Goal: Task Accomplishment & Management: Use online tool/utility

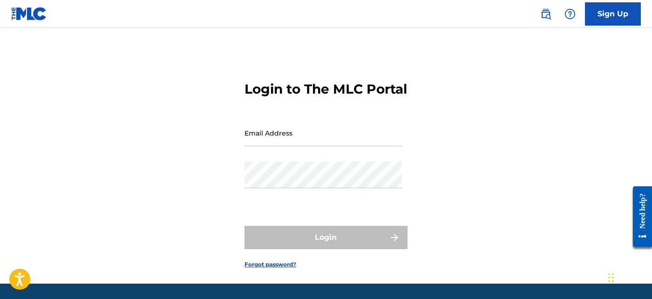
click at [314, 146] on input "Email Address" at bounding box center [322, 133] width 157 height 27
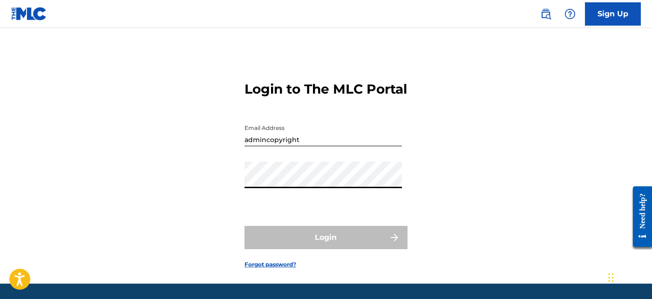
type input "[EMAIL_ADDRESS][DOMAIN_NAME]"
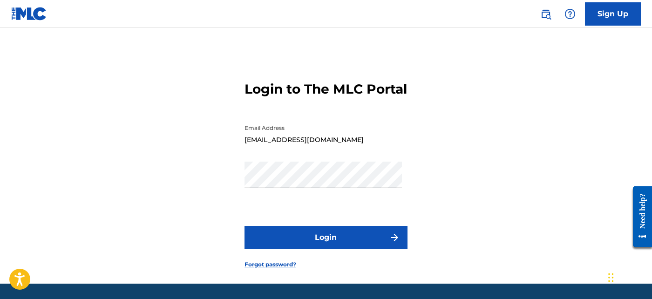
click at [323, 249] on button "Login" at bounding box center [325, 237] width 163 height 23
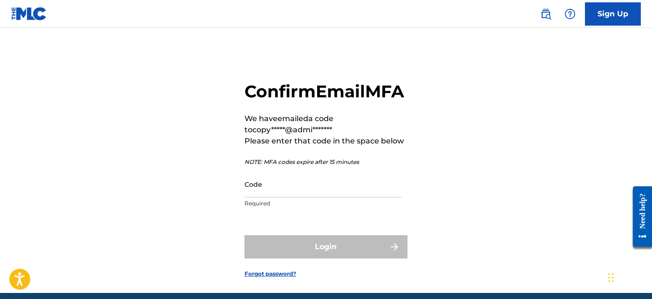
click at [323, 197] on input "Code" at bounding box center [322, 184] width 157 height 27
paste input "054189"
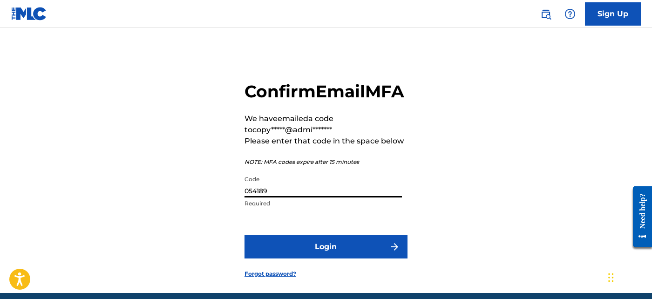
scroll to position [59, 0]
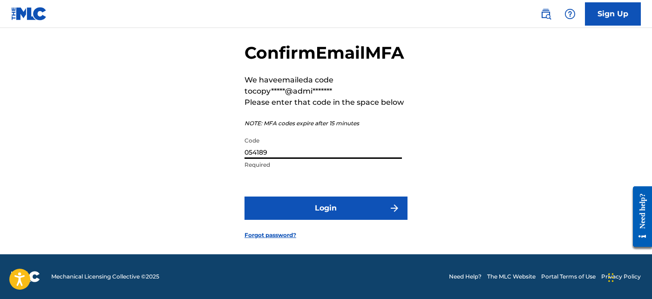
type input "054189"
click at [316, 201] on button "Login" at bounding box center [325, 207] width 163 height 23
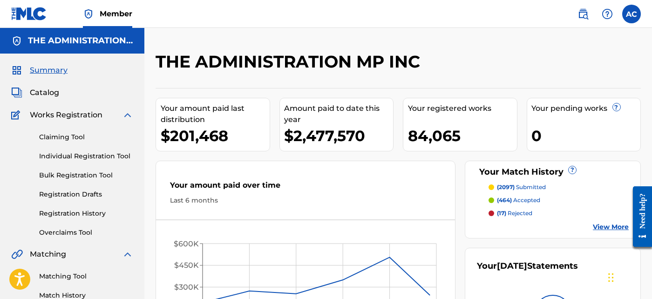
click at [45, 95] on span "Catalog" at bounding box center [44, 92] width 29 height 11
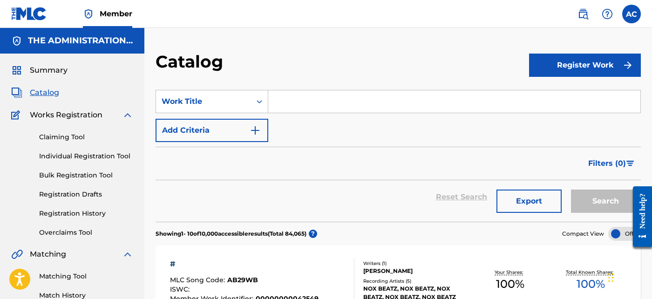
click at [324, 99] on input "Search Form" at bounding box center [454, 101] width 372 height 22
paste input "26"
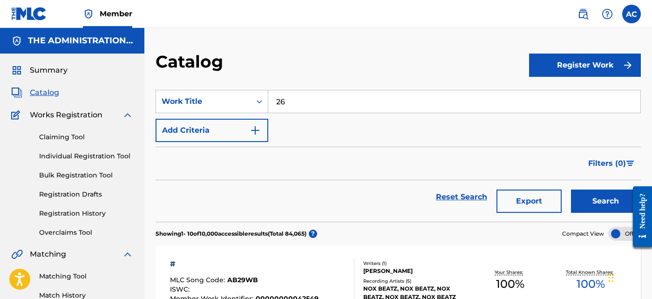
type input "26"
click at [253, 131] on img "Search Form" at bounding box center [254, 130] width 11 height 11
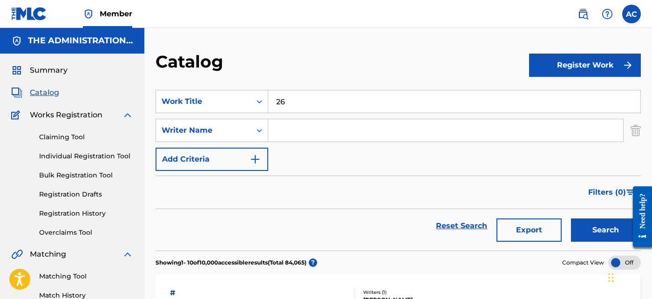
click at [310, 138] on input "Search Form" at bounding box center [445, 130] width 355 height 22
paste input "Elijah Marquis Jones"
type input "Elijah Marquis Jones"
click at [597, 230] on button "Search" at bounding box center [606, 229] width 70 height 23
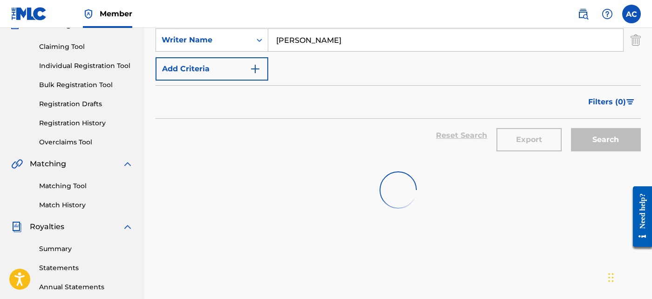
scroll to position [91, 0]
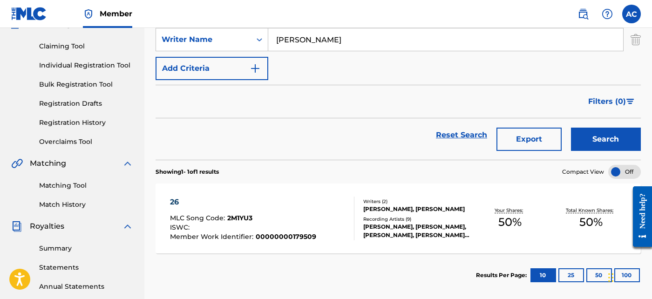
click at [427, 222] on div "Recording Artists ( 9 )" at bounding box center [416, 218] width 106 height 7
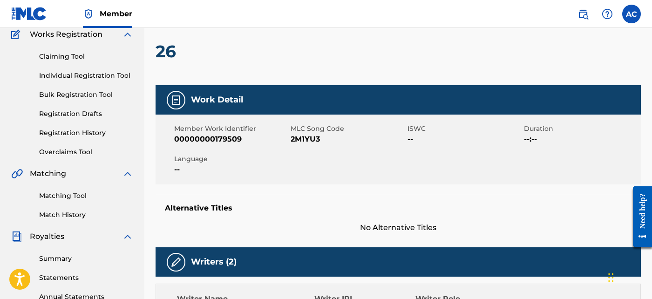
scroll to position [80, 0]
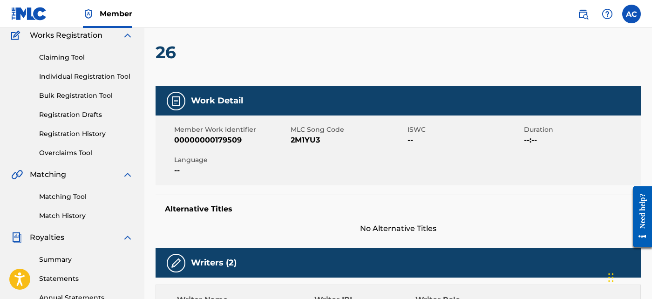
click at [168, 51] on h2 "26" at bounding box center [167, 52] width 25 height 21
copy h2 "26"
click at [310, 145] on span "2M1YU3" at bounding box center [348, 140] width 114 height 11
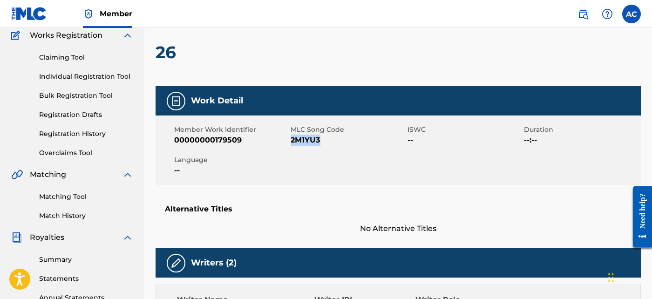
copy span "2M1YU3"
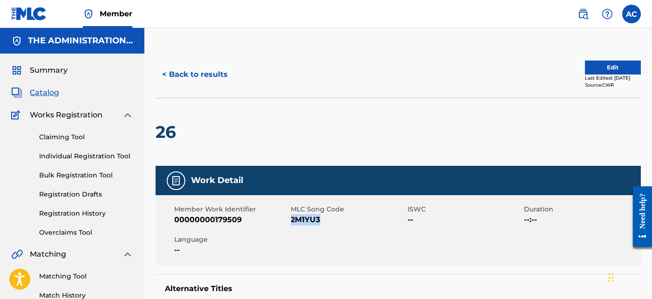
click at [192, 71] on button "< Back to results" at bounding box center [194, 74] width 79 height 23
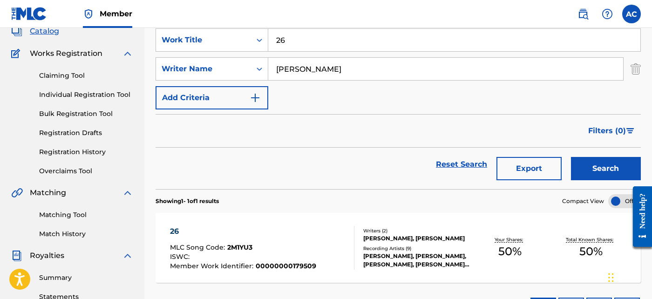
scroll to position [50, 0]
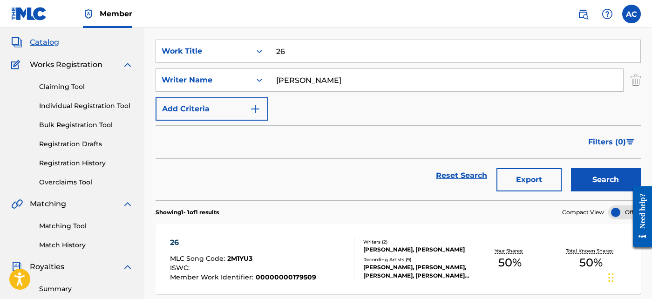
click at [309, 46] on input "26" at bounding box center [454, 51] width 372 height 22
paste input "Not Better"
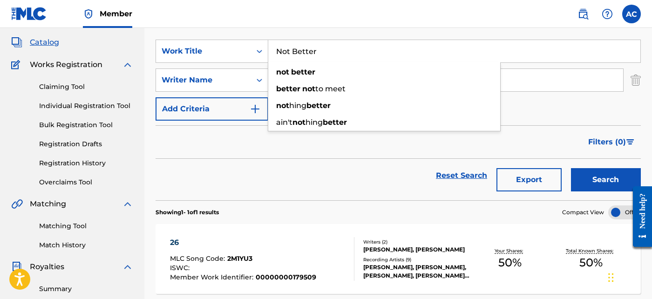
type input "Not Better"
click at [616, 187] on button "Search" at bounding box center [606, 179] width 70 height 23
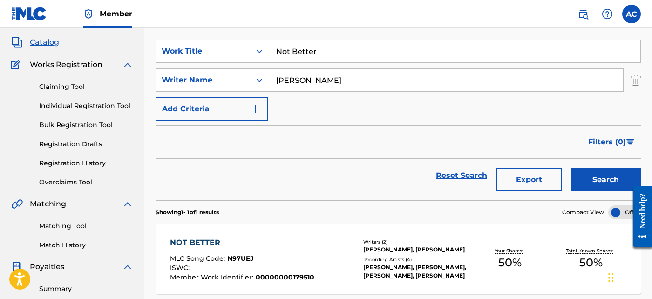
click at [356, 251] on div "Writers ( 2 ) DONALD BROOKS, ELIJAH MARQUIS JONES Recording Artists ( 4 ) LIL D…" at bounding box center [411, 258] width 115 height 41
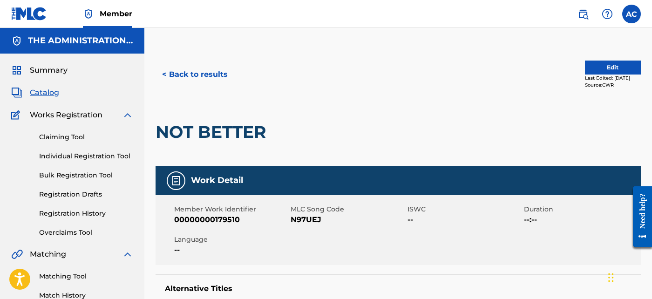
click at [196, 67] on button "< Back to results" at bounding box center [194, 74] width 79 height 23
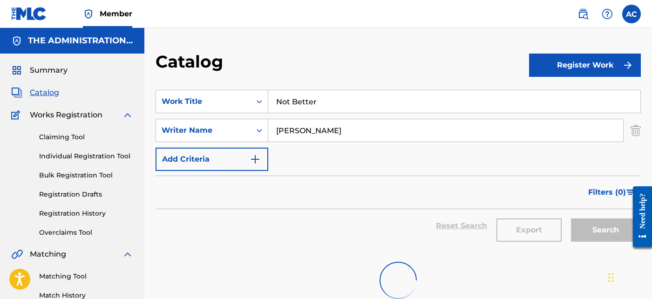
scroll to position [50, 0]
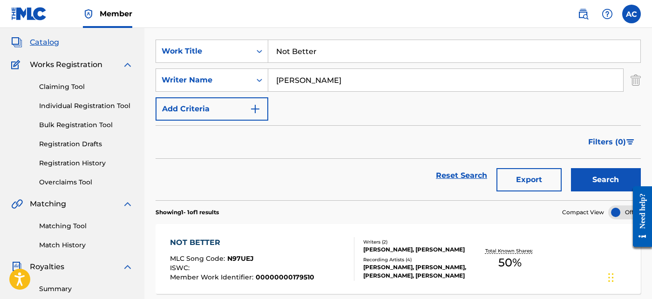
click at [306, 61] on input "Not Better" at bounding box center [454, 51] width 372 height 22
paste input "2playa"
type input "2playa"
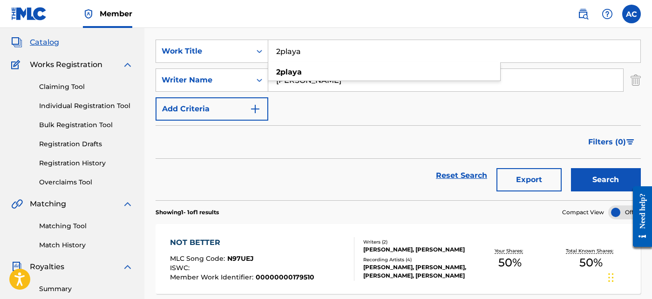
click at [585, 182] on button "Search" at bounding box center [606, 179] width 70 height 23
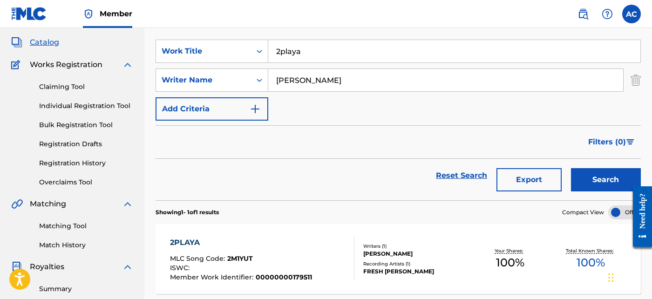
click at [438, 260] on div "Recording Artists ( 1 )" at bounding box center [416, 263] width 106 height 7
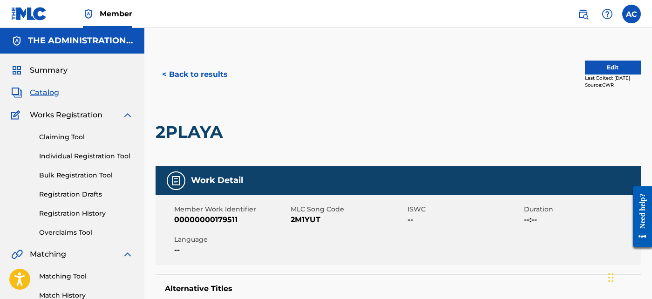
click at [193, 72] on button "< Back to results" at bounding box center [194, 74] width 79 height 23
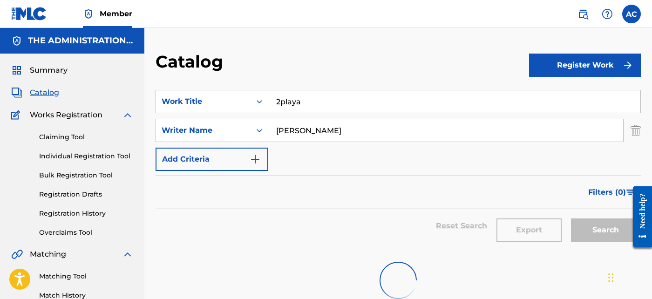
scroll to position [50, 0]
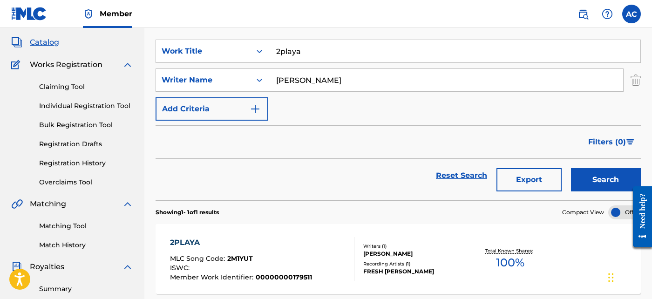
click at [321, 54] on input "2playa" at bounding box center [454, 51] width 372 height 22
paste input "MONEY"
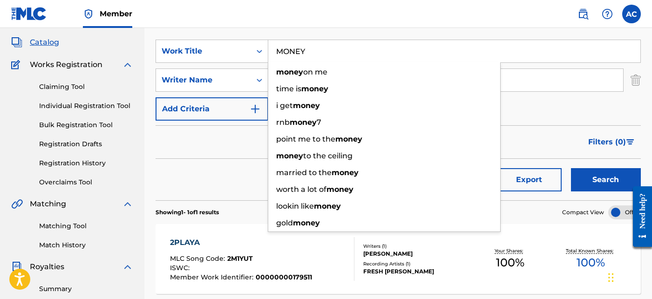
type input "MONEY"
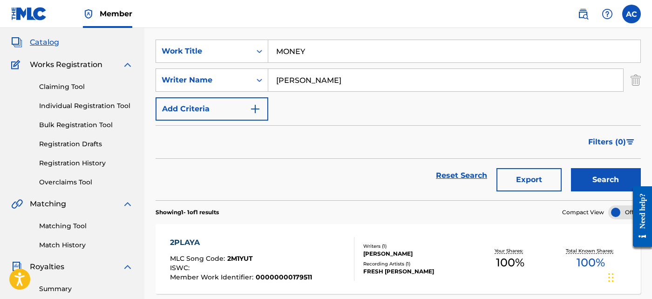
click at [574, 178] on button "Search" at bounding box center [606, 179] width 70 height 23
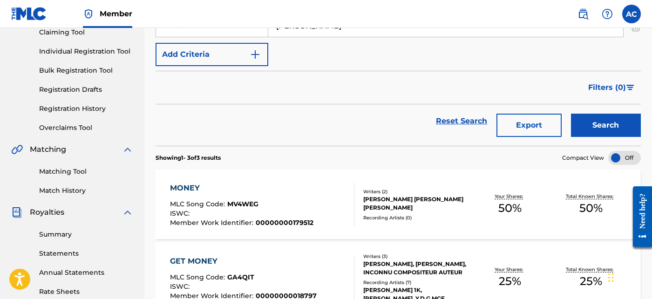
scroll to position [107, 0]
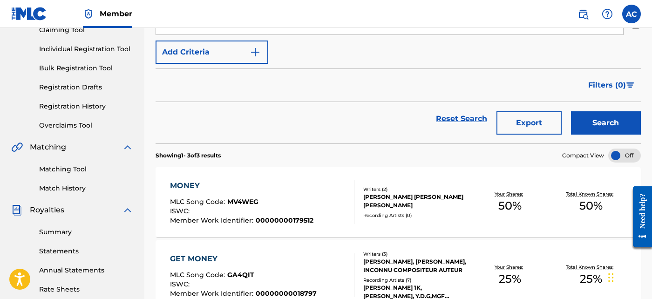
click at [430, 188] on div "Writers ( 2 )" at bounding box center [416, 189] width 106 height 7
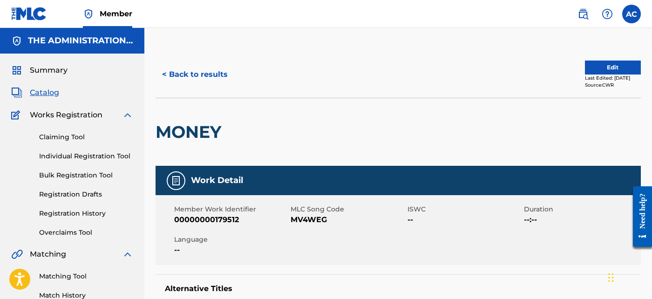
click at [209, 72] on button "< Back to results" at bounding box center [194, 74] width 79 height 23
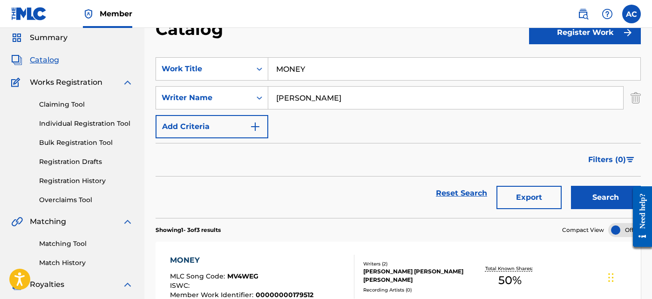
scroll to position [29, 0]
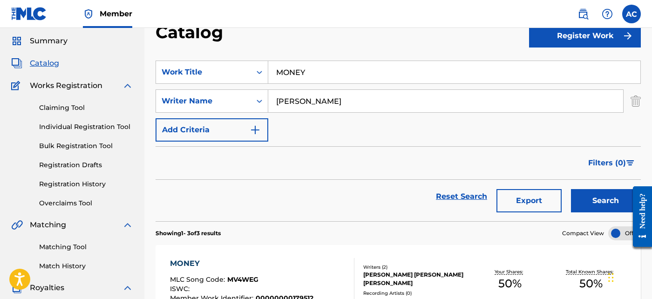
click at [285, 67] on input "MONEY" at bounding box center [454, 72] width 372 height 22
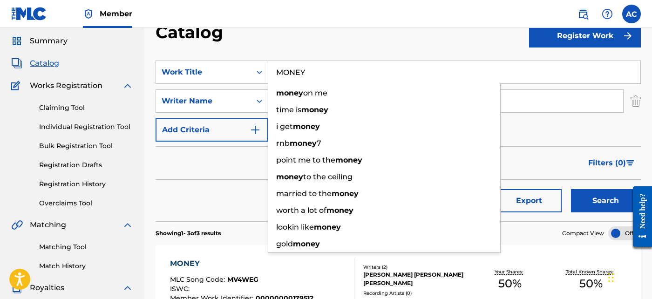
paste input "Trap House"
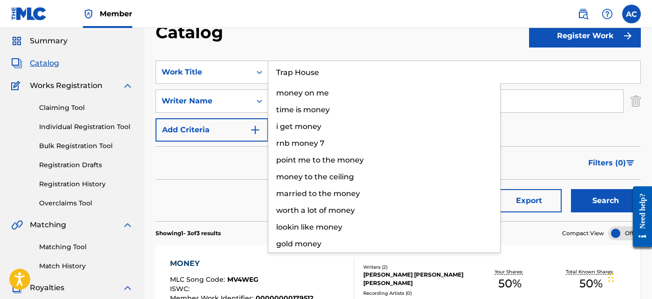
type input "Trap House"
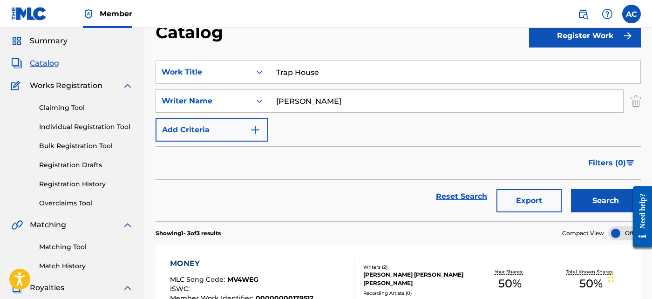
click at [599, 194] on button "Search" at bounding box center [606, 200] width 70 height 23
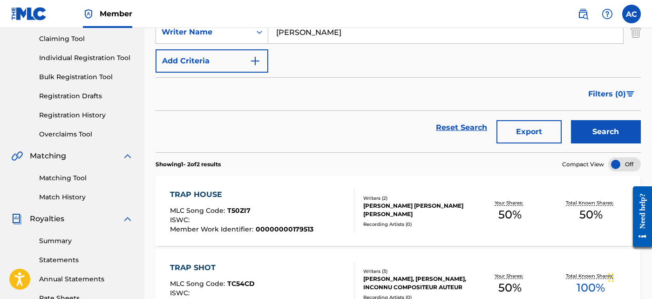
scroll to position [101, 0]
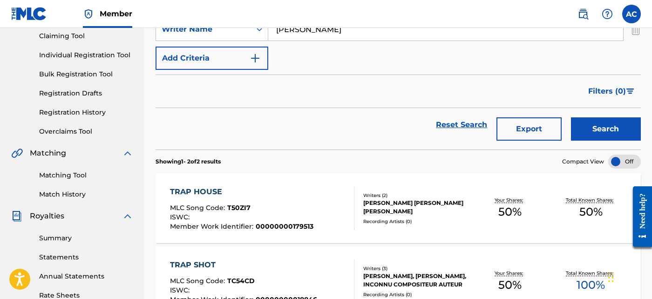
click at [461, 239] on div "TRAP HOUSE MLC Song Code : T50ZI7 ISWC : Member Work Identifier : 0000000017951…" at bounding box center [397, 208] width 485 height 70
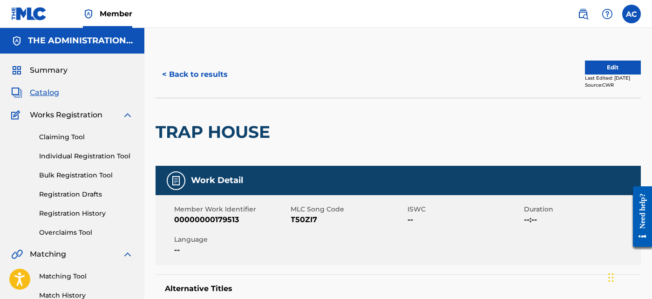
click at [222, 87] on div "< Back to results Edit Last Edited: June 17, 2025 Source: CWR" at bounding box center [397, 74] width 485 height 47
click at [215, 67] on button "< Back to results" at bounding box center [194, 74] width 79 height 23
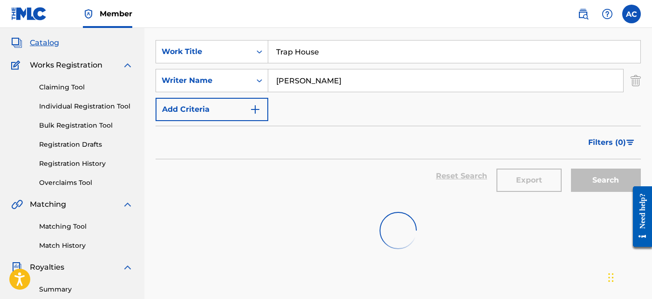
scroll to position [48, 0]
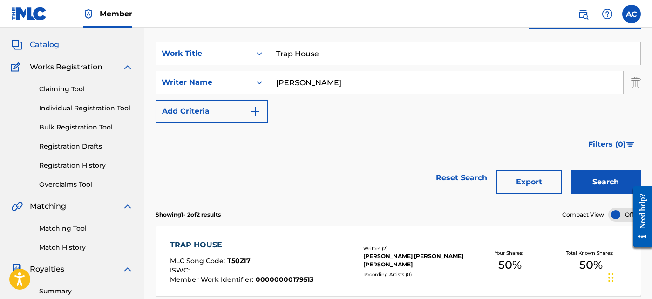
click at [316, 54] on input "Trap House" at bounding box center [454, 53] width 372 height 22
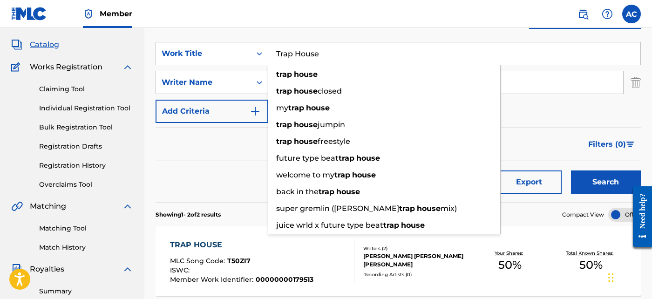
paste input "Movie Shxt"
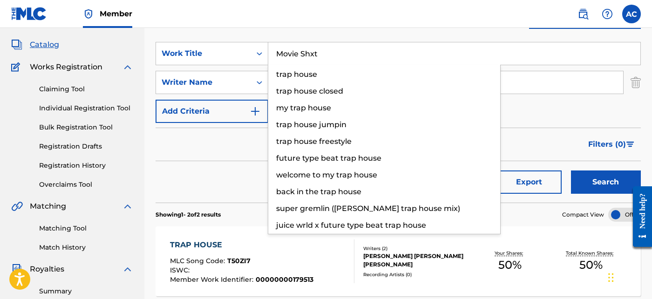
type input "Movie Shxt"
click at [605, 168] on div "Search" at bounding box center [603, 178] width 74 height 34
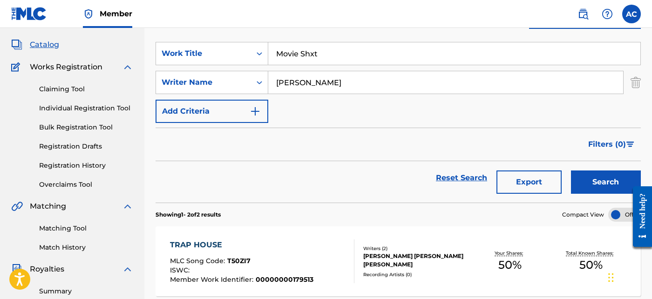
drag, startPoint x: 605, startPoint y: 169, endPoint x: 240, endPoint y: 156, distance: 365.1
click at [240, 156] on div "Filters ( 0 )" at bounding box center [397, 145] width 485 height 34
click at [584, 183] on button "Search" at bounding box center [606, 181] width 70 height 23
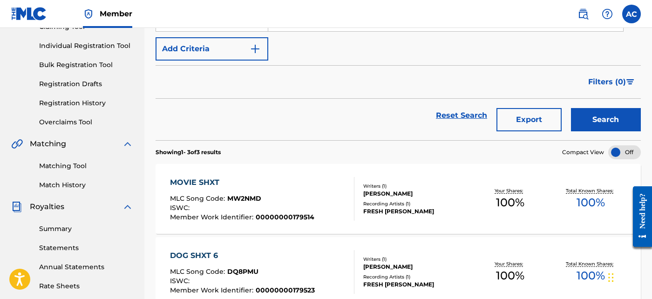
scroll to position [110, 0]
click at [255, 196] on span "MW2NMD" at bounding box center [244, 199] width 34 height 8
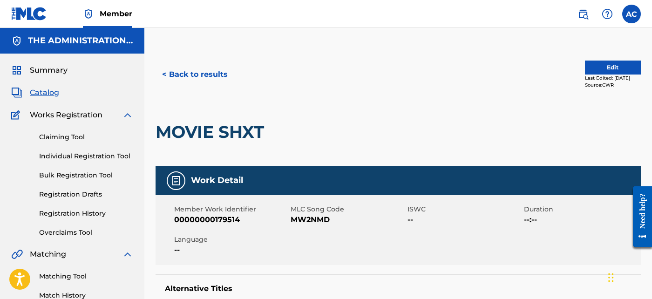
click at [204, 72] on button "< Back to results" at bounding box center [194, 74] width 79 height 23
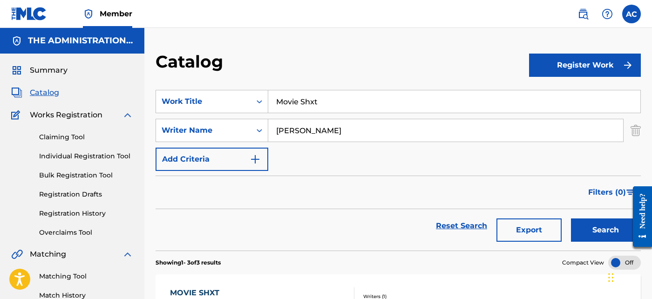
click at [313, 95] on input "Movie Shxt" at bounding box center [454, 101] width 372 height 22
paste input "Northside"
type input "Northside"
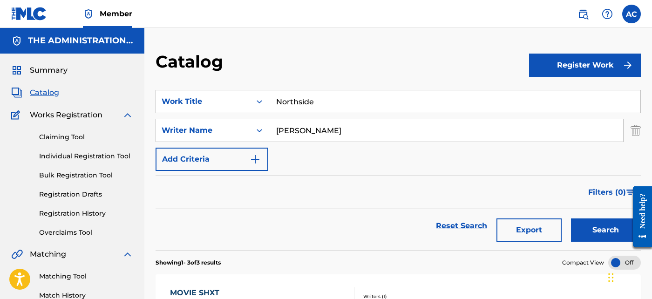
click at [606, 229] on button "Search" at bounding box center [606, 229] width 70 height 23
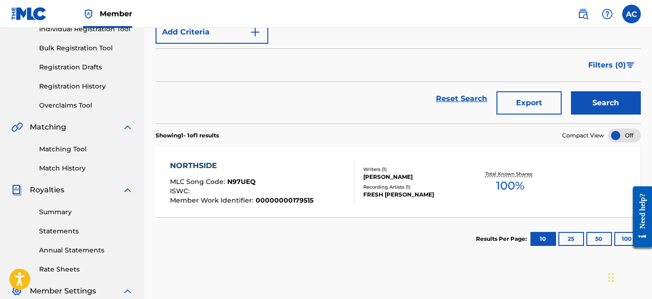
scroll to position [137, 0]
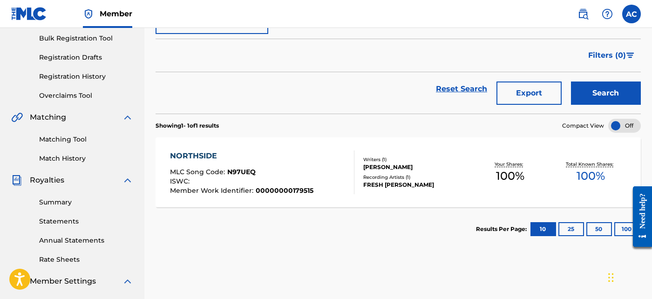
click at [382, 197] on div "NORTHSIDE MLC Song Code : N97UEQ ISWC : Member Work Identifier : 00000000179515…" at bounding box center [397, 172] width 485 height 70
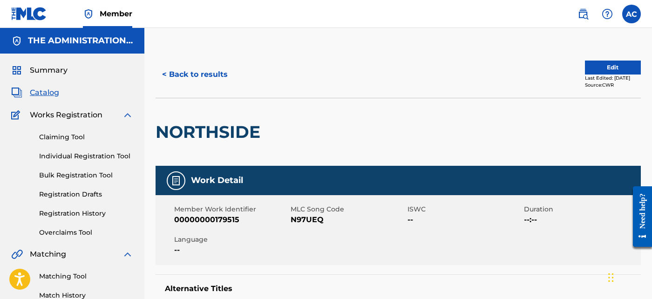
click at [209, 63] on button "< Back to results" at bounding box center [194, 74] width 79 height 23
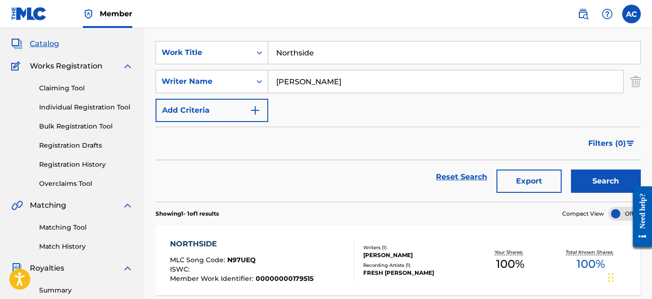
scroll to position [48, 0]
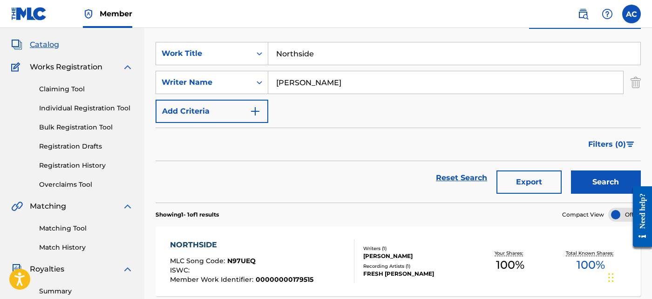
click at [314, 53] on input "Northside" at bounding box center [454, 53] width 372 height 22
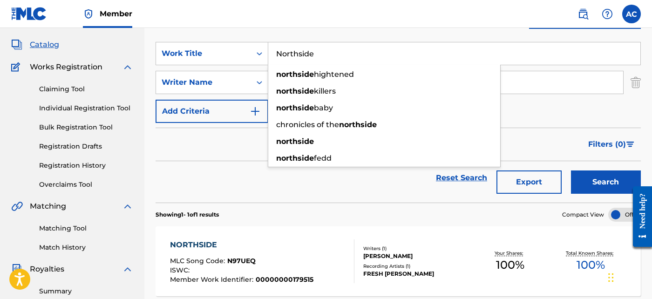
paste input "Dog Shxt 16"
type input "Dog Shxt 16"
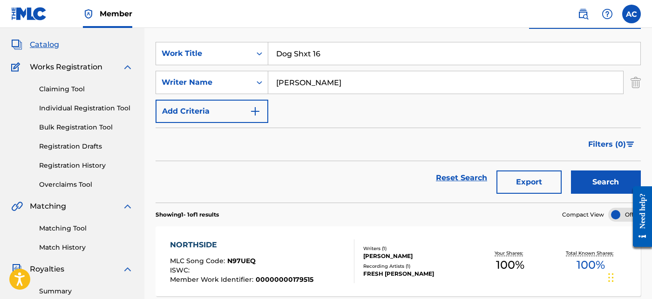
click at [612, 182] on button "Search" at bounding box center [606, 181] width 70 height 23
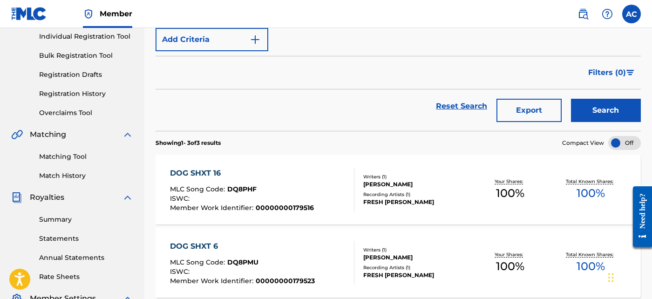
click at [405, 201] on div "FRESH JONES" at bounding box center [416, 202] width 106 height 8
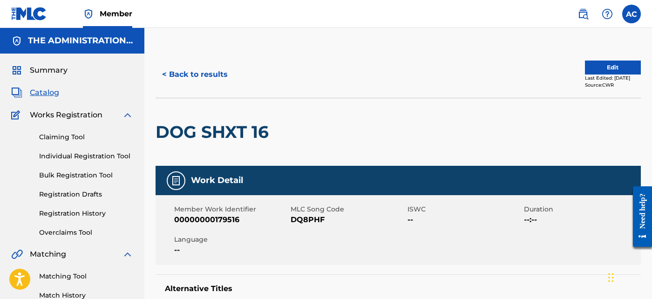
click at [199, 68] on button "< Back to results" at bounding box center [194, 74] width 79 height 23
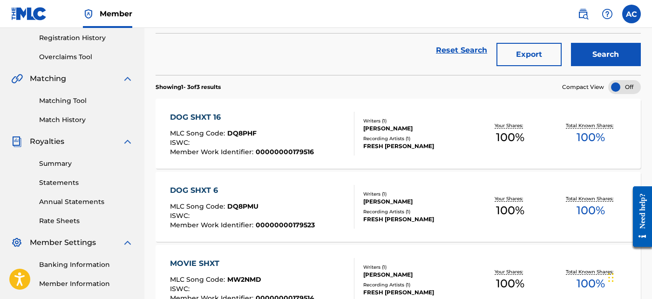
scroll to position [175, 0]
click at [401, 140] on div "Recording Artists ( 1 )" at bounding box center [416, 138] width 106 height 7
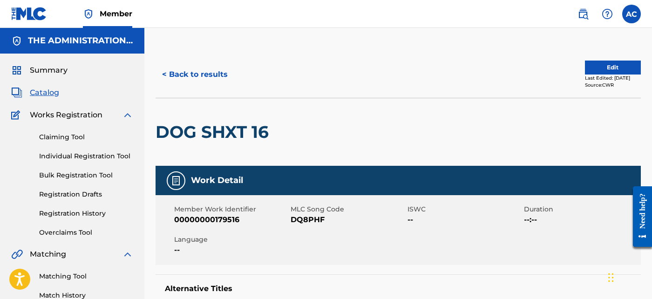
click at [208, 68] on button "< Back to results" at bounding box center [194, 74] width 79 height 23
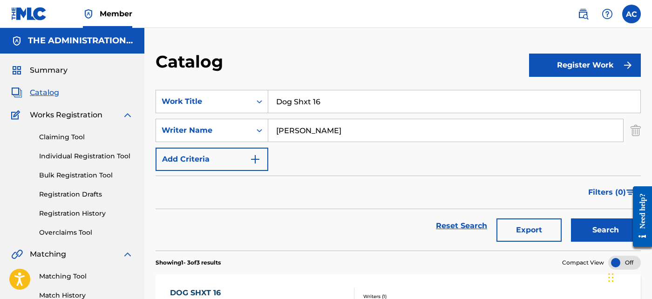
click at [309, 95] on input "Dog Shxt 16" at bounding box center [454, 101] width 372 height 22
paste input "Honorable"
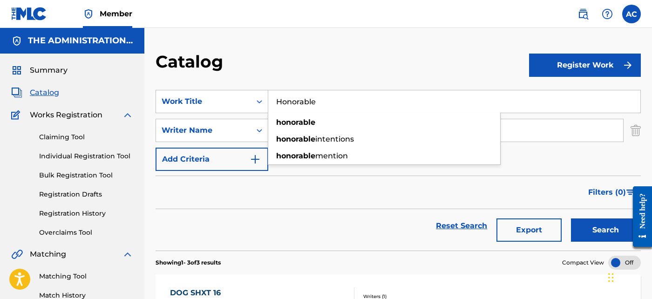
type input "Honorable"
click at [585, 236] on button "Search" at bounding box center [606, 229] width 70 height 23
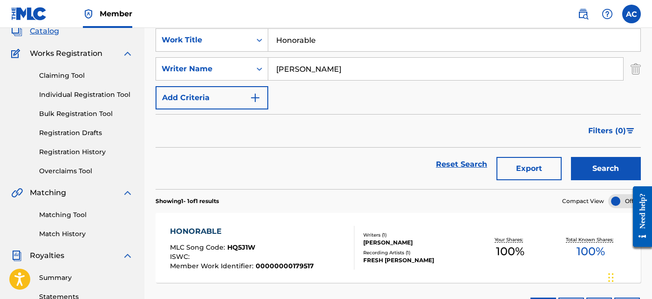
scroll to position [62, 0]
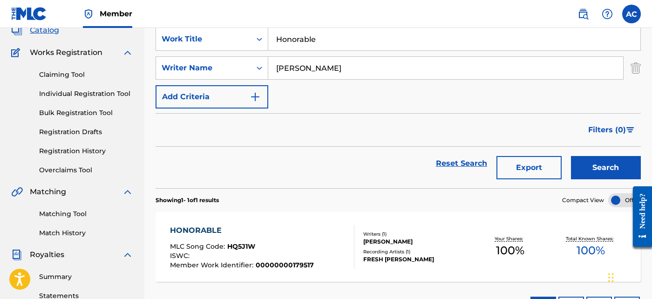
click at [379, 255] on div "FRESH JONES" at bounding box center [416, 259] width 106 height 8
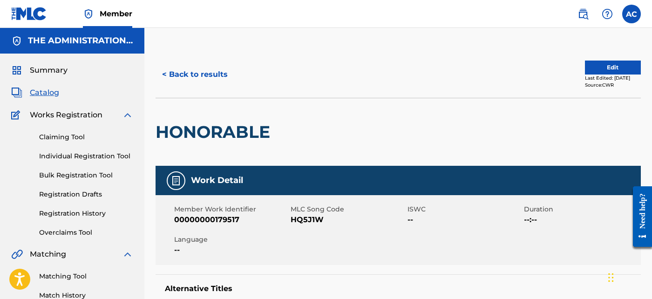
click at [215, 71] on button "< Back to results" at bounding box center [194, 74] width 79 height 23
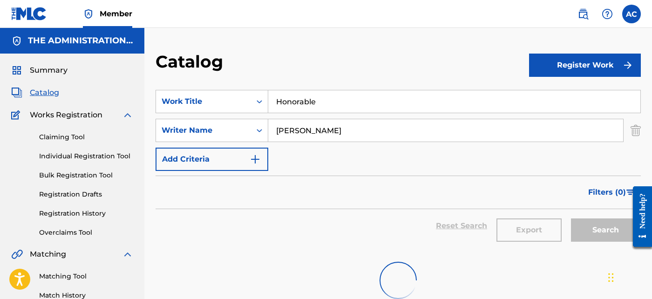
scroll to position [62, 0]
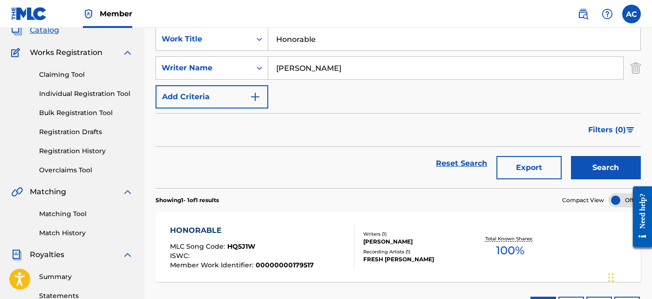
click at [310, 40] on input "Honorable" at bounding box center [454, 39] width 372 height 22
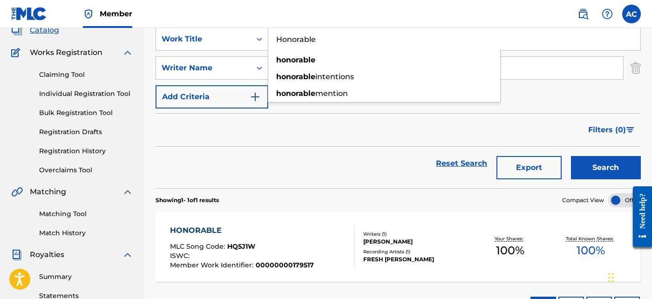
paste input "Shopping Spre"
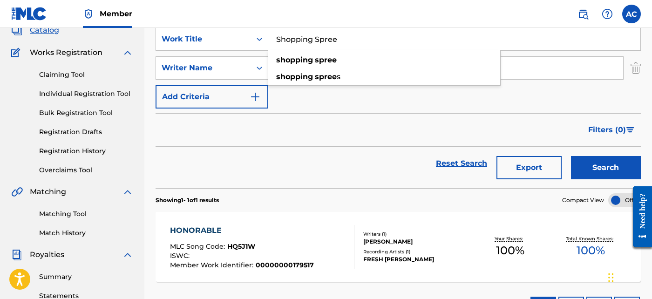
type input "Shopping Spree"
click at [614, 160] on button "Search" at bounding box center [606, 167] width 70 height 23
click at [383, 248] on div "Recording Artists ( 1 )" at bounding box center [416, 251] width 106 height 7
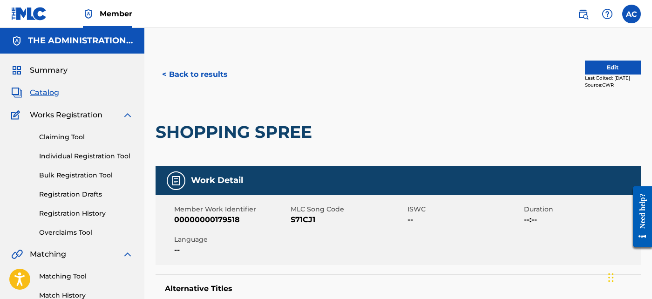
click at [192, 65] on button "< Back to results" at bounding box center [194, 74] width 79 height 23
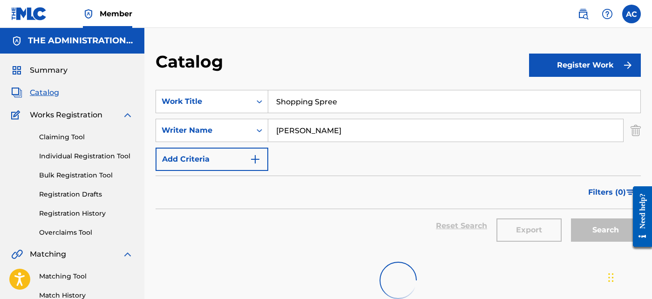
scroll to position [62, 0]
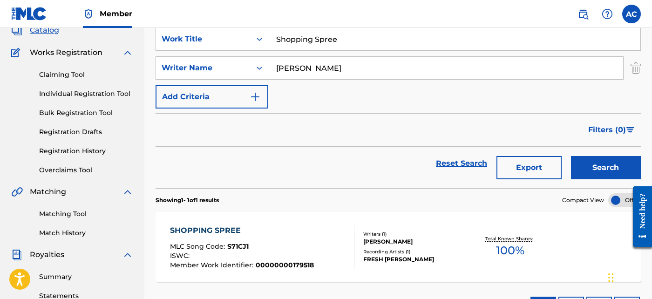
click at [310, 42] on input "Shopping Spree" at bounding box center [454, 39] width 372 height 22
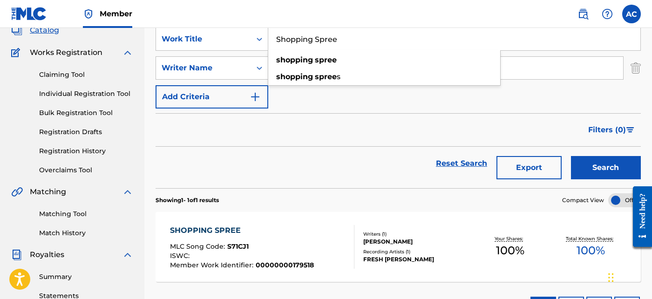
paste input "Can't Be Stopped"
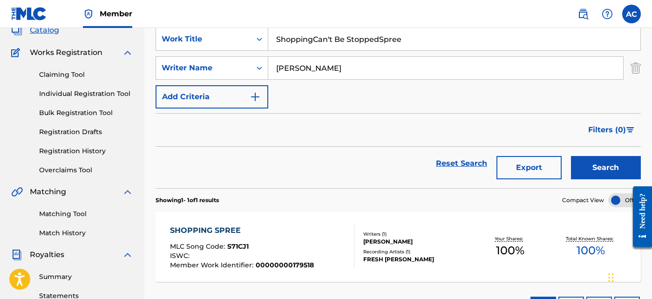
click at [350, 133] on div "Filters ( 0 )" at bounding box center [397, 130] width 485 height 34
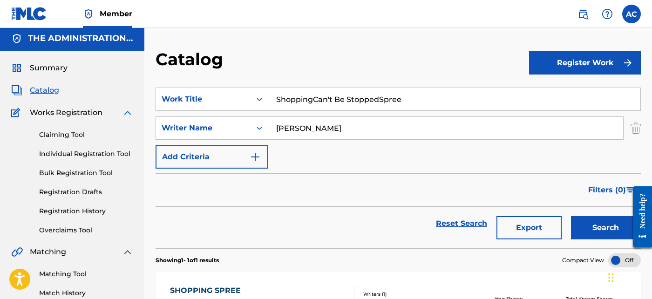
scroll to position [0, 0]
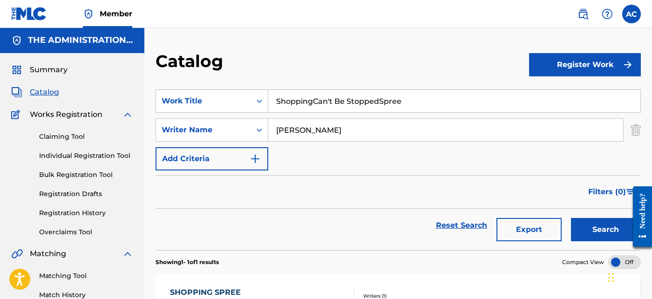
click at [331, 104] on input "ShoppingCan't Be StoppedSpree" at bounding box center [454, 101] width 372 height 22
paste input "Can't Be Stopped"
type input "Can't Be Stopped"
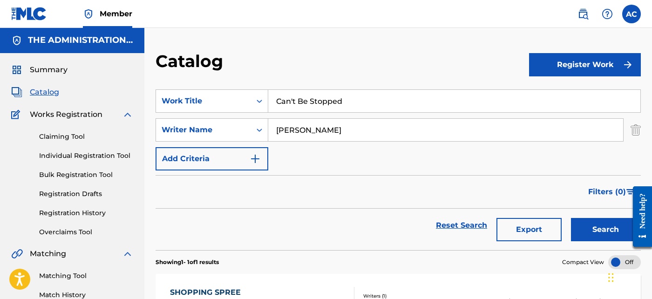
click at [617, 227] on button "Search" at bounding box center [606, 229] width 70 height 23
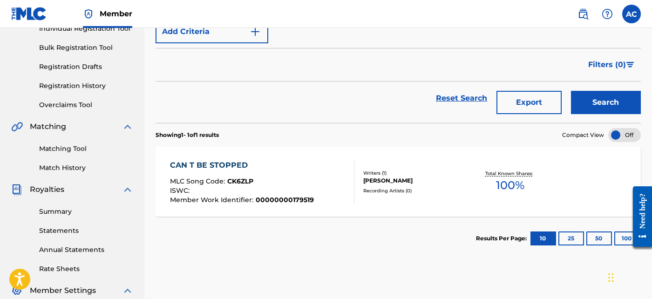
scroll to position [132, 0]
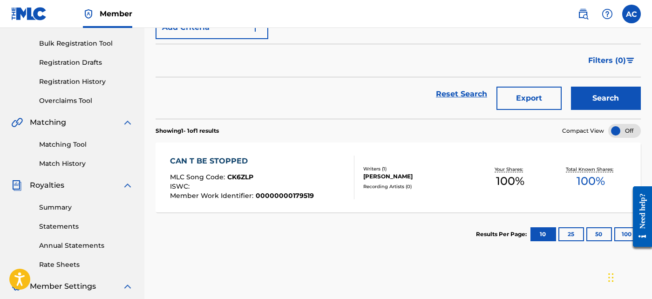
click at [477, 187] on div "Your Shares: 100 %" at bounding box center [510, 177] width 81 height 28
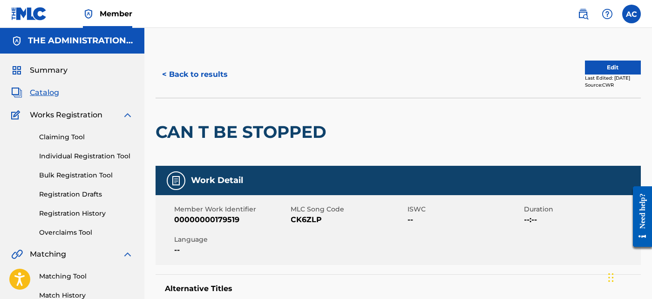
click at [221, 73] on button "< Back to results" at bounding box center [194, 74] width 79 height 23
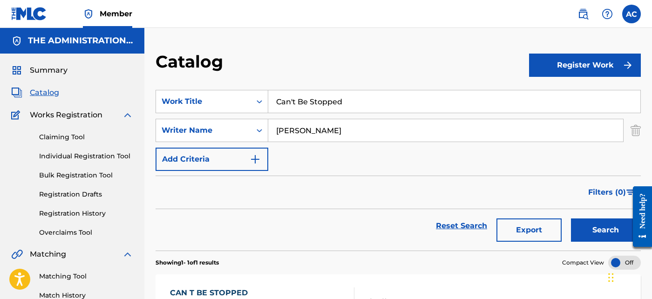
click at [306, 100] on input "Can't Be Stopped" at bounding box center [454, 101] width 372 height 22
paste input "So Simple"
type input "So Simple"
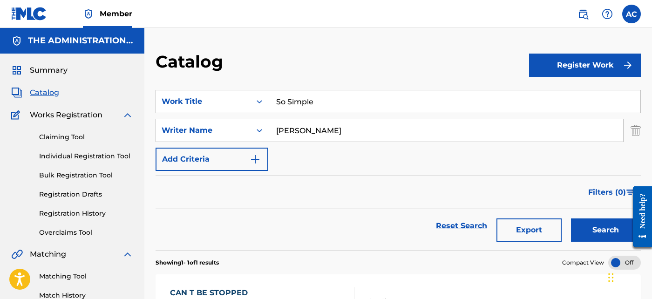
click at [586, 234] on button "Search" at bounding box center [606, 229] width 70 height 23
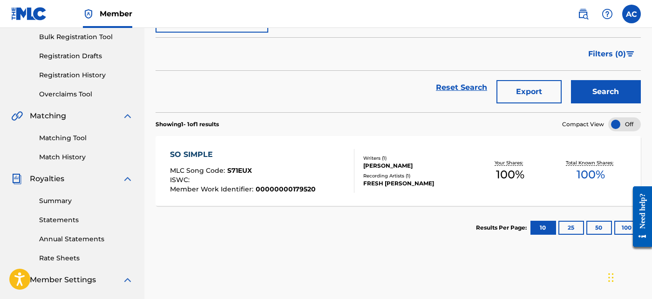
scroll to position [141, 0]
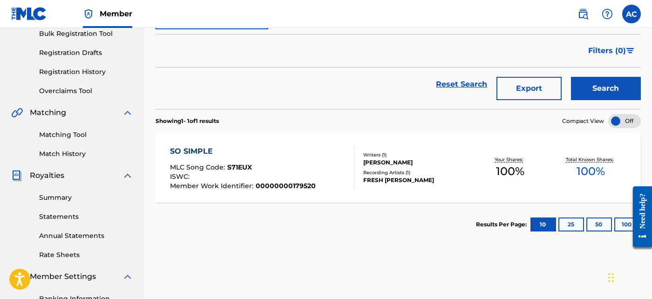
click at [407, 177] on div "FRESH JONES" at bounding box center [416, 180] width 106 height 8
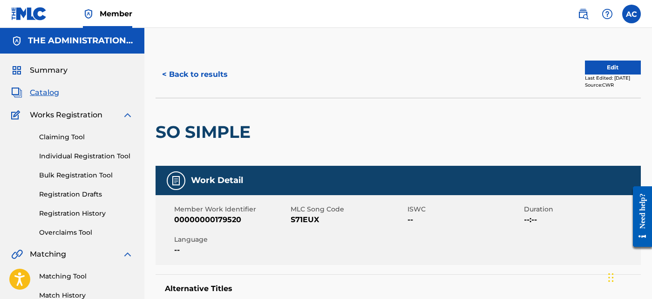
click at [200, 79] on button "< Back to results" at bounding box center [194, 74] width 79 height 23
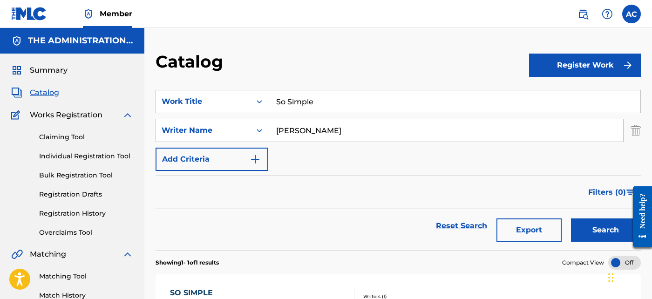
click at [322, 100] on input "So Simple" at bounding box center [454, 101] width 372 height 22
paste input "Knockin444"
type input "Knockin444"
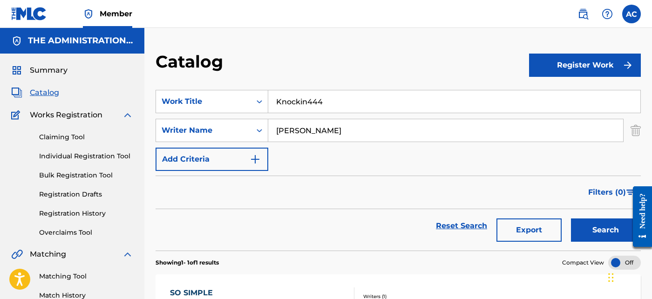
click at [581, 224] on button "Search" at bounding box center [606, 229] width 70 height 23
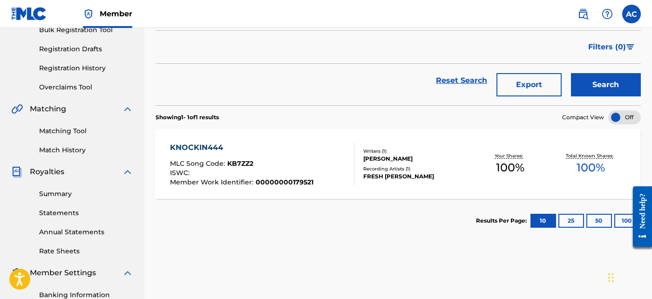
click at [431, 181] on div "KNOCKIN444 MLC Song Code : KB7ZZ2 ISWC : Member Work Identifier : 0000000017952…" at bounding box center [397, 164] width 485 height 70
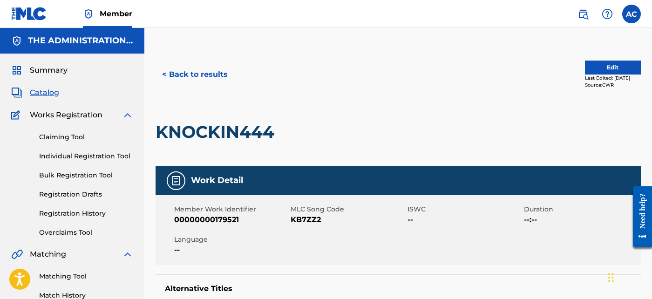
click at [214, 71] on button "< Back to results" at bounding box center [194, 74] width 79 height 23
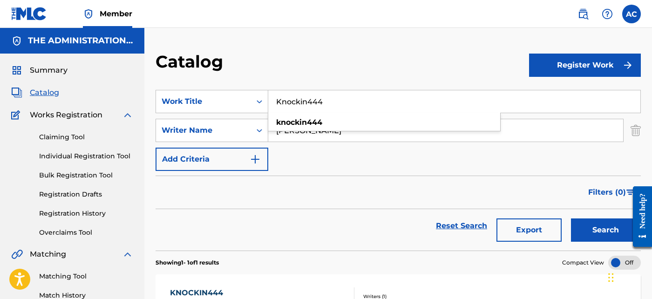
drag, startPoint x: 310, startPoint y: 107, endPoint x: 301, endPoint y: 100, distance: 11.4
click at [301, 100] on input "Knockin444" at bounding box center [454, 101] width 372 height 22
paste input "Tacossss"
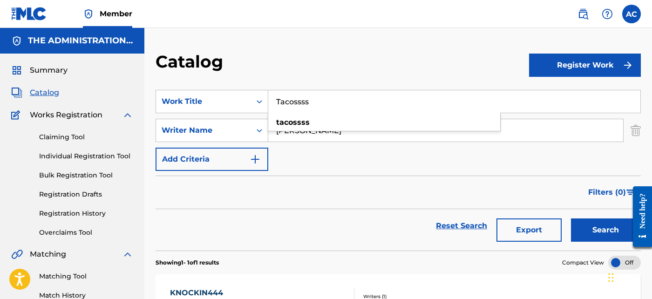
type input "Tacossss"
click at [600, 237] on button "Search" at bounding box center [606, 229] width 70 height 23
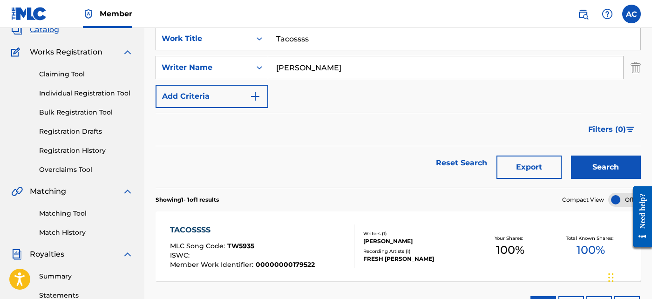
scroll to position [64, 0]
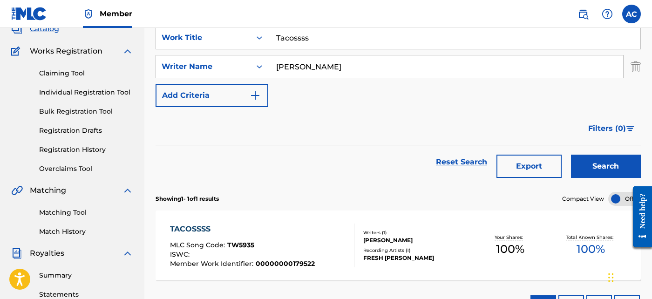
click at [336, 236] on div "TACOSSSS MLC Song Code : TW5935 ISWC : Member Work Identifier : 00000000179522" at bounding box center [262, 245] width 184 height 44
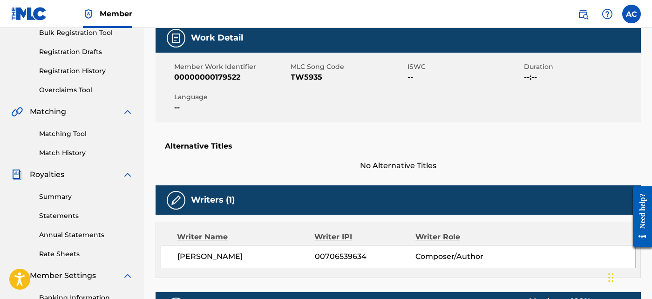
scroll to position [84, 0]
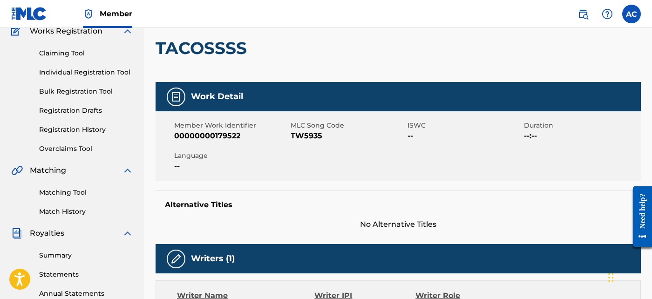
click at [248, 52] on h2 "TACOSSSS" at bounding box center [203, 48] width 96 height 21
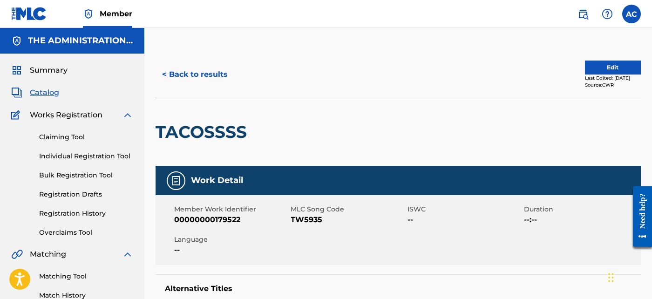
click at [186, 73] on button "< Back to results" at bounding box center [194, 74] width 79 height 23
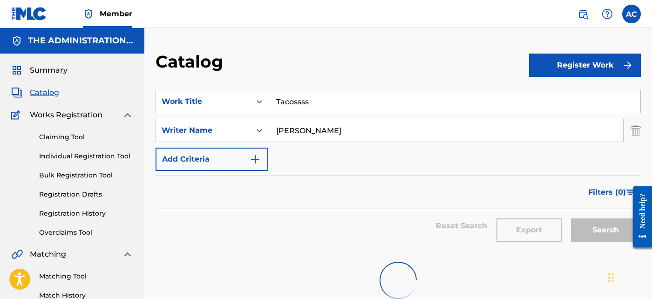
scroll to position [64, 0]
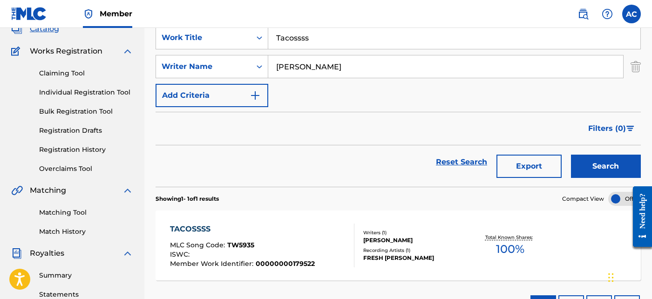
click at [314, 46] on input "Tacossss" at bounding box center [454, 38] width 372 height 22
paste input "Dog Shxt 6"
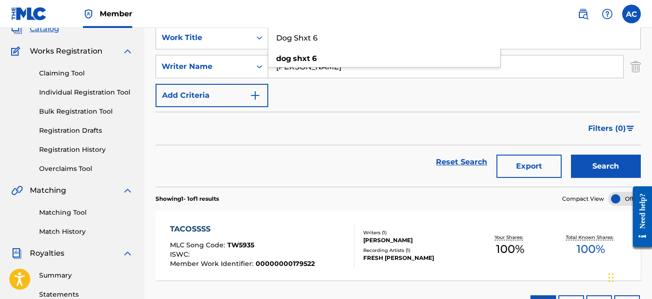
type input "Dog Shxt 6"
click at [618, 171] on button "Search" at bounding box center [606, 166] width 70 height 23
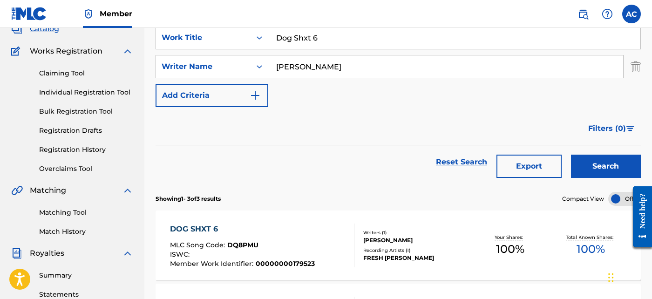
scroll to position [81, 0]
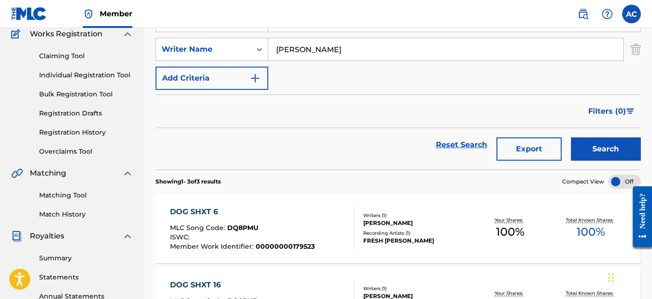
drag, startPoint x: 389, startPoint y: 215, endPoint x: 330, endPoint y: 222, distance: 59.5
click at [330, 222] on div "DOG SHXT 6 MLC Song Code : DQ8PMU ISWC : Member Work Identifier : 00000000179523" at bounding box center [262, 228] width 184 height 44
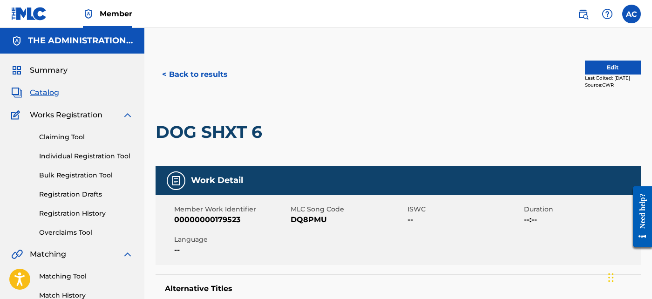
click at [199, 74] on button "< Back to results" at bounding box center [194, 74] width 79 height 23
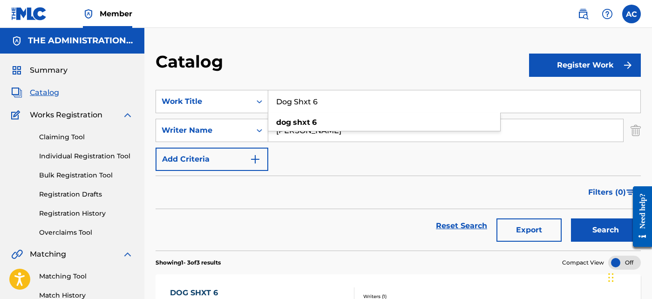
click at [309, 96] on input "Dog Shxt 6" at bounding box center [454, 101] width 372 height 22
paste input "Guwopppp"
type input "Guwopppp"
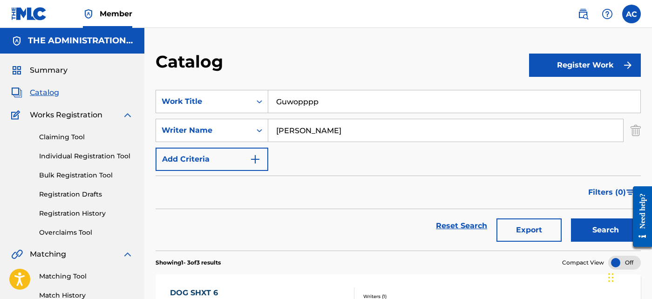
click at [615, 220] on button "Search" at bounding box center [606, 229] width 70 height 23
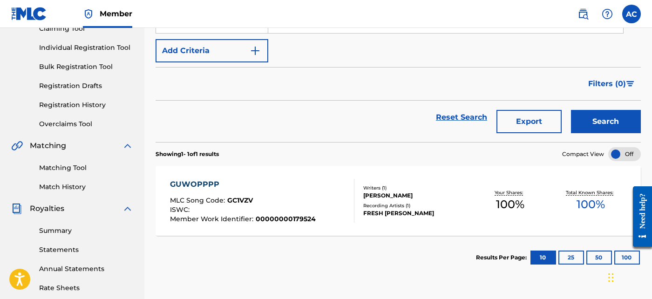
scroll to position [109, 0]
click at [454, 236] on section "Results Per Page: 10 25 50 100" at bounding box center [397, 257] width 485 height 44
click at [444, 216] on div "GUWOPPPP MLC Song Code : GC1VZV ISWC : Member Work Identifier : 00000000179524 …" at bounding box center [397, 200] width 485 height 70
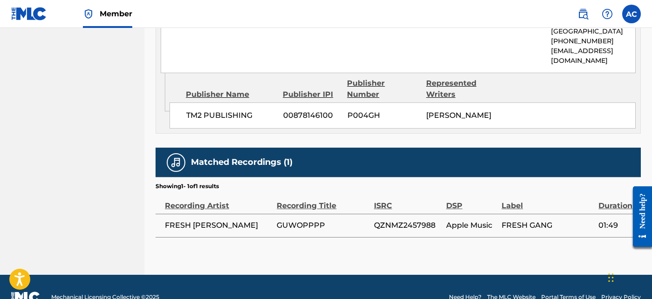
scroll to position [526, 0]
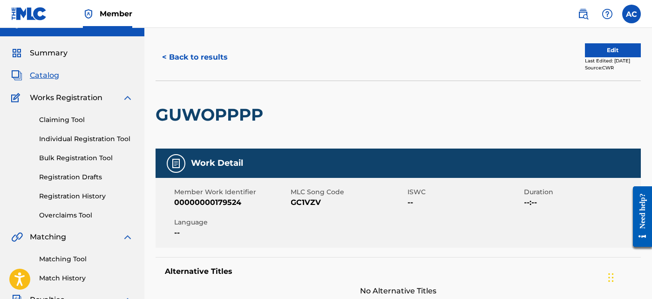
click at [219, 56] on button "< Back to results" at bounding box center [194, 57] width 79 height 23
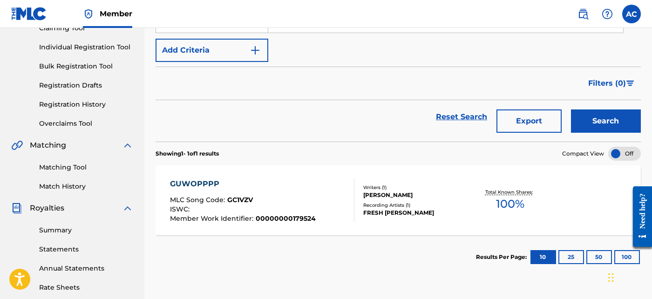
scroll to position [65, 0]
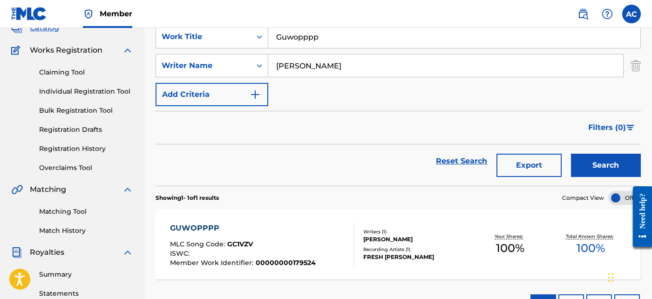
click at [292, 44] on input "Guwopppp" at bounding box center [454, 37] width 372 height 22
paste input "Easy Work"
type input "Easy Work"
click at [607, 168] on button "Search" at bounding box center [606, 165] width 70 height 23
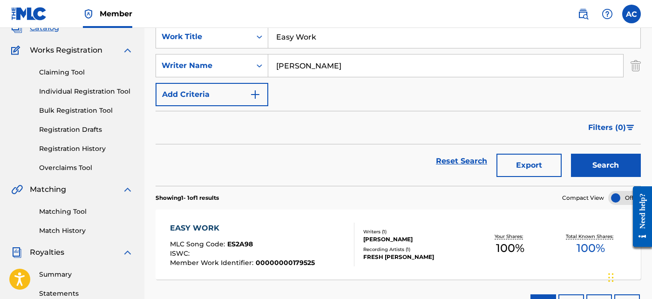
click at [345, 237] on div "EASY WORK MLC Song Code : ES2A98 ISWC : Member Work Identifier : 00000000179525" at bounding box center [262, 244] width 184 height 44
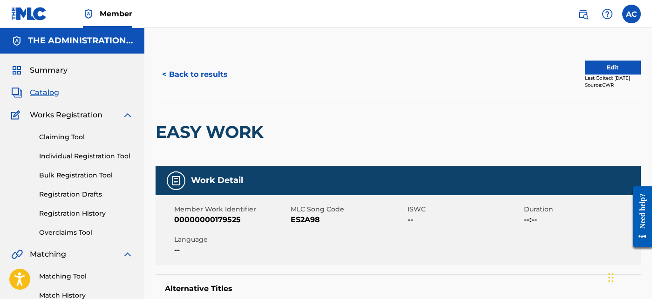
click at [216, 84] on button "< Back to results" at bounding box center [194, 74] width 79 height 23
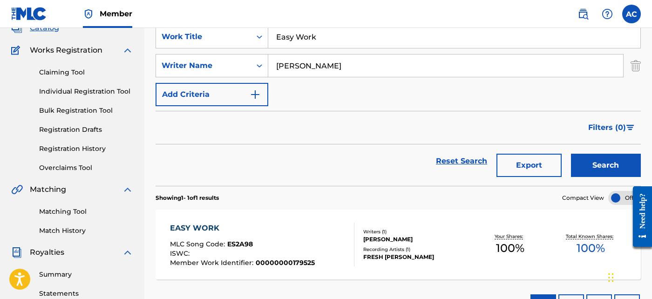
click at [294, 37] on input "Easy Work" at bounding box center [454, 37] width 372 height 22
paste input "That’s Fine"
type input "That’s Fine"
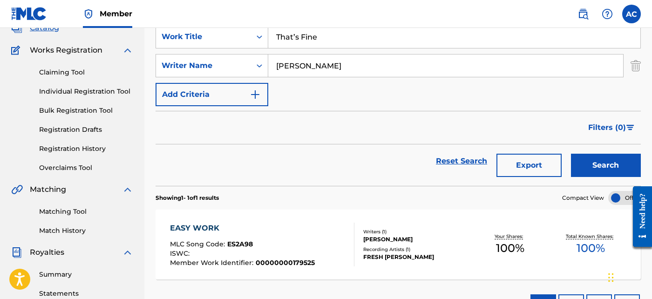
click at [584, 163] on button "Search" at bounding box center [606, 165] width 70 height 23
click at [238, 247] on span "TW5936" at bounding box center [240, 244] width 27 height 8
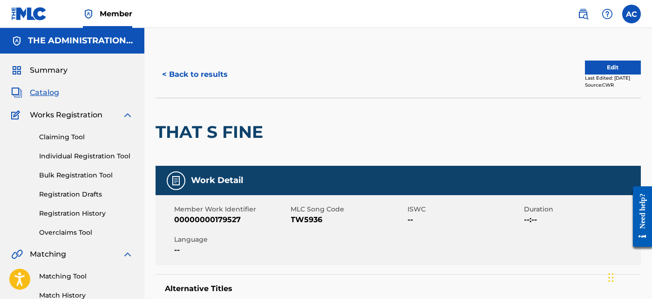
click at [214, 67] on button "< Back to results" at bounding box center [194, 74] width 79 height 23
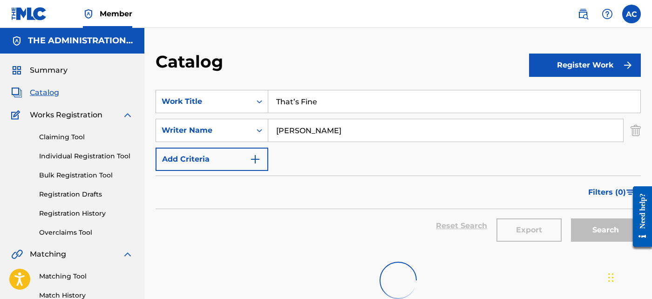
scroll to position [65, 0]
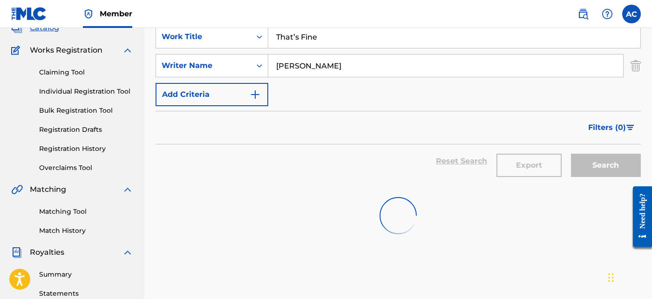
click at [299, 36] on input "That’s Fine" at bounding box center [454, 37] width 372 height 22
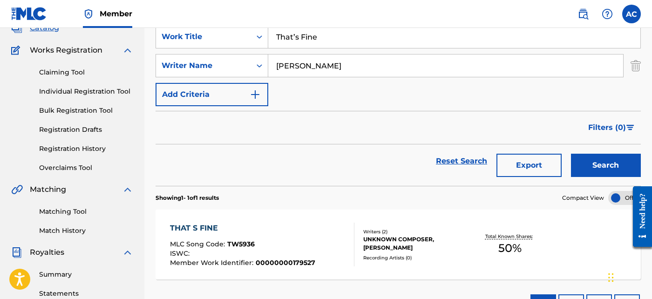
click at [299, 36] on input "That’s Fine" at bounding box center [454, 37] width 372 height 22
paste input "Safe To Say"
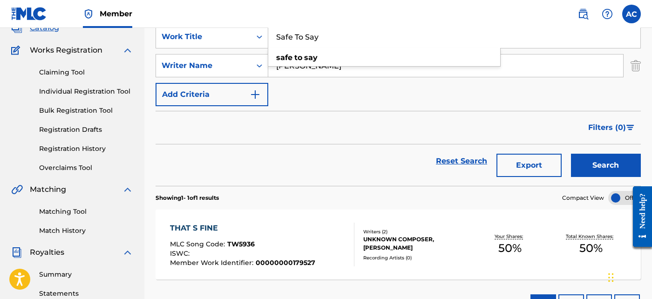
type input "Safe To Say"
click at [633, 164] on button "Search" at bounding box center [606, 165] width 70 height 23
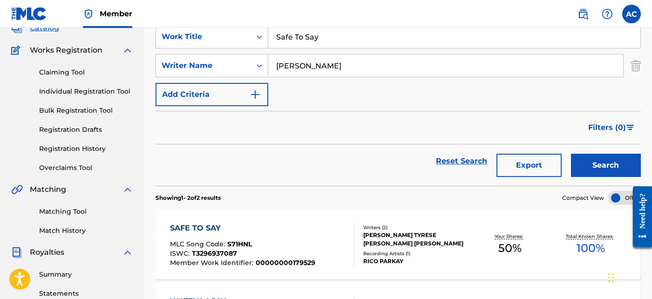
scroll to position [121, 0]
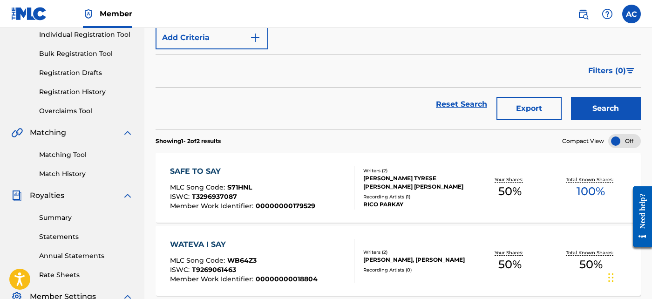
click at [400, 148] on section "SAFE TO SAY MLC Song Code : S71HNL ISWC : T3296937087 Member Work Identifier : …" at bounding box center [397, 222] width 485 height 148
click at [402, 184] on div "[PERSON_NAME] TYRESE [PERSON_NAME] [PERSON_NAME]" at bounding box center [416, 182] width 106 height 17
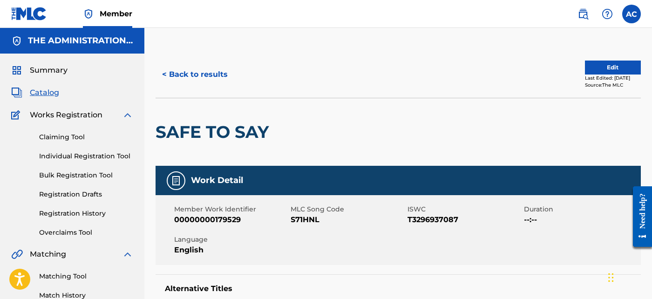
click at [224, 79] on button "< Back to results" at bounding box center [194, 74] width 79 height 23
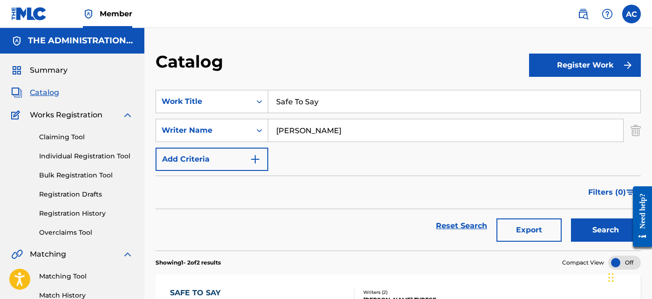
click at [308, 98] on input "Safe To Say" at bounding box center [454, 101] width 372 height 22
paste input "What's Sleep"
type input "What's Sleep"
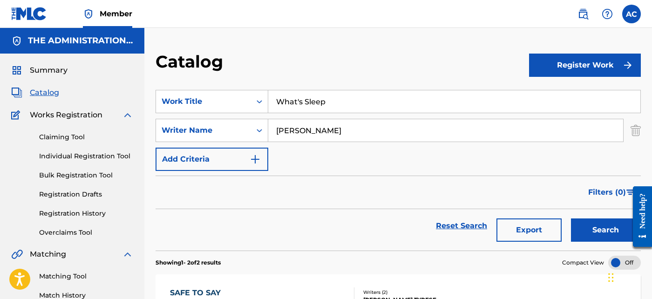
click at [595, 237] on button "Search" at bounding box center [606, 229] width 70 height 23
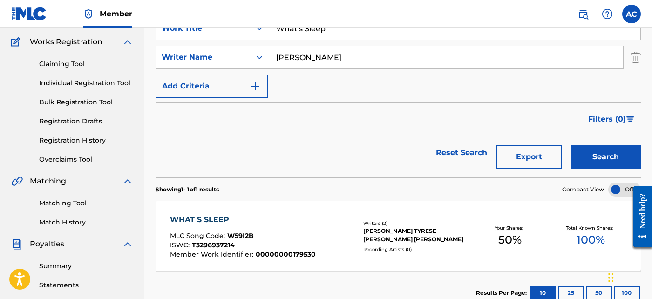
scroll to position [73, 0]
click at [486, 233] on div "Your Shares: 50 %" at bounding box center [510, 236] width 81 height 28
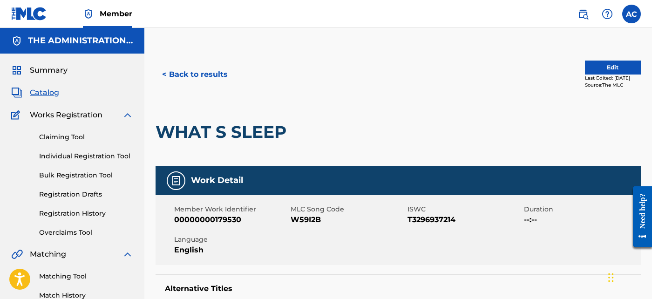
click at [215, 74] on button "< Back to results" at bounding box center [194, 74] width 79 height 23
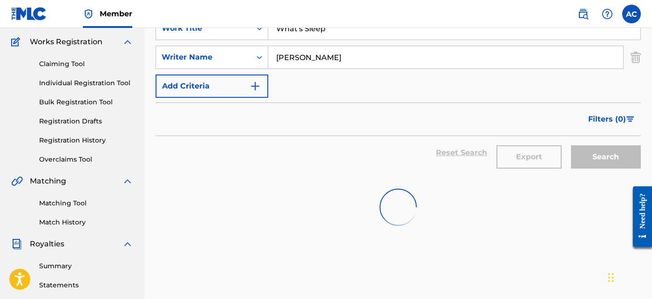
scroll to position [1, 0]
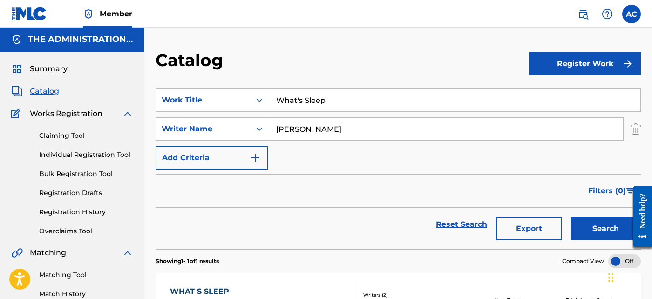
click at [290, 93] on input "What's Sleep" at bounding box center [454, 100] width 372 height 22
paste input "Never Local (Interlude)"
type input "Never Local (Interlude)"
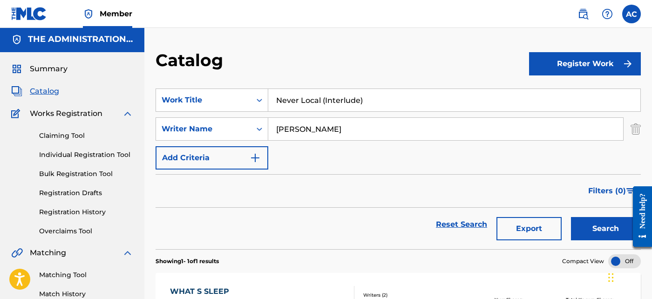
click at [593, 221] on button "Search" at bounding box center [606, 228] width 70 height 23
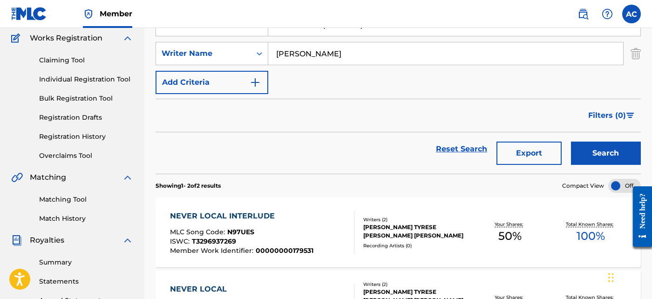
scroll to position [87, 0]
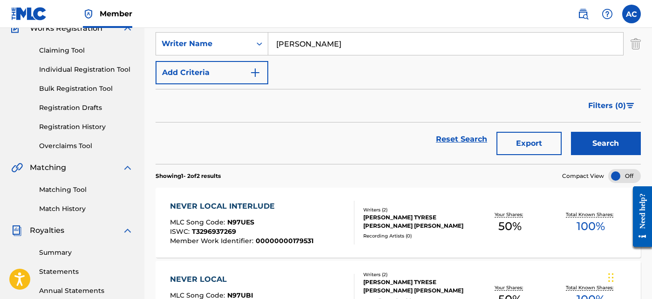
click at [410, 230] on div "Writers ( 2 ) JOSHUA TYRESE RELEFORD, ELIJAH MARQUIS JONES Recording Artists ( …" at bounding box center [411, 222] width 115 height 33
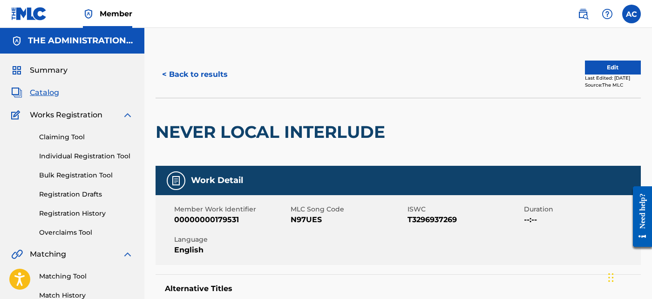
click at [241, 123] on h2 "NEVER LOCAL INTERLUDE" at bounding box center [272, 131] width 234 height 21
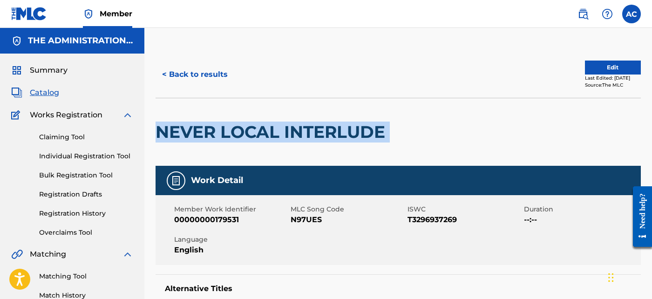
click at [241, 123] on h2 "NEVER LOCAL INTERLUDE" at bounding box center [272, 131] width 234 height 21
copy div "NEVER LOCAL INTERLUDE"
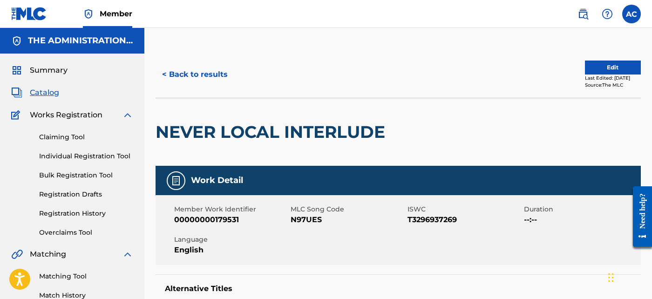
click at [303, 222] on span "N97UES" at bounding box center [348, 219] width 114 height 11
copy span "N97UES"
click at [220, 76] on button "< Back to results" at bounding box center [194, 74] width 79 height 23
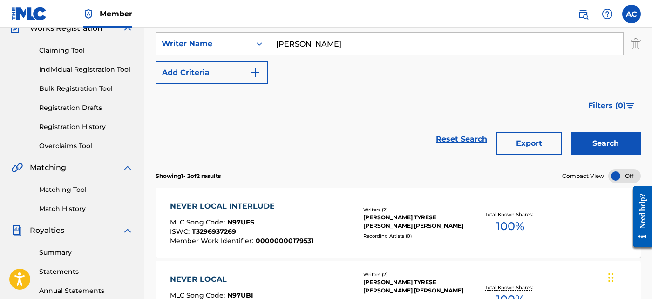
scroll to position [8, 0]
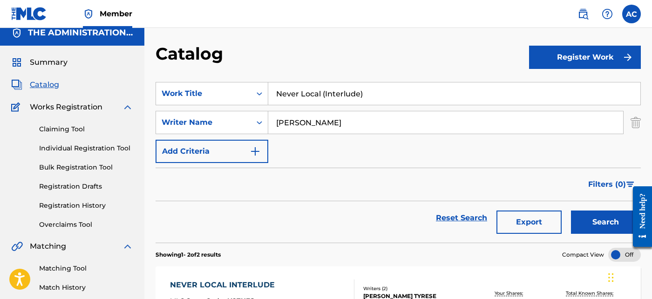
click at [330, 89] on input "Never Local (Interlude)" at bounding box center [454, 93] width 372 height 22
paste input "Search Form"
type input "Never Local"
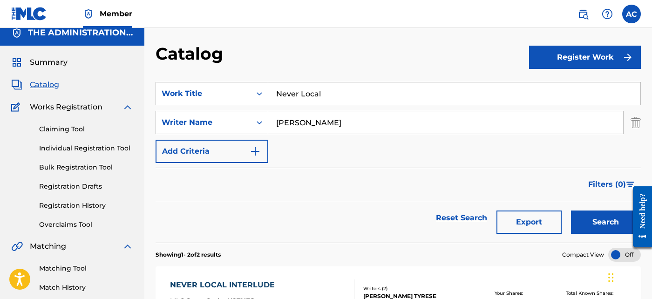
click at [587, 215] on button "Search" at bounding box center [606, 221] width 70 height 23
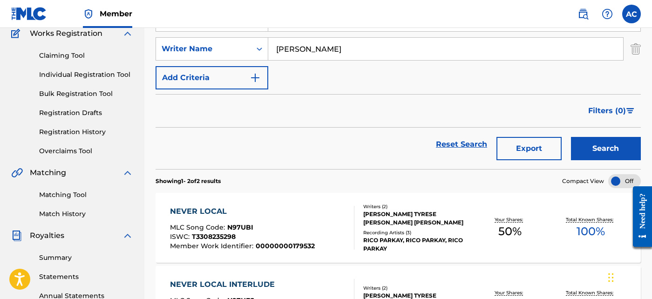
scroll to position [85, 0]
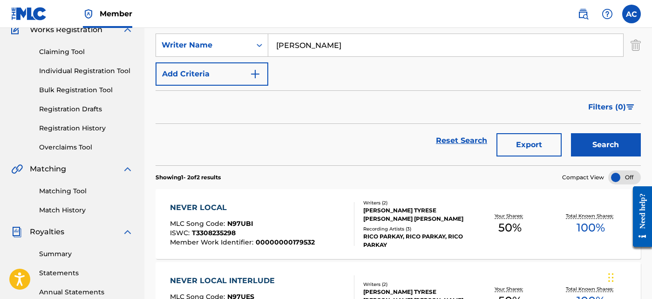
click at [424, 228] on div "Recording Artists ( 3 )" at bounding box center [416, 228] width 106 height 7
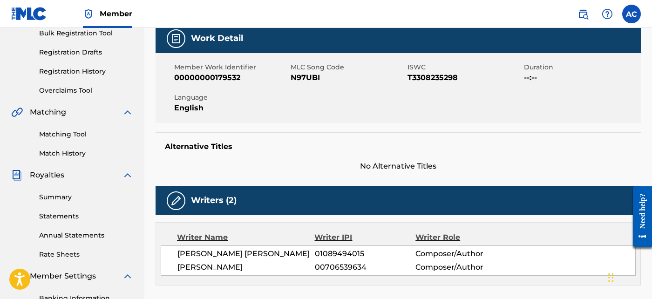
scroll to position [44, 0]
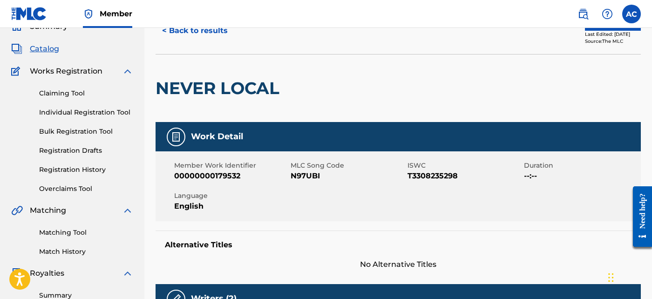
click at [247, 92] on h2 "NEVER LOCAL" at bounding box center [219, 88] width 128 height 21
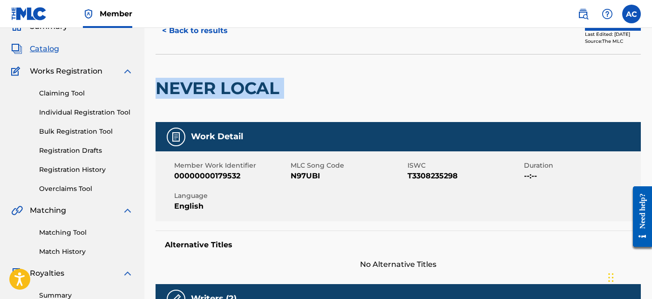
click at [247, 92] on h2 "NEVER LOCAL" at bounding box center [219, 88] width 128 height 21
copy div "NEVER LOCAL"
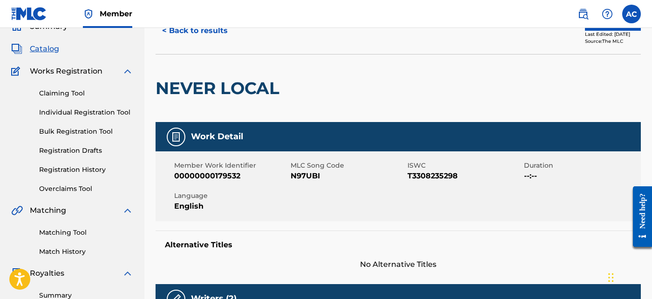
click at [310, 179] on span "N97UBI" at bounding box center [348, 175] width 114 height 11
copy span "N97UBI"
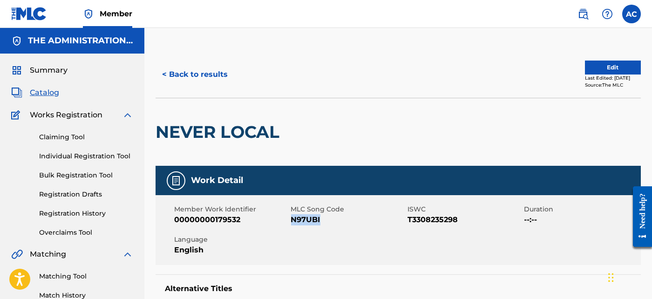
click at [228, 63] on button "< Back to results" at bounding box center [194, 74] width 79 height 23
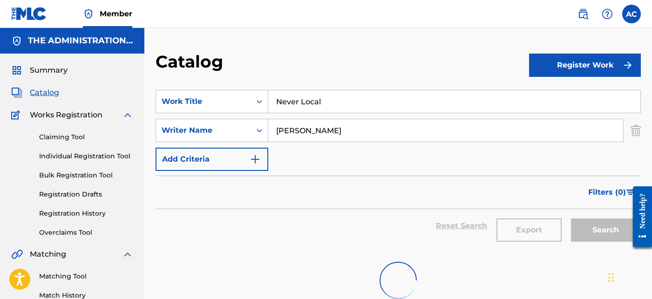
scroll to position [85, 0]
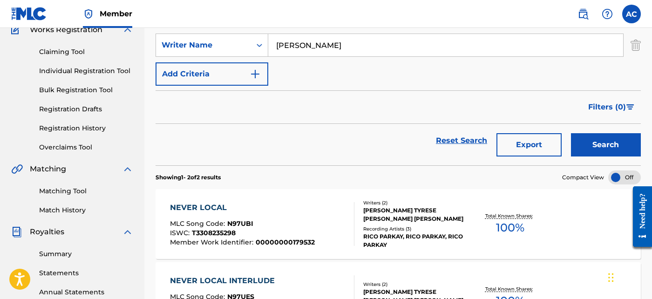
click at [294, 55] on input "Elijah Marquis Jones" at bounding box center [445, 45] width 355 height 22
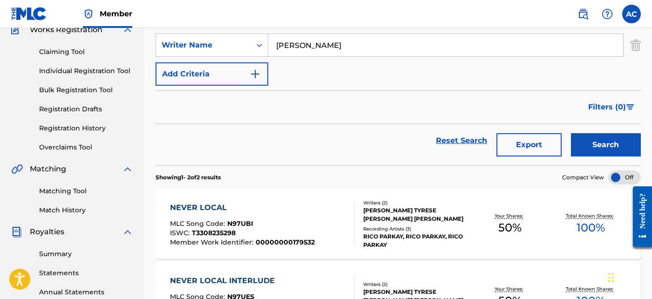
click at [294, 55] on input "Elijah Marquis Jones" at bounding box center [445, 45] width 355 height 22
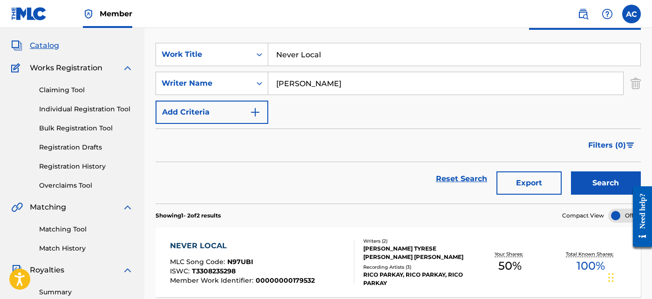
scroll to position [46, 0]
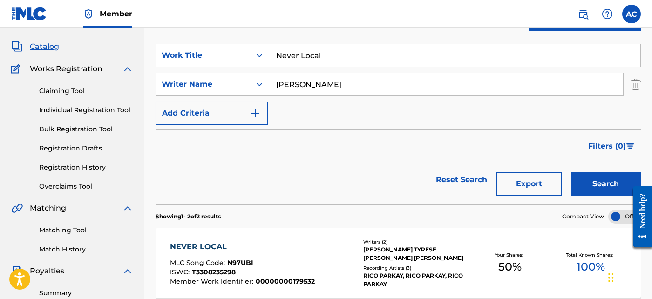
click at [294, 55] on input "Never Local" at bounding box center [454, 55] width 372 height 22
paste input "1 AM"
type input "1 AM"
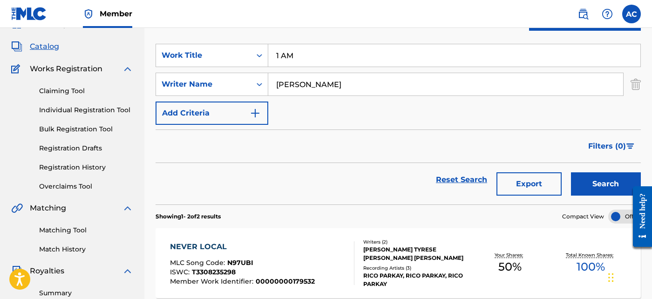
click at [601, 195] on div "Search" at bounding box center [603, 180] width 74 height 34
click at [598, 189] on button "Search" at bounding box center [606, 183] width 70 height 23
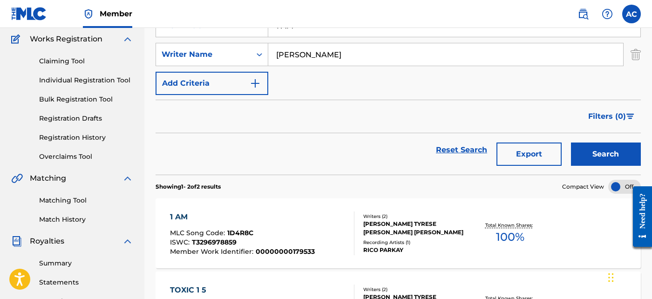
scroll to position [126, 0]
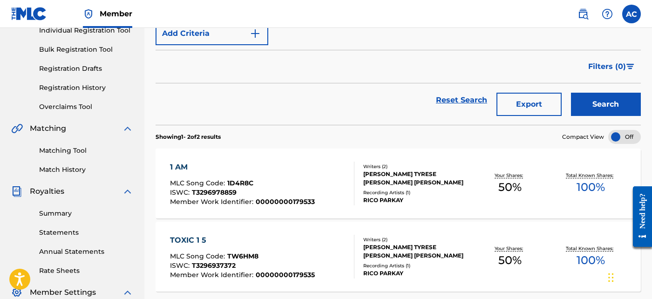
click at [512, 192] on span "50 %" at bounding box center [509, 187] width 23 height 17
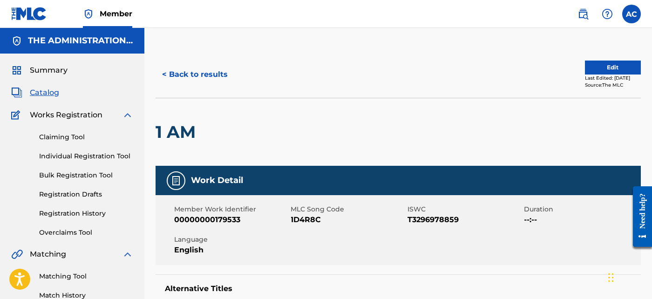
click at [198, 71] on button "< Back to results" at bounding box center [194, 74] width 79 height 23
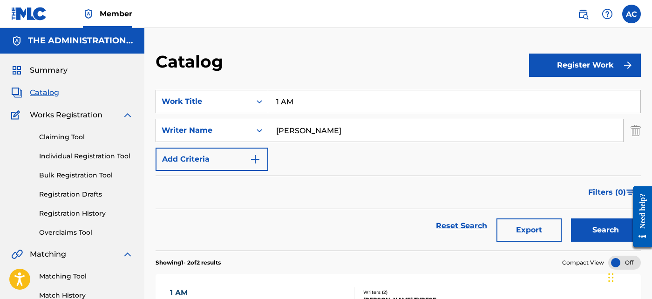
click at [337, 135] on input "Elijah Marquis Jones" at bounding box center [445, 130] width 355 height 22
click at [332, 106] on input "1 AM" at bounding box center [454, 101] width 372 height 22
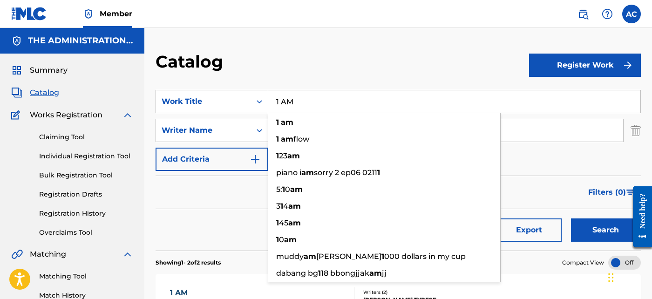
paste input "QZZ7P2488494"
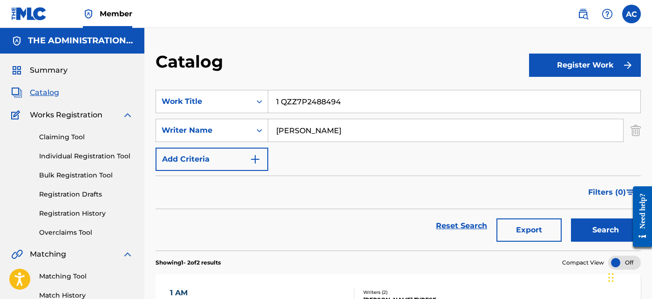
click at [302, 96] on input "1 QZZ7P2488494" at bounding box center [454, 101] width 372 height 22
paste input "Search Form"
type input "QZZ7P2488494"
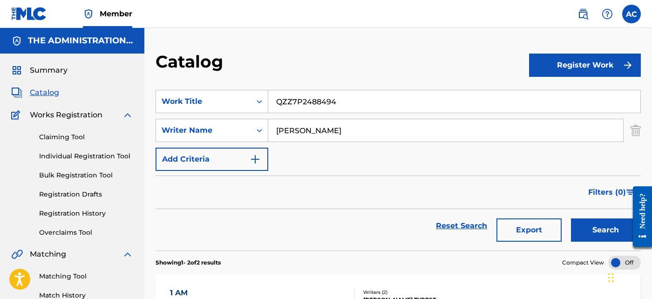
scroll to position [94, 0]
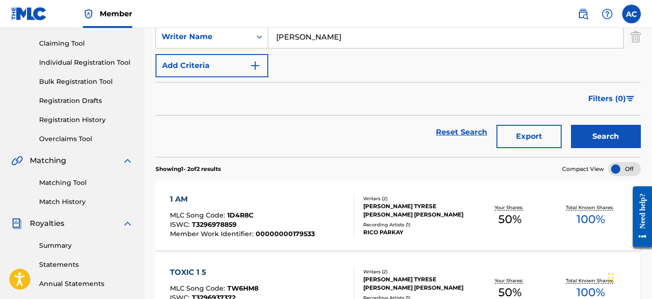
click at [312, 219] on div "1 AM MLC Song Code : 1D4R8C ISWC : T3296978859 Member Work Identifier : 0000000…" at bounding box center [262, 216] width 184 height 44
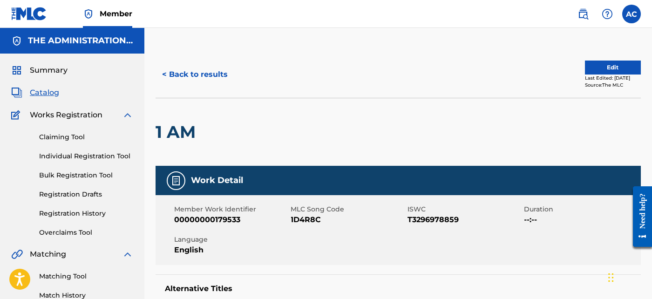
click at [186, 135] on h2 "1 AM" at bounding box center [177, 131] width 45 height 21
copy div "1 AM"
click at [299, 222] on span "1D4R8C" at bounding box center [348, 219] width 114 height 11
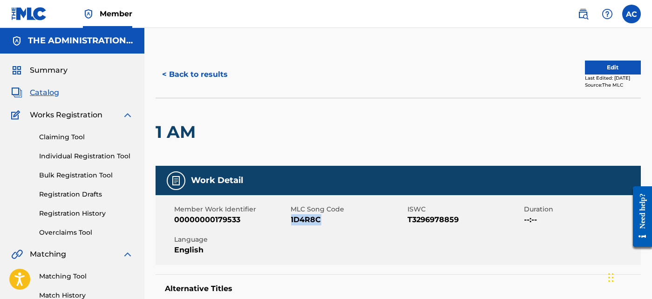
click at [299, 222] on span "1D4R8C" at bounding box center [348, 219] width 114 height 11
copy span "1D4R8C"
click at [215, 74] on button "< Back to results" at bounding box center [194, 74] width 79 height 23
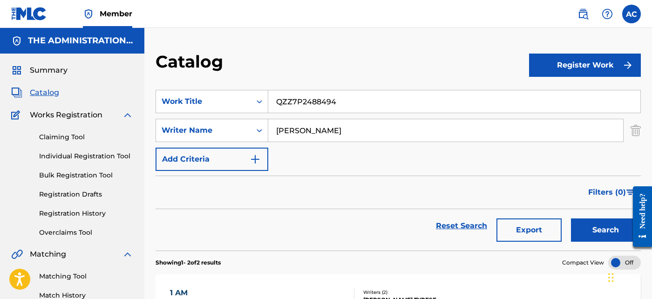
drag, startPoint x: 343, startPoint y: 105, endPoint x: 334, endPoint y: 101, distance: 9.9
click at [334, 101] on input "QZZ7P2488494" at bounding box center [454, 101] width 372 height 22
paste input "Love Ain't Cheap"
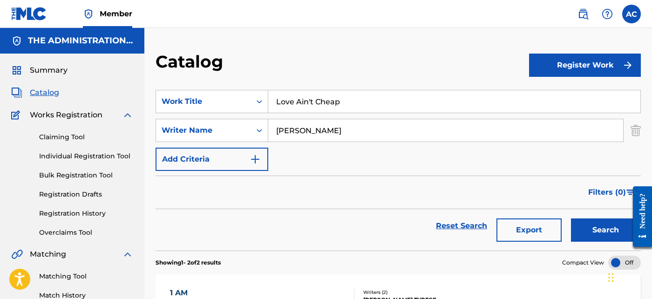
type input "Love Ain't Cheap"
click at [588, 217] on div "Search" at bounding box center [603, 226] width 74 height 34
click at [590, 229] on button "Search" at bounding box center [606, 229] width 70 height 23
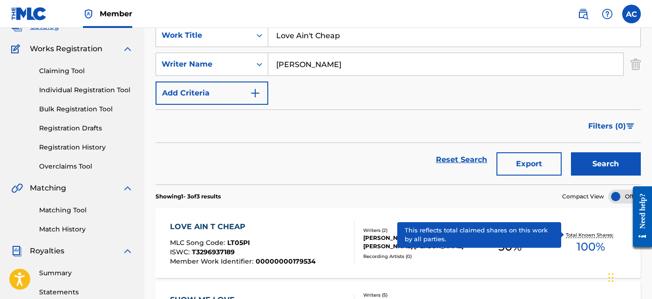
scroll to position [81, 0]
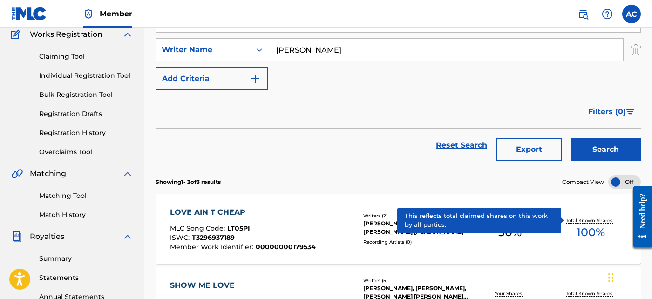
click at [350, 242] on div at bounding box center [349, 229] width 7 height 44
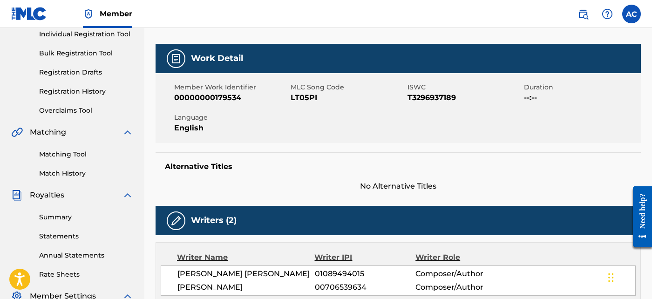
scroll to position [49, 0]
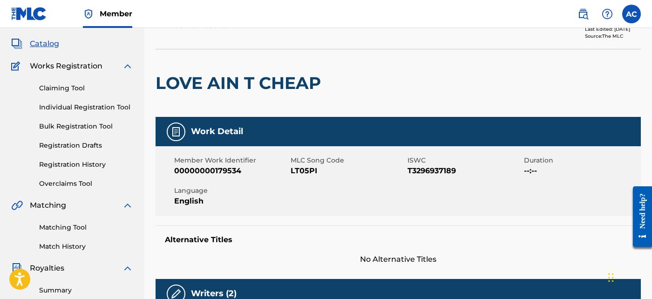
click at [265, 80] on h2 "LOVE AIN T CHEAP" at bounding box center [240, 83] width 170 height 21
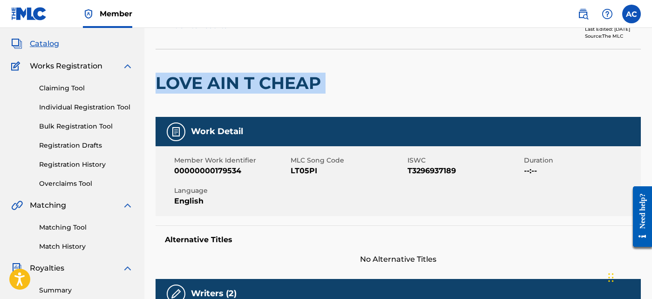
click at [265, 80] on h2 "LOVE AIN T CHEAP" at bounding box center [240, 83] width 170 height 21
copy div "LOVE AIN T CHEAP"
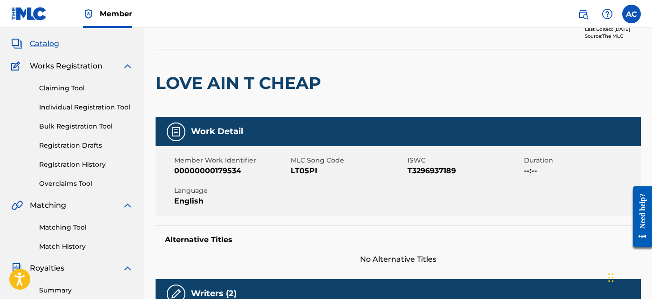
click at [301, 169] on span "LT05PI" at bounding box center [348, 170] width 114 height 11
copy span "LT05PI"
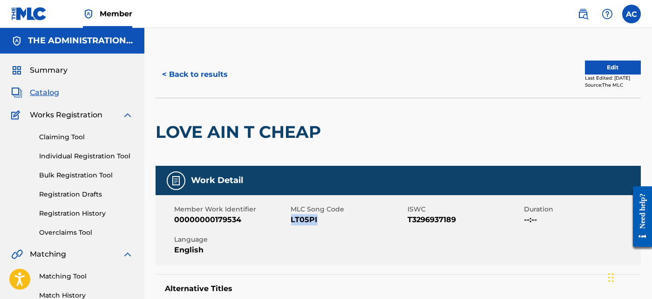
click at [209, 67] on button "< Back to results" at bounding box center [194, 74] width 79 height 23
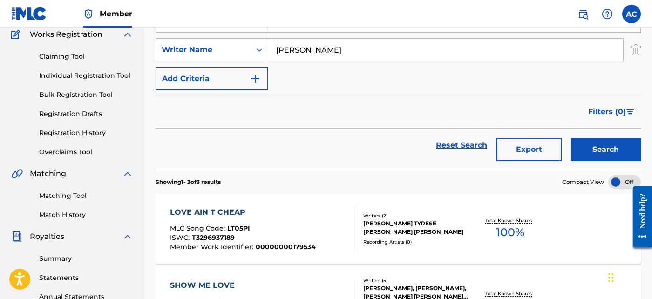
scroll to position [15, 0]
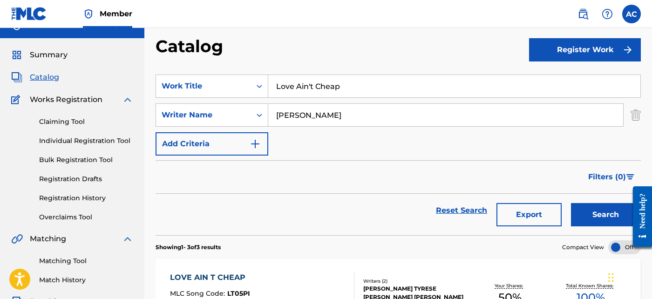
click at [343, 88] on input "Love Ain't Cheap" at bounding box center [454, 86] width 372 height 22
paste input "Toxic 1.5"
type input "Toxic 1.5"
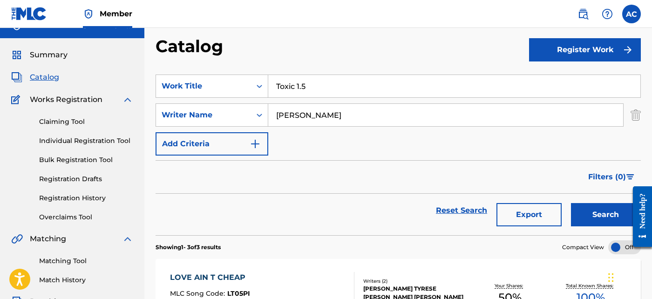
click at [589, 224] on button "Search" at bounding box center [606, 214] width 70 height 23
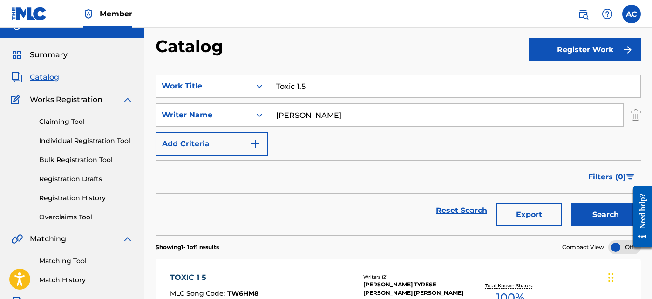
scroll to position [101, 0]
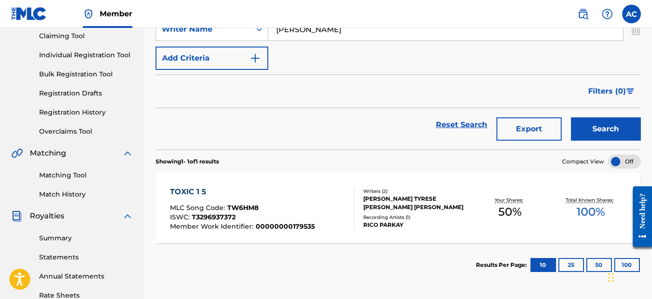
click at [466, 219] on div "Recording Artists ( 1 )" at bounding box center [416, 217] width 106 height 7
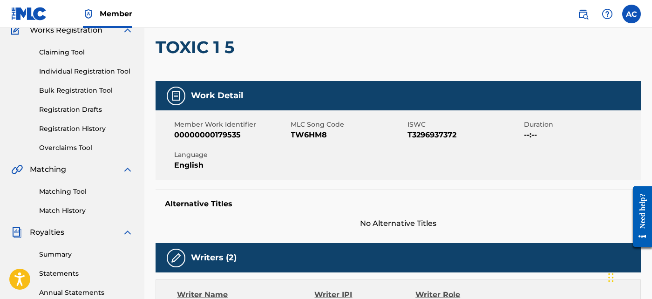
scroll to position [81, 0]
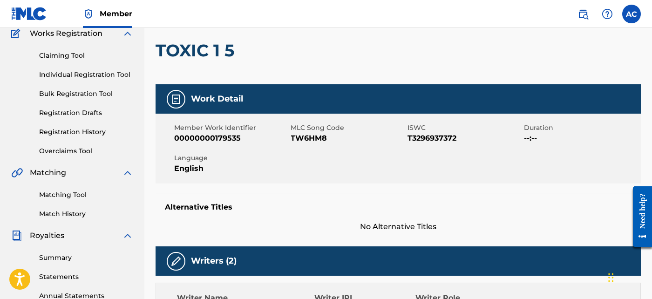
click at [210, 56] on h2 "TOXIC 1 5" at bounding box center [196, 50] width 83 height 21
click at [316, 136] on span "TW6HM8" at bounding box center [348, 138] width 114 height 11
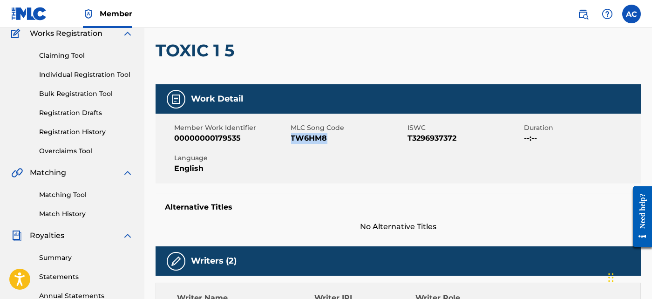
scroll to position [0, 0]
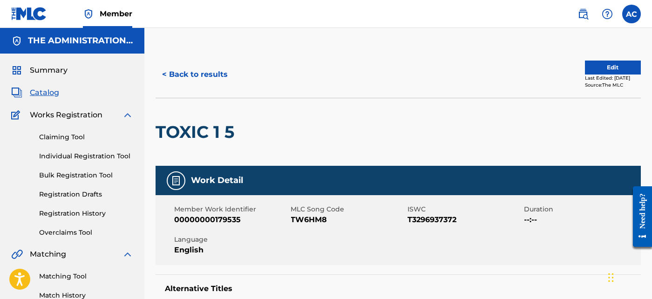
click at [235, 71] on div "< Back to results" at bounding box center [276, 74] width 242 height 23
click at [210, 76] on button "< Back to results" at bounding box center [194, 74] width 79 height 23
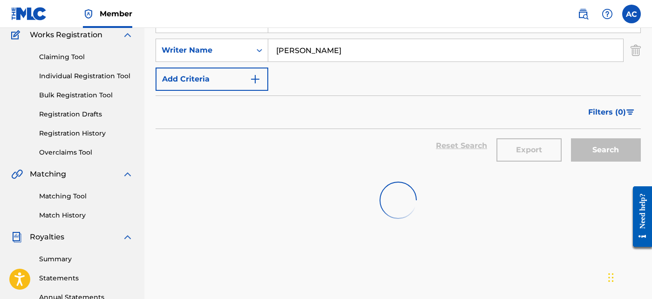
click at [308, 150] on div "Reset Search Export Search" at bounding box center [397, 146] width 485 height 34
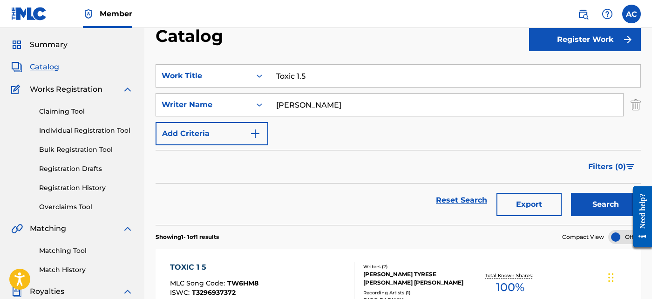
scroll to position [24, 0]
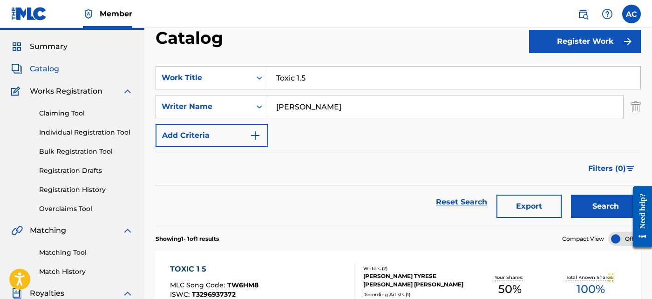
click at [310, 75] on input "Toxic 1.5" at bounding box center [454, 78] width 372 height 22
paste input "Everybody Know"
type input "Everybody Know"
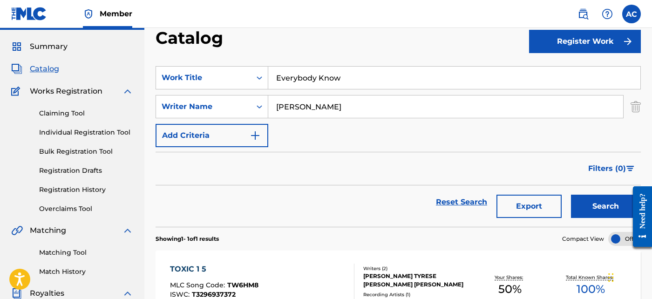
click at [299, 104] on input "Elijah Marquis Jones" at bounding box center [445, 106] width 355 height 22
click at [591, 214] on button "Search" at bounding box center [606, 206] width 70 height 23
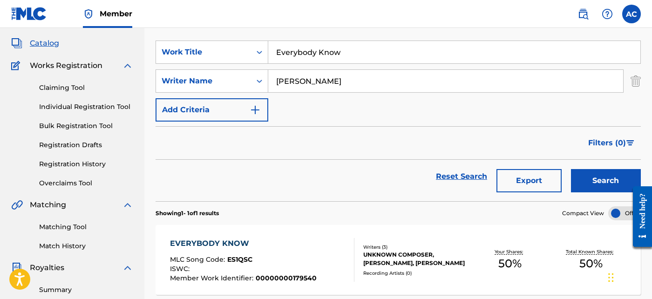
scroll to position [49, 0]
click at [283, 249] on div "EVERYBODY KNOW MLC Song Code : ES1QSC ISWC : Member Work Identifier : 000000001…" at bounding box center [243, 260] width 147 height 44
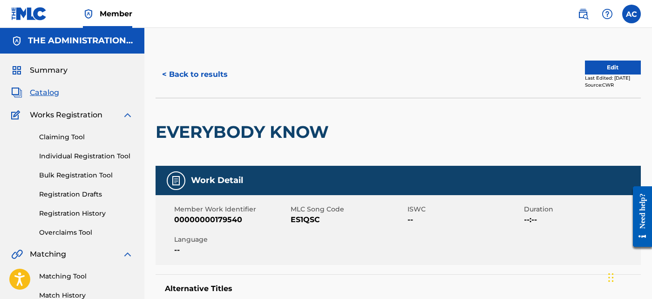
click at [190, 70] on button "< Back to results" at bounding box center [194, 74] width 79 height 23
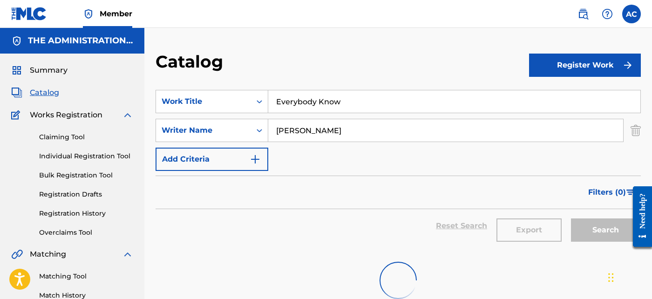
scroll to position [49, 0]
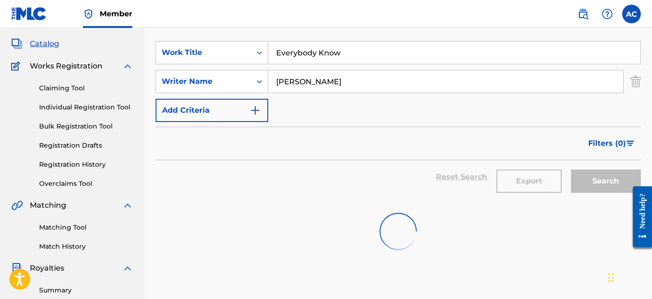
click at [308, 55] on input "Everybody Know" at bounding box center [454, 52] width 372 height 22
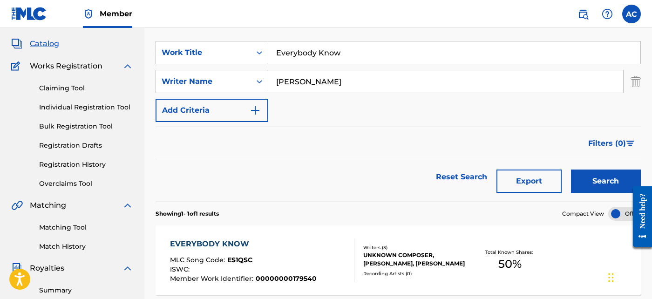
click at [308, 55] on input "Everybody Know" at bounding box center [454, 52] width 372 height 22
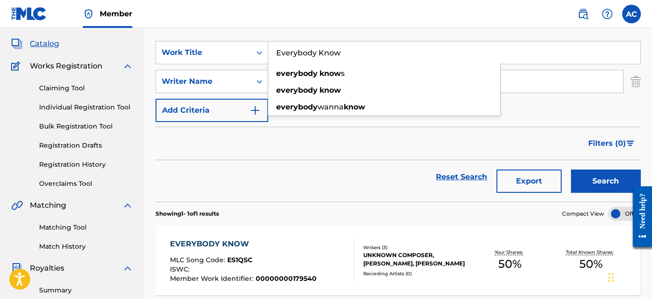
paste input "Intro (Apex 2)"
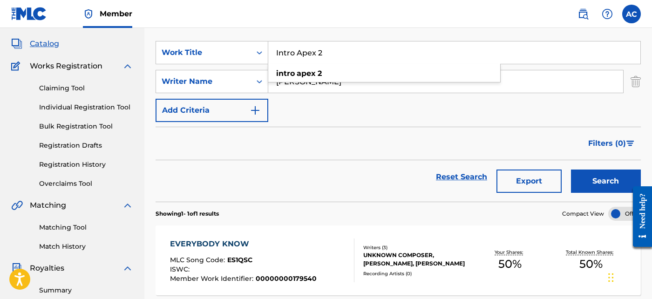
type input "Intro Apex 2"
click at [583, 168] on div "Search" at bounding box center [603, 177] width 74 height 34
click at [585, 172] on button "Search" at bounding box center [606, 180] width 70 height 23
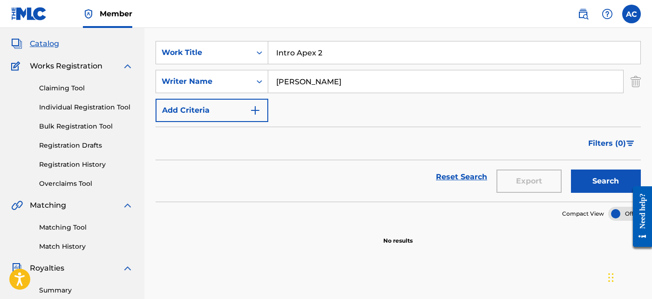
click at [317, 79] on input "Elijah Marquis Jones" at bounding box center [445, 81] width 355 height 22
paste input "Genaro Tomas Garza"
type input "Genaro Tomas Garza"
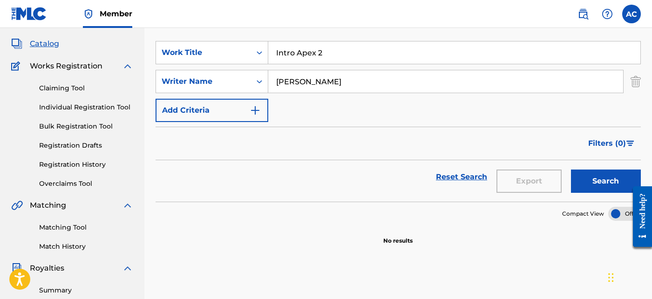
click at [602, 179] on button "Search" at bounding box center [606, 180] width 70 height 23
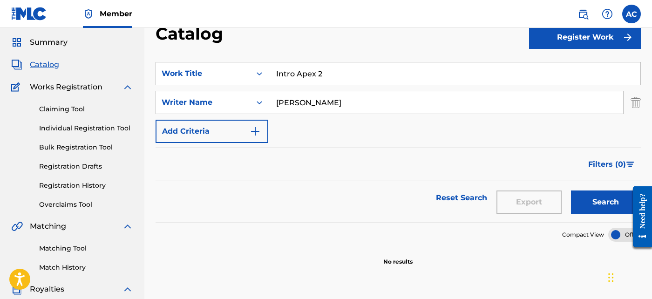
scroll to position [27, 0]
click at [251, 90] on div "SearchWithCriteriad635bbae-cf4f-4814-9af5-1020c5470a07 Work Title Intro Apex 2 …" at bounding box center [397, 102] width 485 height 81
click at [242, 108] on div "Writer Name" at bounding box center [203, 103] width 95 height 18
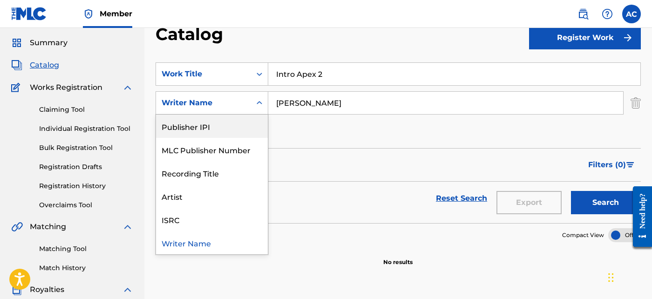
scroll to position [0, 0]
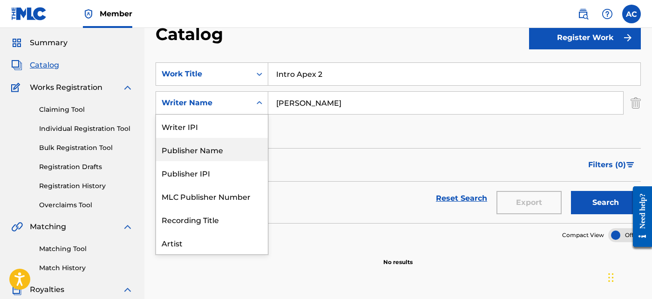
click at [231, 143] on div "Publisher Name" at bounding box center [212, 149] width 112 height 23
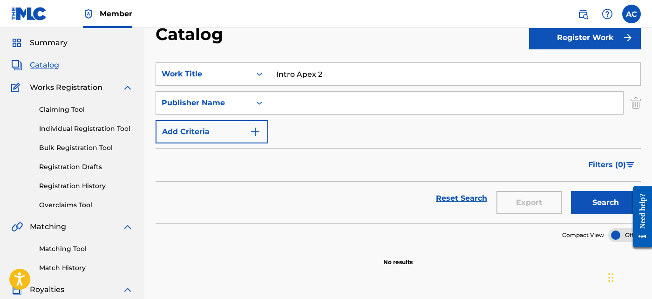
click at [310, 108] on input "Search Form" at bounding box center [445, 103] width 355 height 22
paste input "GT Garza Publishing"
type input "GT Garza Publishing"
click at [591, 203] on button "Search" at bounding box center [606, 202] width 70 height 23
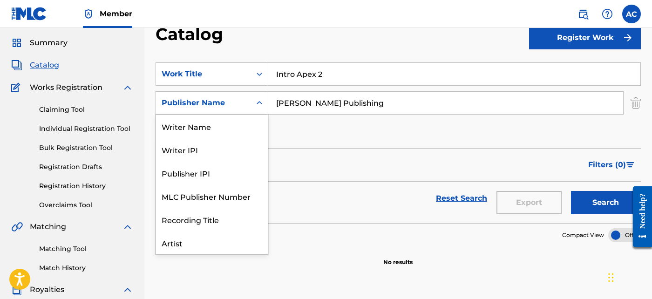
click at [222, 105] on div "Publisher Name" at bounding box center [204, 102] width 84 height 11
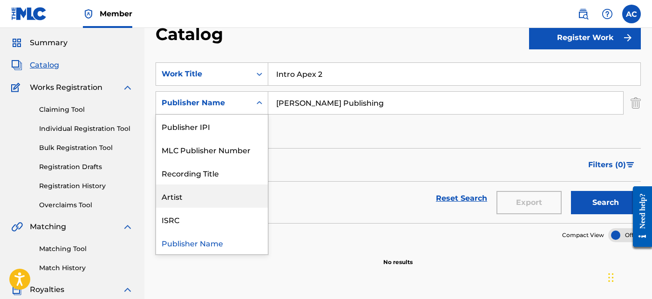
click at [214, 199] on div "Artist" at bounding box center [212, 195] width 112 height 23
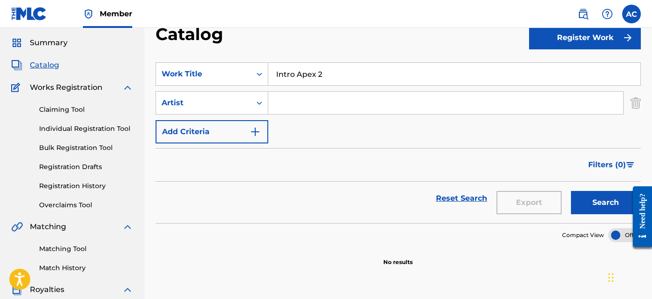
drag, startPoint x: 303, startPoint y: 98, endPoint x: 283, endPoint y: 102, distance: 20.4
click at [283, 102] on input "Search Form" at bounding box center [445, 103] width 355 height 22
paste input "CrispyOla"
type input "CrispyOla"
click at [615, 208] on button "Search" at bounding box center [606, 202] width 70 height 23
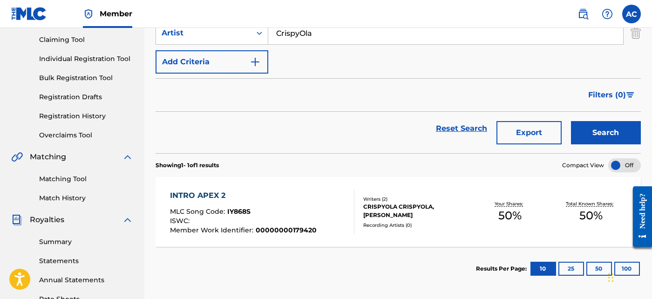
scroll to position [98, 0]
click at [438, 172] on section "INTRO APEX 2 MLC Song Code : IY868S ISWC : Member Work Identifier : 00000000179…" at bounding box center [397, 209] width 485 height 74
click at [434, 222] on div "Recording Artists ( 0 )" at bounding box center [416, 224] width 106 height 7
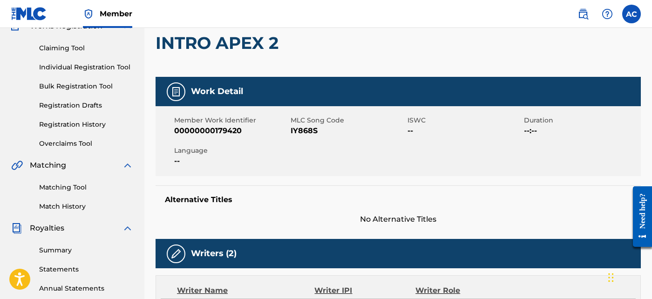
scroll to position [6, 0]
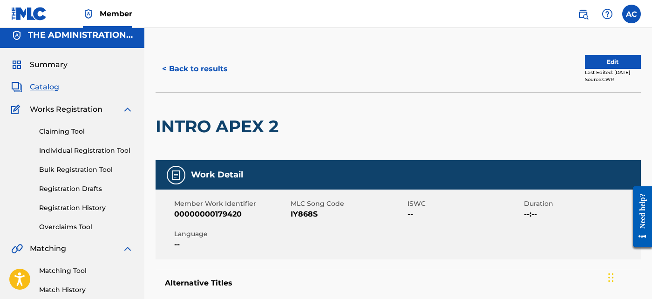
click at [607, 67] on button "Edit" at bounding box center [613, 62] width 56 height 14
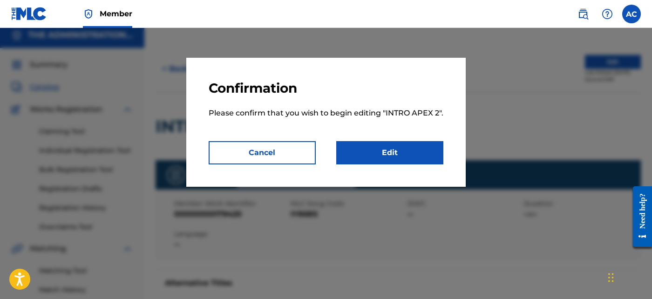
click at [417, 155] on link "Edit" at bounding box center [389, 152] width 107 height 23
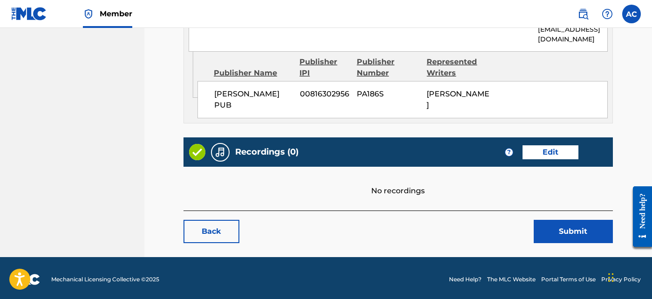
scroll to position [541, 0]
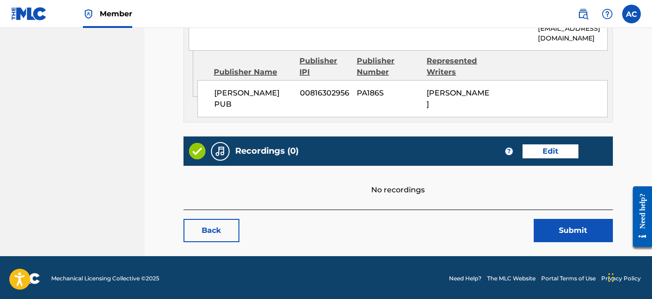
click at [543, 153] on link "Edit" at bounding box center [550, 151] width 56 height 14
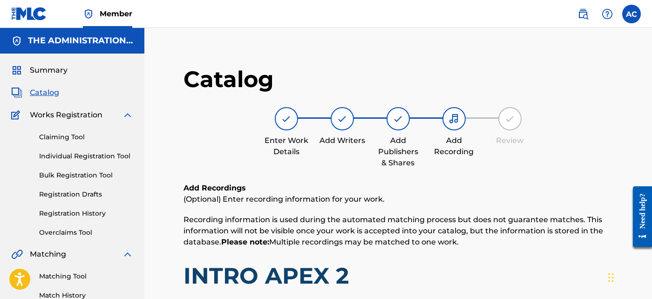
click at [43, 95] on span "Catalog" at bounding box center [44, 92] width 29 height 11
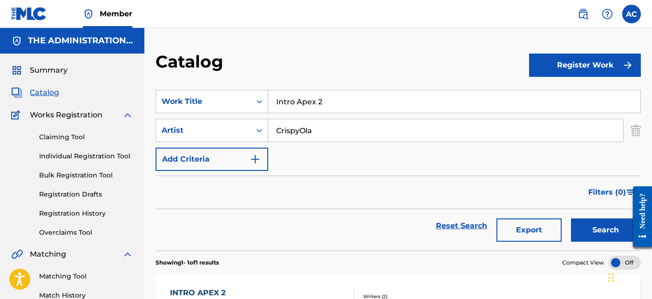
click at [294, 104] on input "Intro Apex 2" at bounding box center [454, 101] width 372 height 22
paste input "Want It All"
type input "I Want It All"
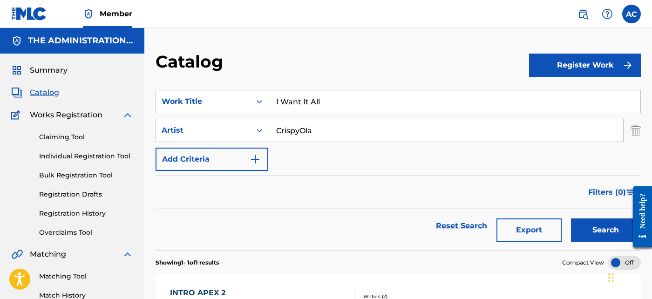
click at [604, 231] on button "Search" at bounding box center [606, 229] width 70 height 23
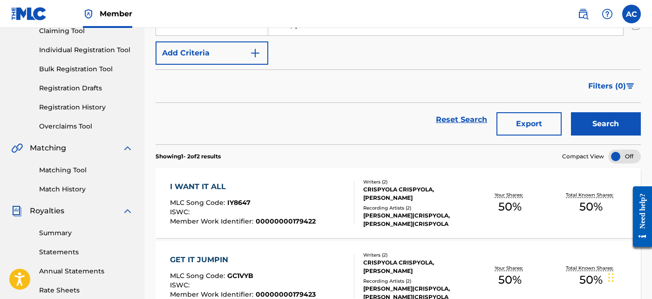
scroll to position [112, 0]
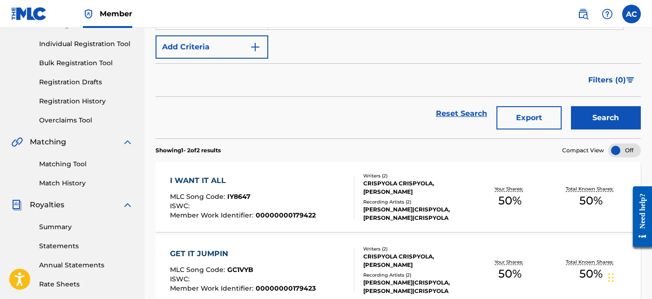
click at [360, 198] on div "Writers ( 2 ) CRISPYOLA CRISPYOLA, GENARO THOMAS GARZA Recording Artists ( 2 ) …" at bounding box center [411, 197] width 115 height 50
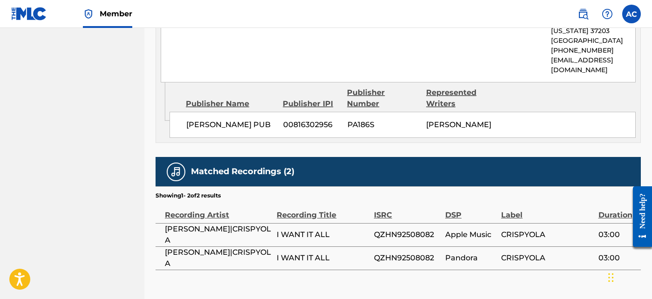
scroll to position [523, 0]
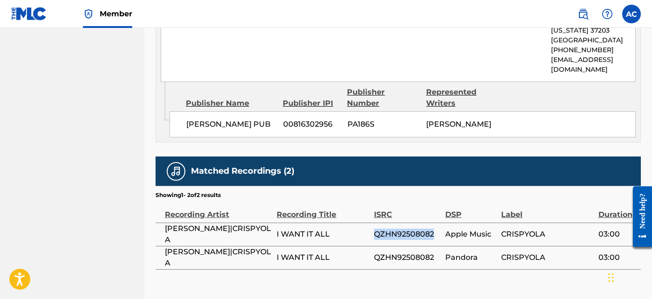
drag, startPoint x: 372, startPoint y: 255, endPoint x: 437, endPoint y: 255, distance: 64.2
click at [437, 246] on tr "GT GARZA|CRISPYOLA I WANT IT ALL QZHN92508082 Apple Music CRISPYOLA 03:00" at bounding box center [397, 233] width 485 height 23
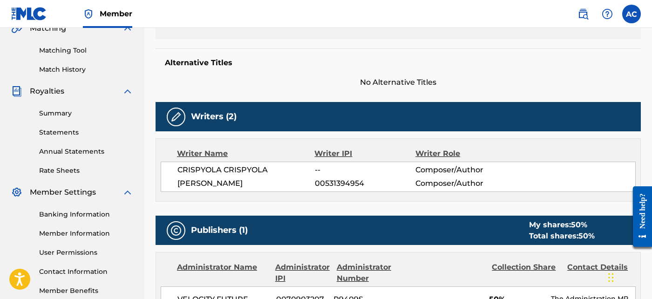
scroll to position [0, 0]
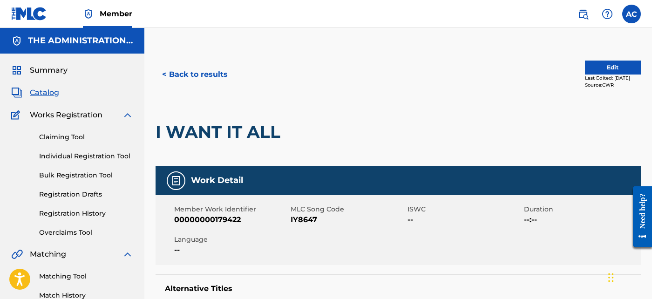
click at [203, 71] on button "< Back to results" at bounding box center [194, 74] width 79 height 23
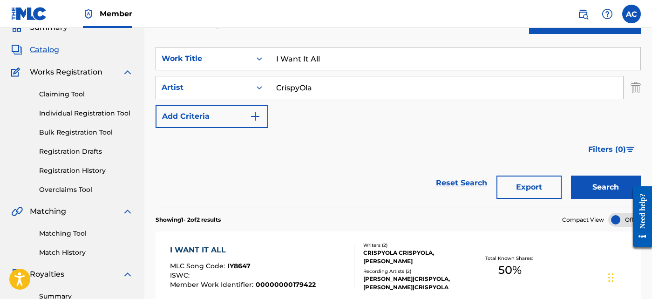
scroll to position [41, 0]
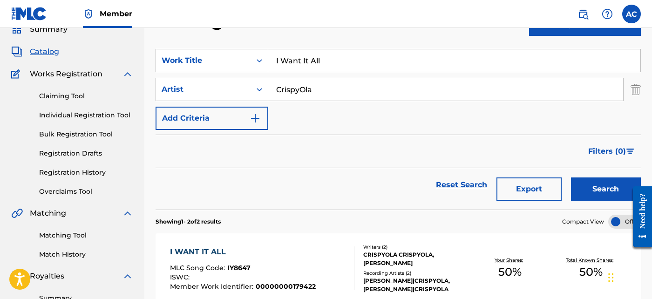
click at [304, 52] on input "I Want It All" at bounding box center [454, 60] width 372 height 22
paste input "Get It Jumpin"
type input "Get It Jumpin"
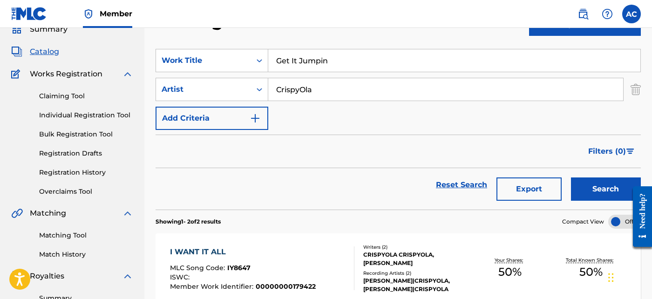
click at [597, 193] on button "Search" at bounding box center [606, 188] width 70 height 23
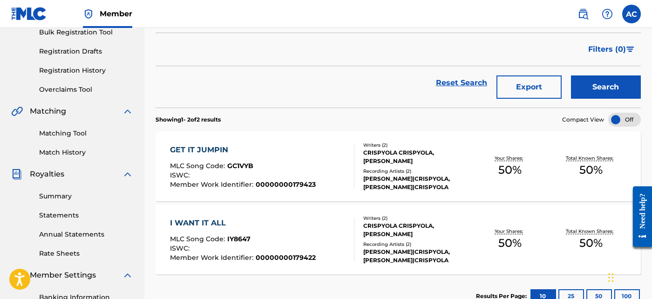
scroll to position [143, 0]
click at [352, 158] on div at bounding box center [349, 166] width 7 height 44
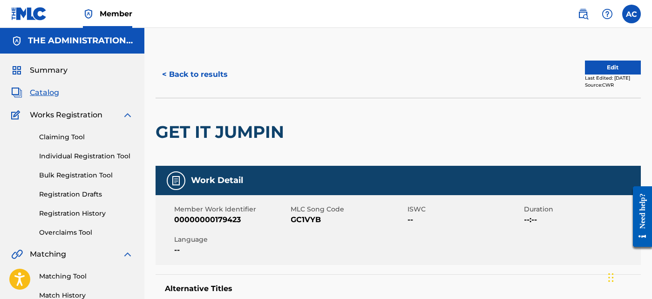
click at [196, 73] on button "< Back to results" at bounding box center [194, 74] width 79 height 23
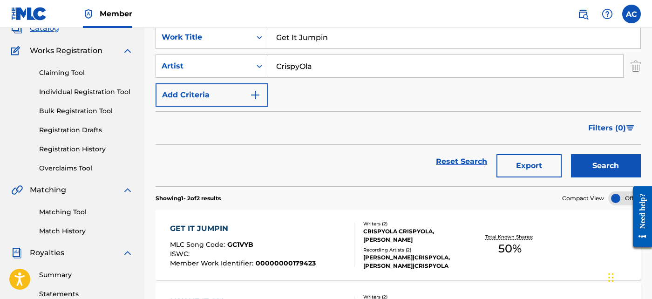
scroll to position [55, 0]
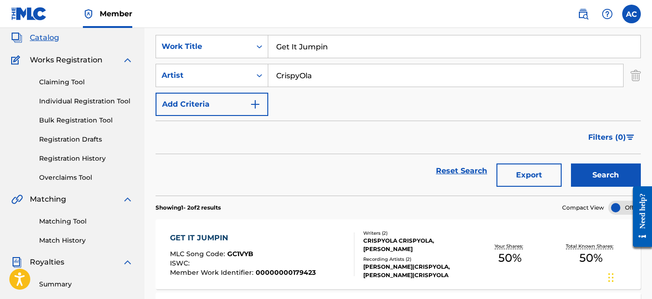
click at [325, 42] on input "Get It Jumpin" at bounding box center [454, 46] width 372 height 22
paste input "Pressure"
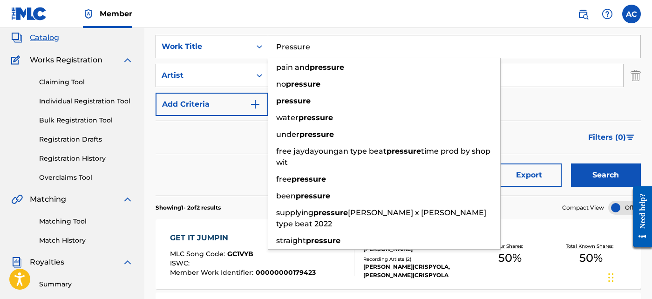
type input "Pressure"
click at [590, 171] on button "Search" at bounding box center [606, 174] width 70 height 23
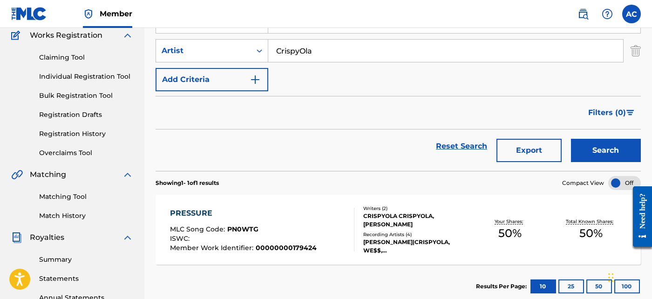
scroll to position [89, 0]
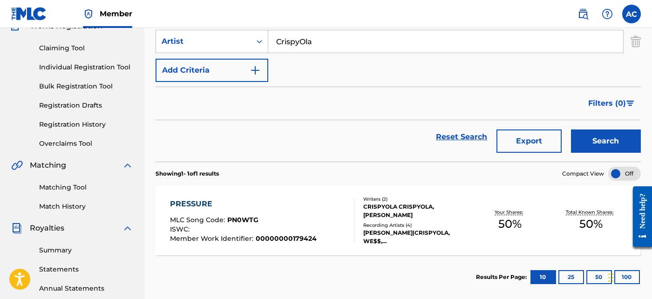
click at [319, 218] on div "PRESSURE MLC Song Code : PN0WTG ISWC : Member Work Identifier : 00000000179424" at bounding box center [262, 220] width 184 height 44
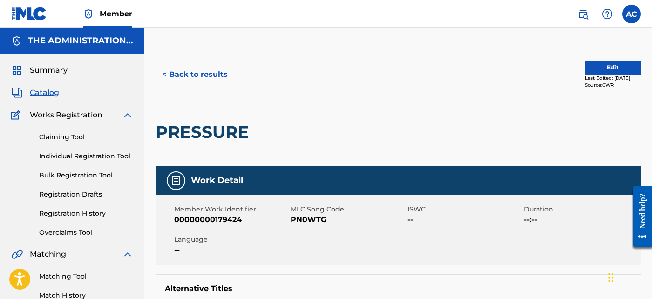
click at [223, 81] on button "< Back to results" at bounding box center [194, 74] width 79 height 23
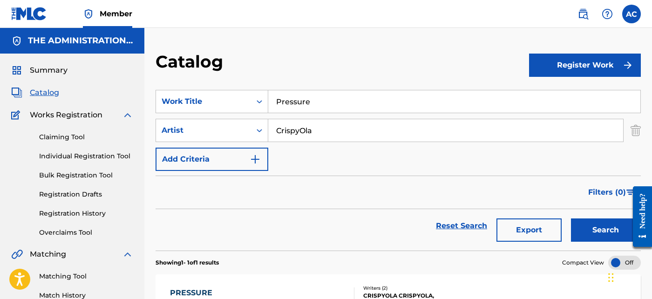
click at [311, 103] on input "Pressure" at bounding box center [454, 101] width 372 height 22
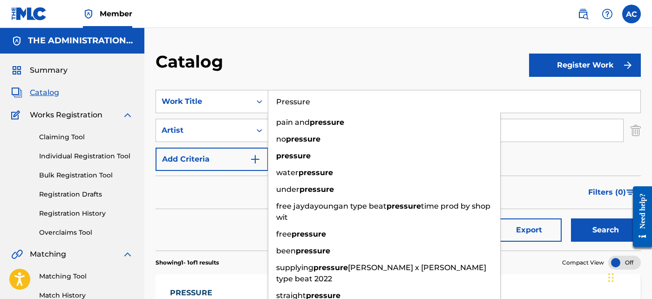
paste input "Looking Like Summer"
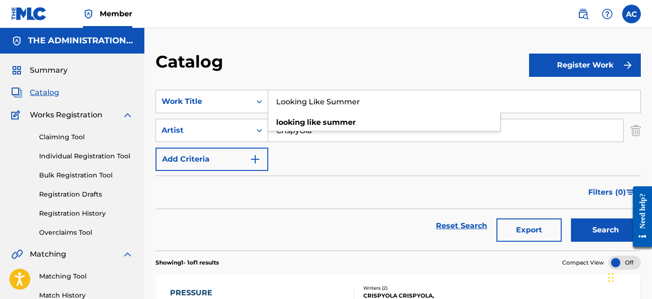
type input "Looking Like Summer"
click at [572, 223] on button "Search" at bounding box center [606, 229] width 70 height 23
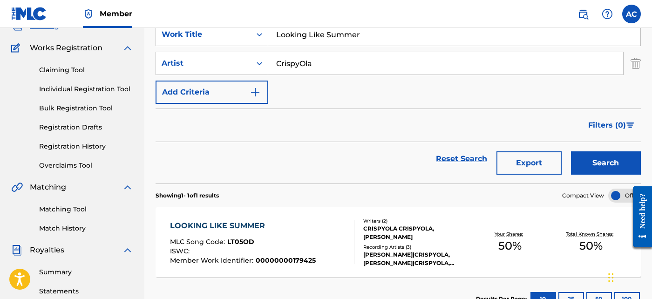
scroll to position [67, 0]
click at [274, 251] on div "ISWC :" at bounding box center [243, 251] width 146 height 9
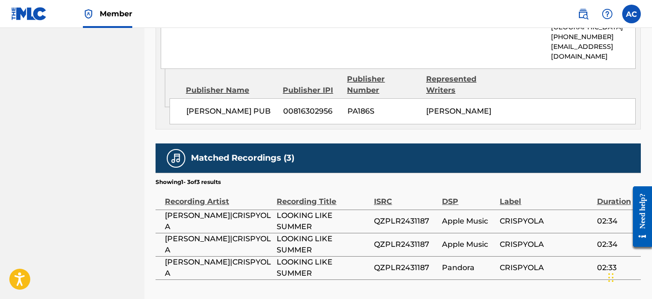
scroll to position [537, 0]
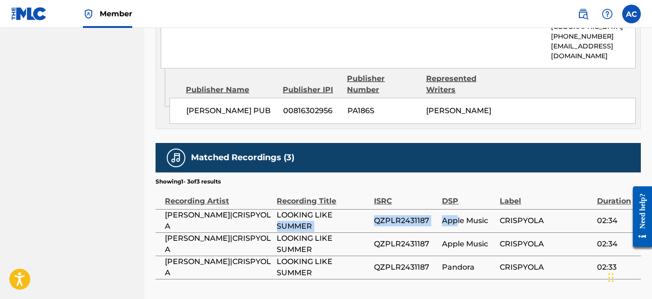
drag, startPoint x: 369, startPoint y: 238, endPoint x: 457, endPoint y: 238, distance: 88.4
click at [457, 232] on tr "GT GARZA|CRISPYOLA LOOKING LIKE SUMMER QZPLR2431187 Apple Music CRISPYOLA 02:34" at bounding box center [397, 220] width 485 height 23
click at [411, 207] on div "ISRC" at bounding box center [406, 196] width 64 height 21
click at [401, 232] on td "QZPLR2431187" at bounding box center [408, 220] width 68 height 23
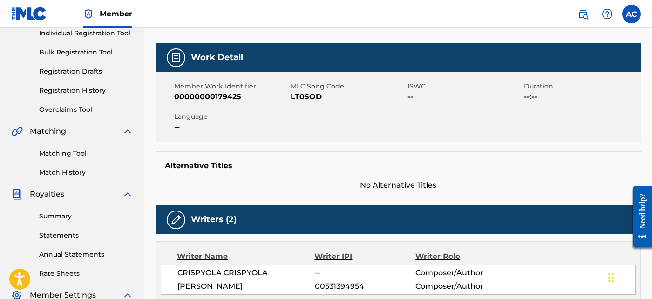
scroll to position [118, 0]
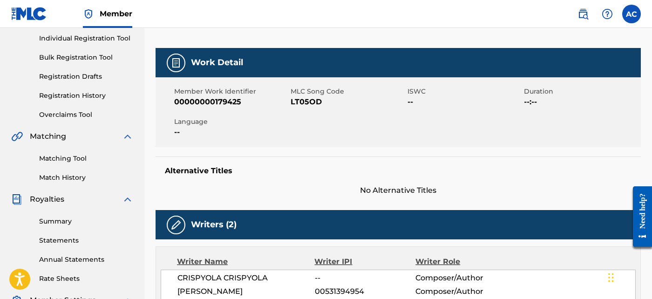
click at [303, 97] on span "LT05OD" at bounding box center [348, 101] width 114 height 11
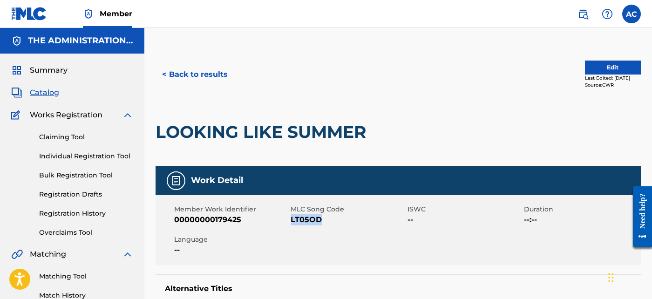
click at [221, 63] on button "< Back to results" at bounding box center [194, 74] width 79 height 23
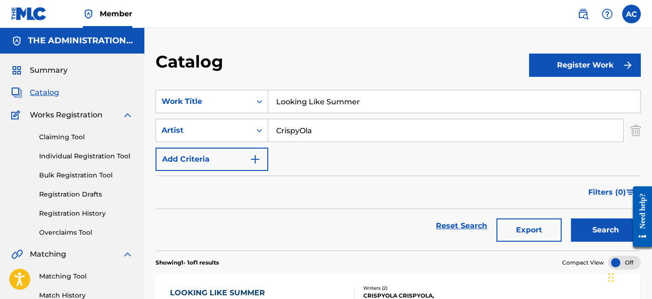
click at [360, 109] on input "Looking Like Summer" at bounding box center [454, 101] width 372 height 22
paste input "Chosen"
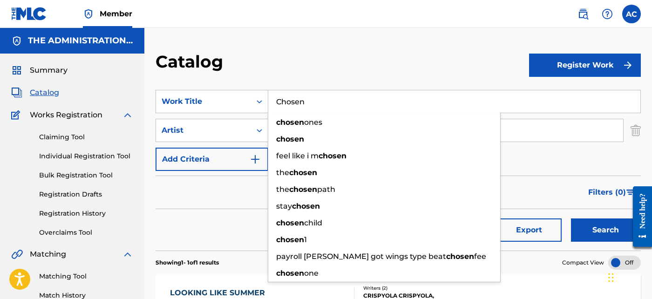
type input "Chosen"
click at [195, 194] on div "Filters ( 0 )" at bounding box center [397, 192] width 485 height 34
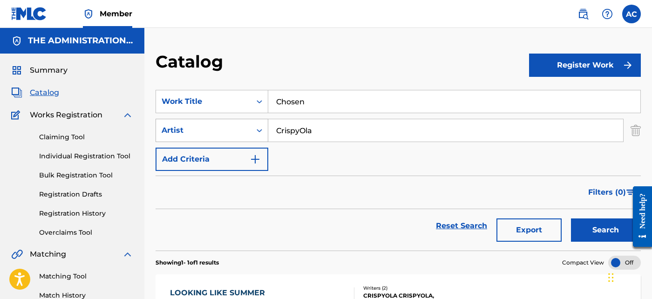
click at [245, 131] on div "Artist" at bounding box center [203, 130] width 95 height 18
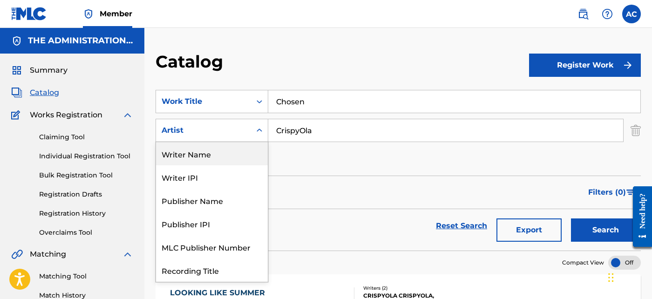
click at [229, 156] on div "Writer Name" at bounding box center [212, 153] width 112 height 23
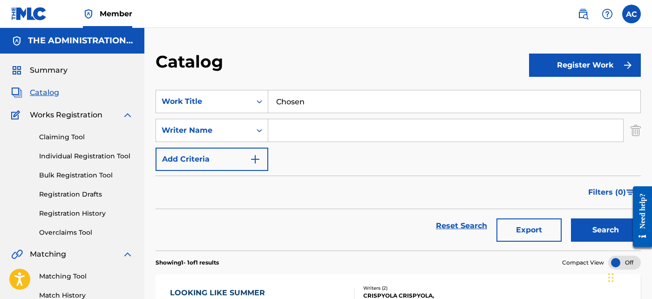
click at [313, 114] on div "SearchWithCriteriad635bbae-cf4f-4814-9af5-1020c5470a07 Work Title Chosen Search…" at bounding box center [397, 130] width 485 height 81
click at [313, 120] on input "Search Form" at bounding box center [445, 130] width 355 height 22
paste input "Genaro Tomas Garza"
type input "Genaro Tomas Garza"
click at [587, 230] on button "Search" at bounding box center [606, 229] width 70 height 23
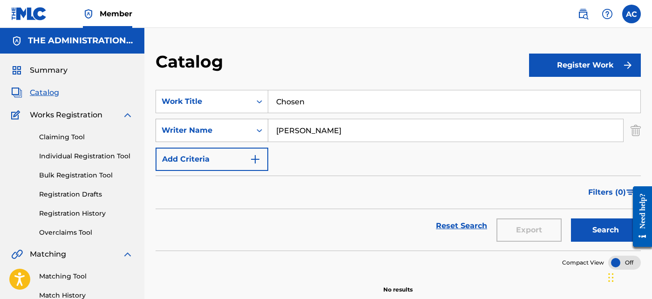
click at [249, 131] on div "Writer Name" at bounding box center [203, 130] width 95 height 18
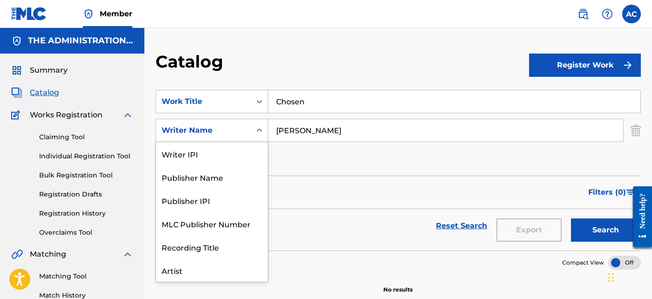
scroll to position [47, 0]
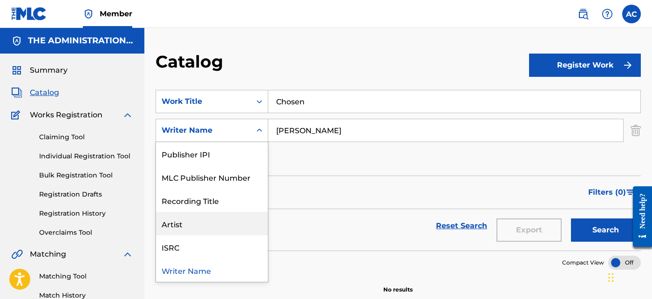
click at [235, 220] on div "Artist" at bounding box center [212, 223] width 112 height 23
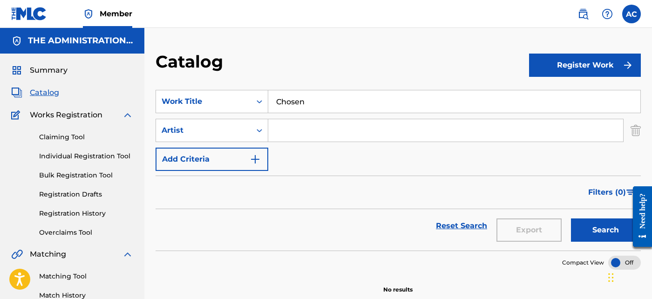
click at [322, 135] on input "Search Form" at bounding box center [445, 130] width 355 height 22
paste input "CrispyOla"
type input "CrispyOla"
click at [594, 236] on button "Search" at bounding box center [606, 229] width 70 height 23
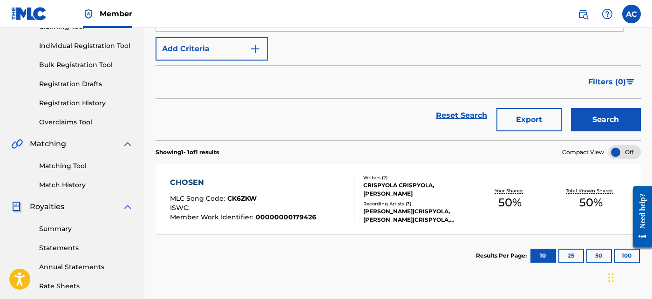
scroll to position [117, 0]
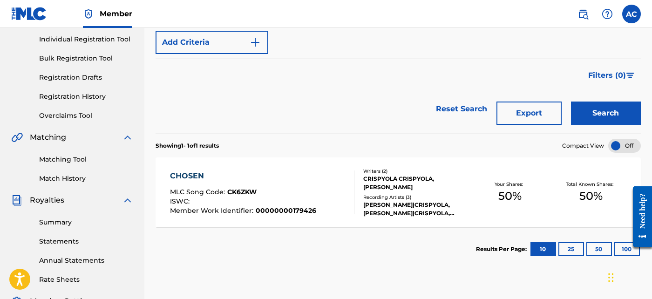
click at [409, 175] on div "CRISPYOLA CRISPYOLA, [PERSON_NAME]" at bounding box center [416, 183] width 106 height 17
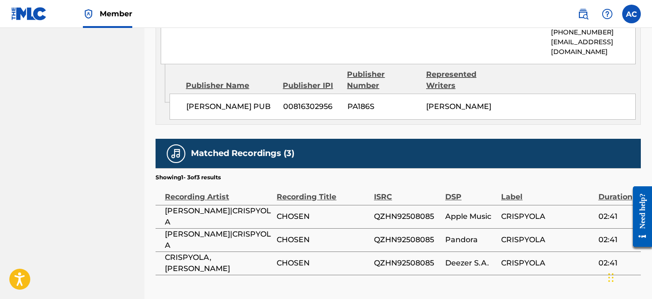
scroll to position [541, 0]
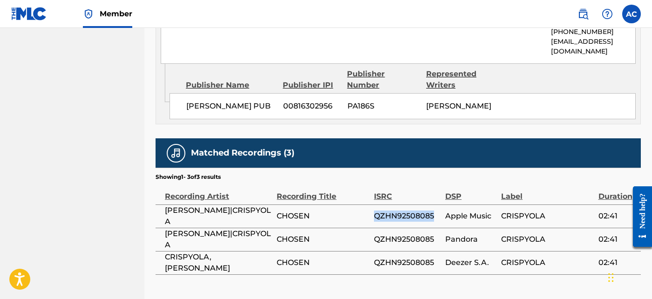
drag, startPoint x: 373, startPoint y: 235, endPoint x: 435, endPoint y: 237, distance: 61.5
click at [435, 222] on span "QZHN92508085" at bounding box center [407, 215] width 67 height 11
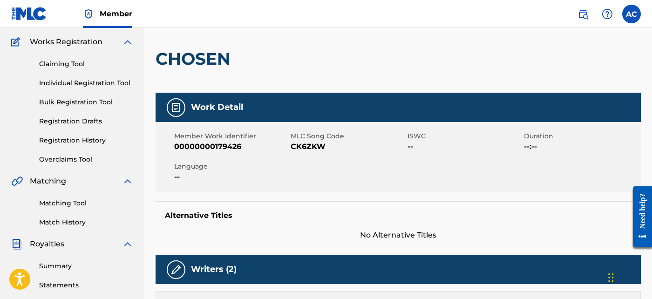
scroll to position [0, 0]
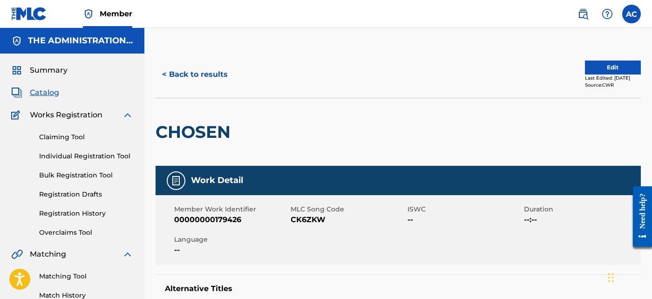
click at [195, 78] on button "< Back to results" at bounding box center [194, 74] width 79 height 23
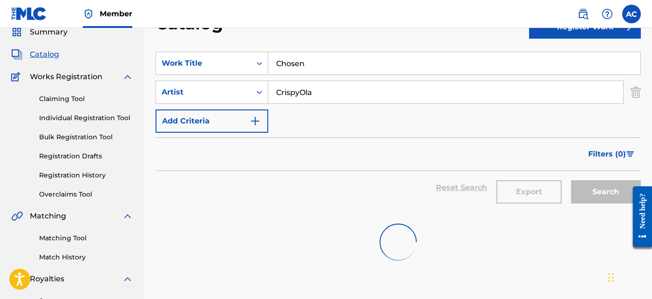
scroll to position [37, 0]
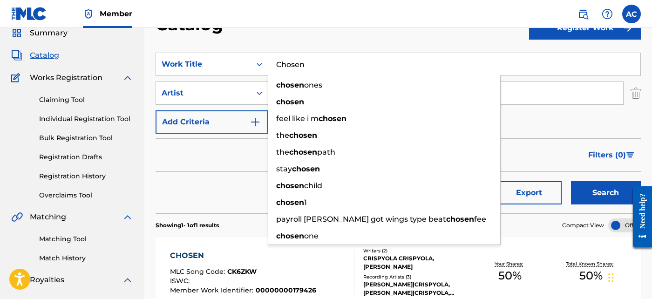
drag, startPoint x: 289, startPoint y: 56, endPoint x: 279, endPoint y: 62, distance: 11.7
click at [279, 62] on input "Chosen" at bounding box center [454, 64] width 372 height 22
click at [197, 158] on div "Filters ( 0 )" at bounding box center [397, 155] width 485 height 34
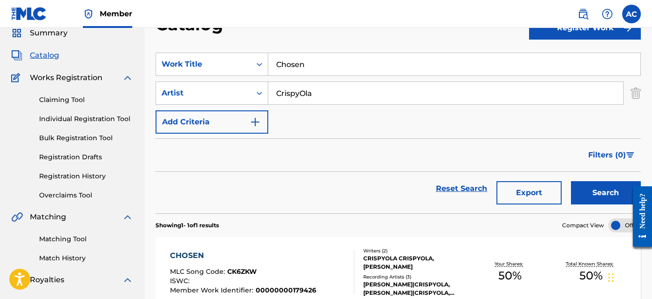
click at [290, 68] on input "Chosen" at bounding box center [454, 64] width 372 height 22
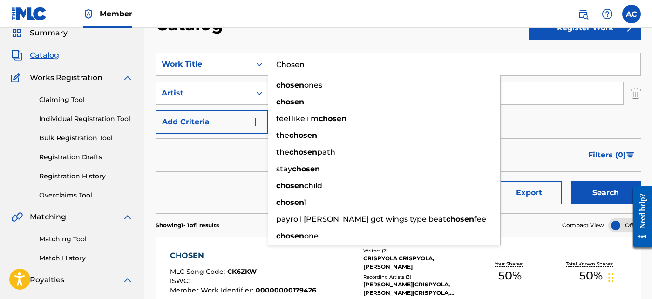
paste input "Ain't Going Back"
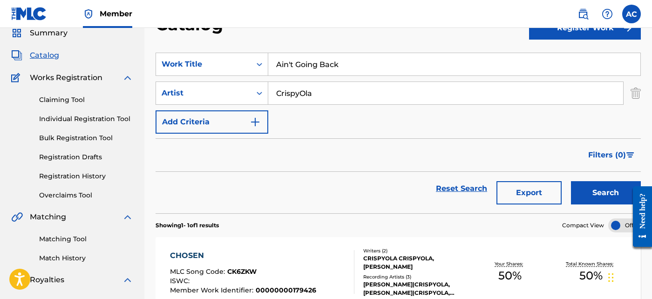
type input "Ain't Going Back"
click at [582, 185] on button "Search" at bounding box center [606, 192] width 70 height 23
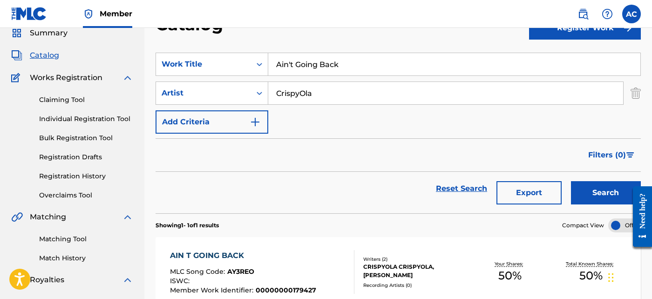
scroll to position [106, 0]
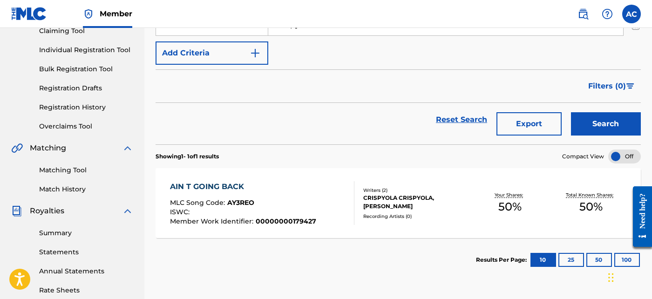
click at [370, 197] on div "CRISPYOLA CRISPYOLA, [PERSON_NAME]" at bounding box center [416, 202] width 106 height 17
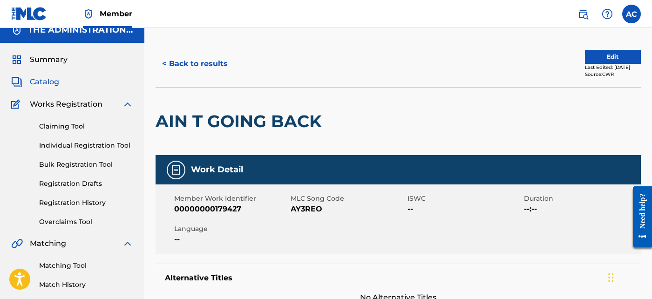
scroll to position [5, 0]
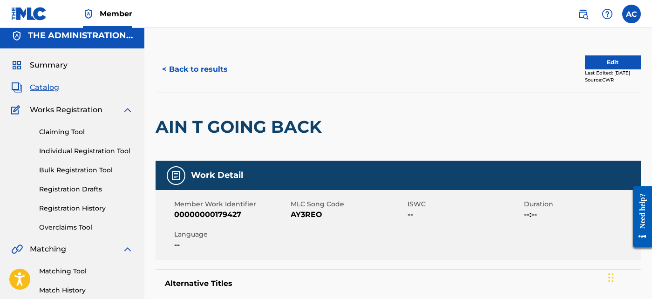
click at [215, 66] on button "< Back to results" at bounding box center [194, 69] width 79 height 23
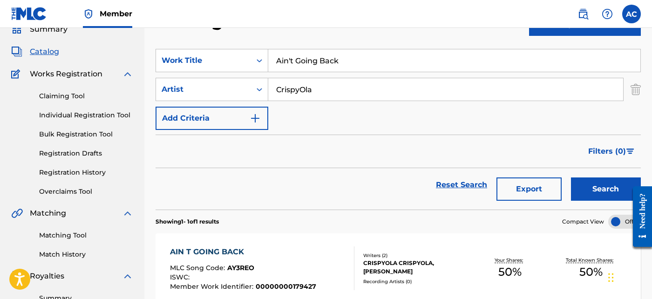
scroll to position [40, 0]
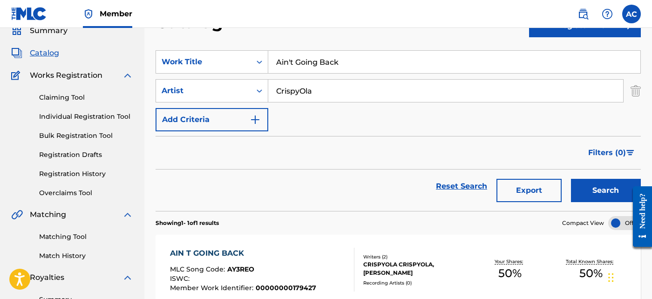
click at [291, 65] on input "Ain't Going Back" at bounding box center [454, 62] width 372 height 22
paste input "Big Bidness"
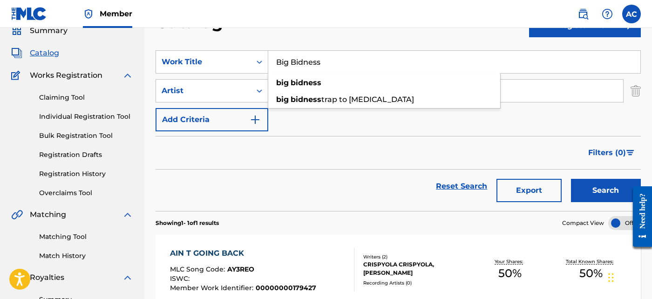
type input "Big Bidness"
click at [572, 191] on button "Search" at bounding box center [606, 190] width 70 height 23
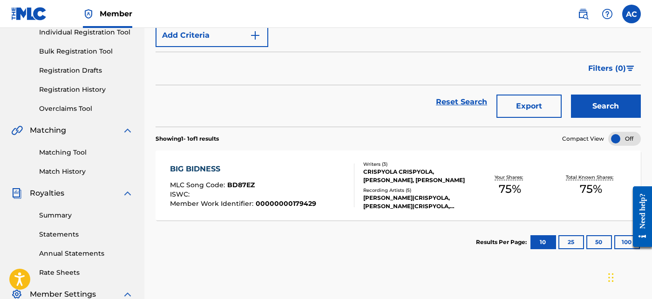
scroll to position [125, 0]
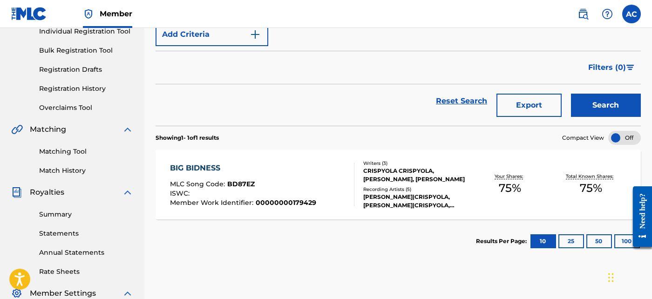
click at [302, 196] on div "ISWC :" at bounding box center [243, 194] width 146 height 9
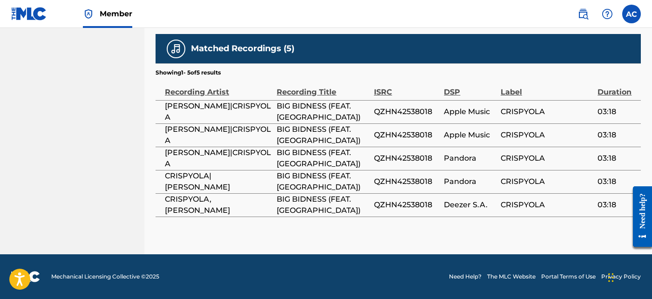
scroll to position [855, 0]
click at [399, 117] on span "QZHN42538018" at bounding box center [407, 111] width 66 height 11
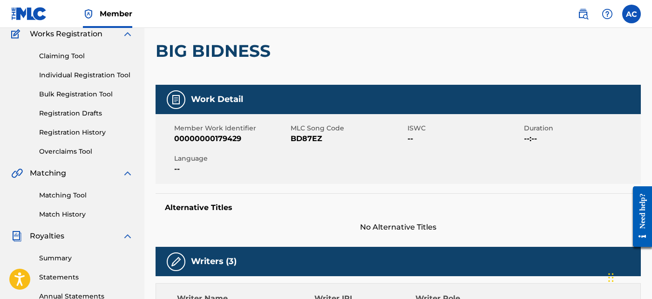
scroll to position [0, 0]
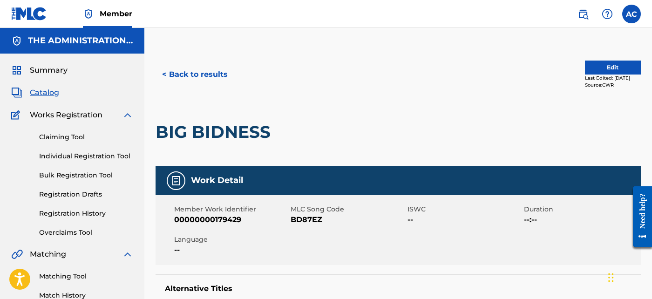
click at [207, 77] on button "< Back to results" at bounding box center [194, 74] width 79 height 23
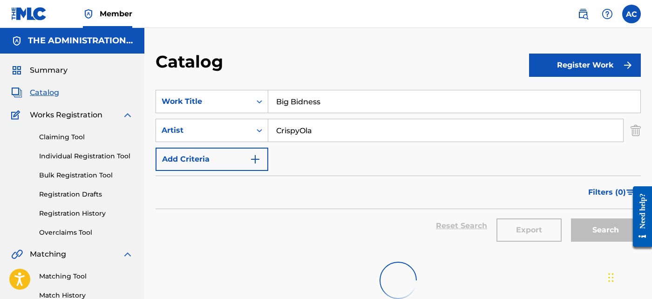
click at [317, 105] on input "Big Bidness" at bounding box center [454, 101] width 372 height 22
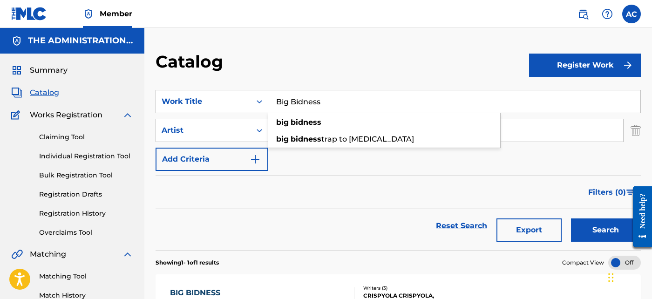
paste input "Go Hard"
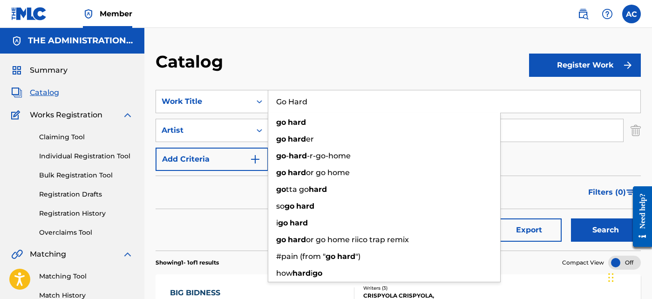
type input "Go Hard"
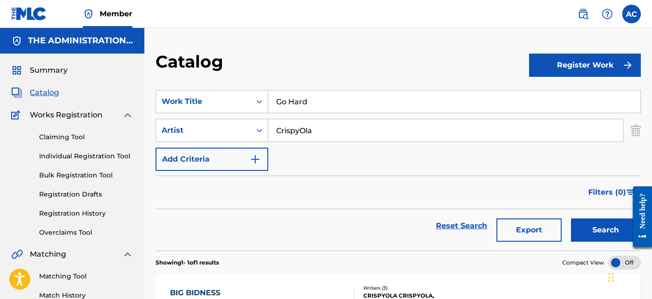
click at [617, 225] on button "Search" at bounding box center [606, 229] width 70 height 23
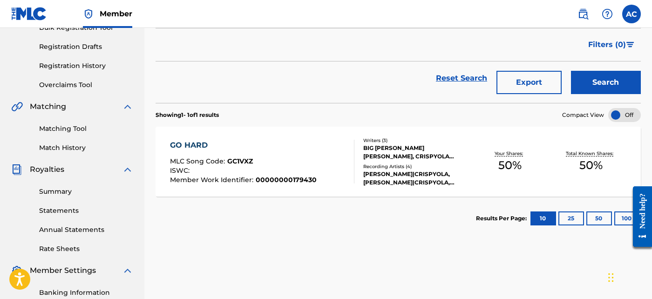
scroll to position [148, 0]
click at [329, 168] on div "GO HARD MLC Song Code : GC1VXZ ISWC : Member Work Identifier : 00000000179430" at bounding box center [262, 162] width 184 height 44
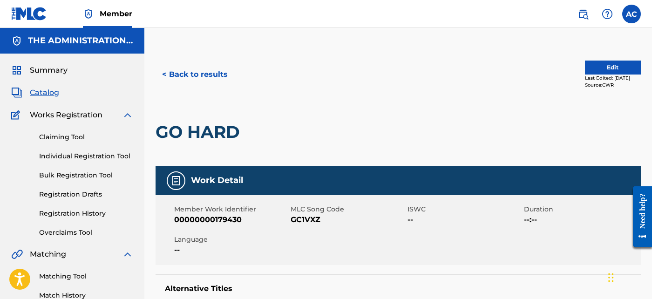
click at [218, 75] on button "< Back to results" at bounding box center [194, 74] width 79 height 23
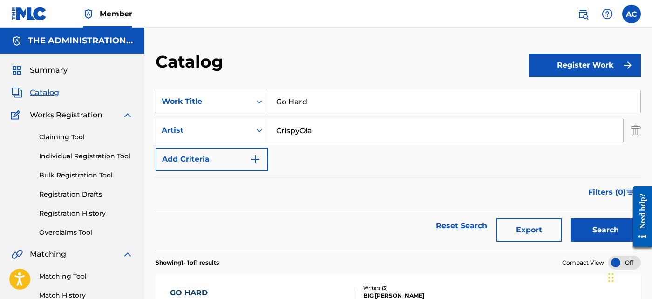
click at [338, 93] on input "Go Hard" at bounding box center [454, 101] width 372 height 22
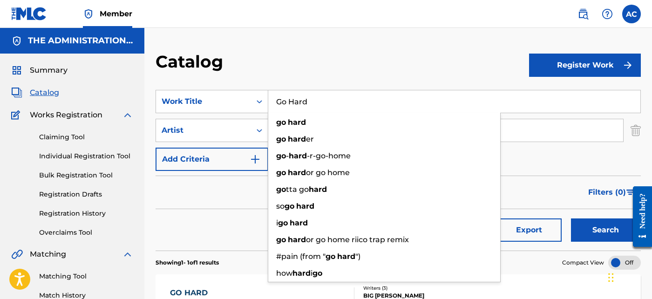
paste input "See Me Swangin"
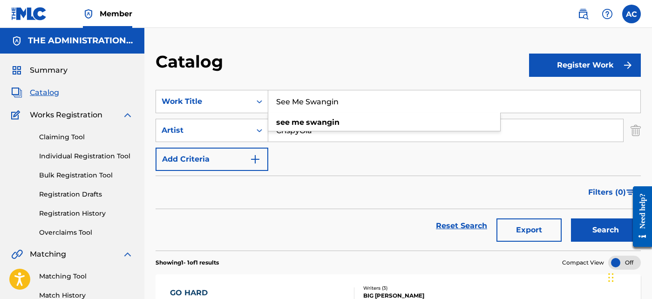
type input "See Me Swangin"
click at [606, 224] on button "Search" at bounding box center [606, 229] width 70 height 23
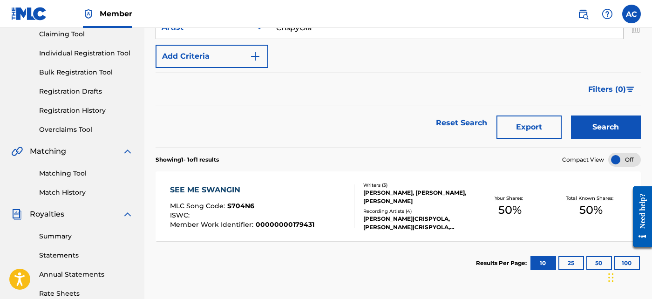
scroll to position [104, 0]
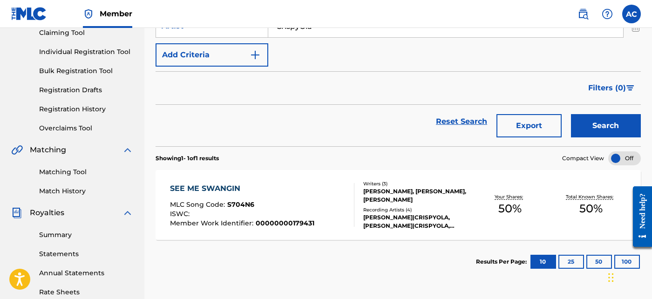
click at [302, 215] on div "ISWC :" at bounding box center [242, 214] width 144 height 9
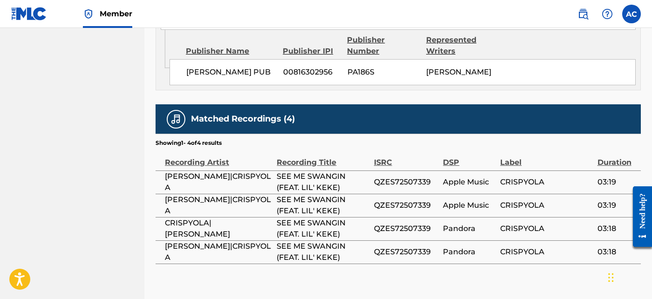
scroll to position [596, 0]
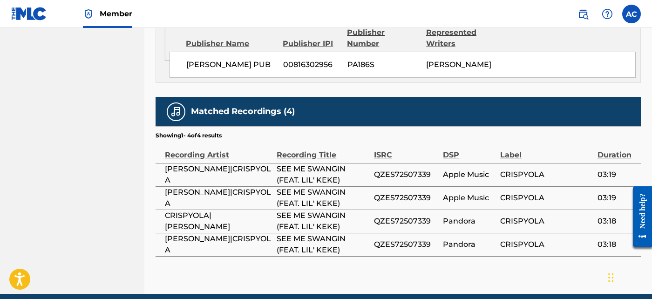
click at [407, 180] on span "QZES72507339" at bounding box center [406, 174] width 65 height 11
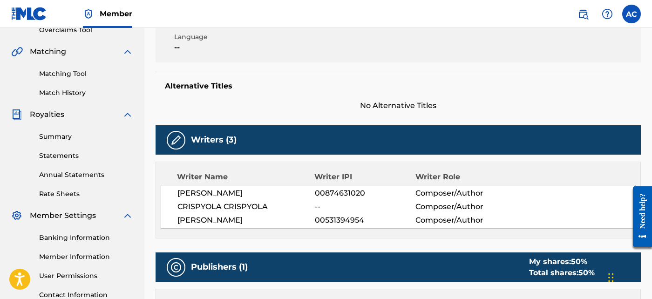
scroll to position [0, 0]
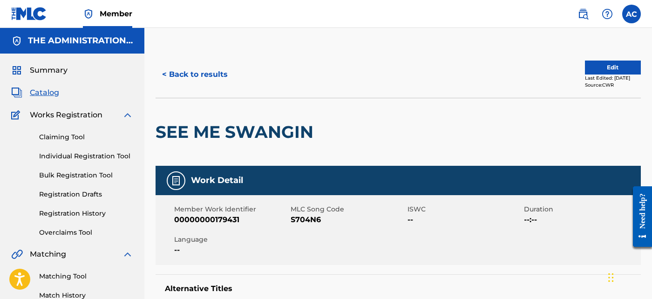
click at [227, 77] on button "< Back to results" at bounding box center [194, 74] width 79 height 23
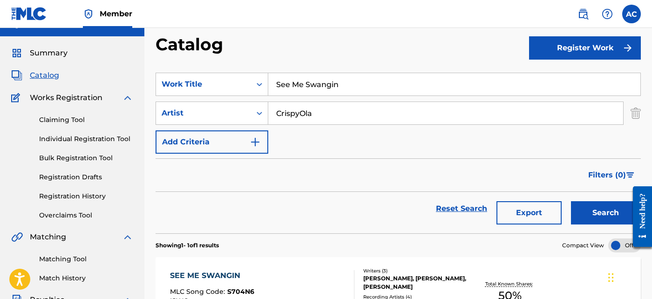
scroll to position [12, 0]
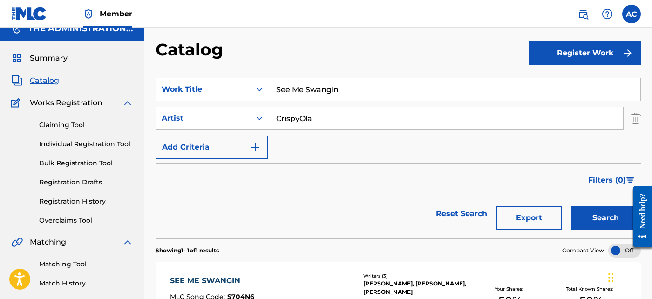
click at [307, 98] on input "See Me Swangin" at bounding box center [454, 89] width 372 height 22
paste input "Everywhere"
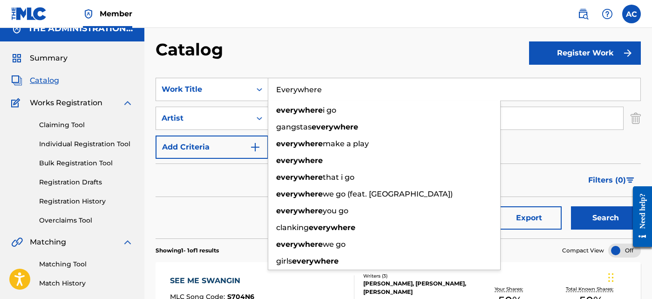
type input "Everywhere"
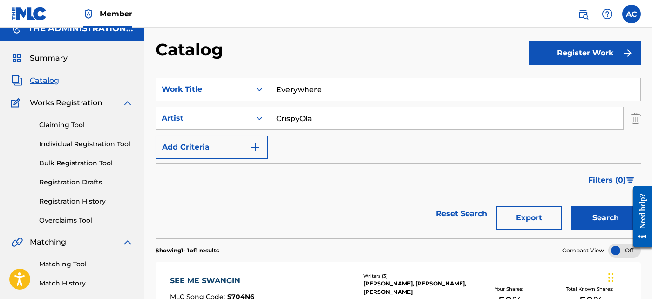
click at [586, 213] on button "Search" at bounding box center [606, 217] width 70 height 23
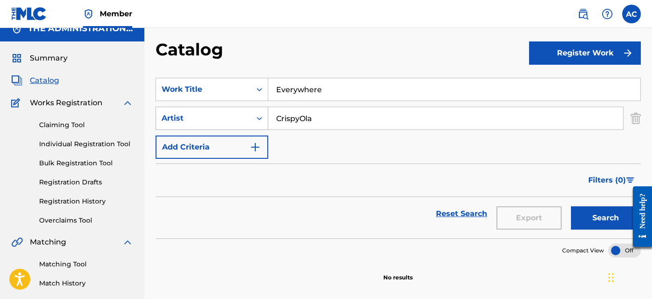
click at [261, 117] on icon "Search Form" at bounding box center [259, 118] width 6 height 3
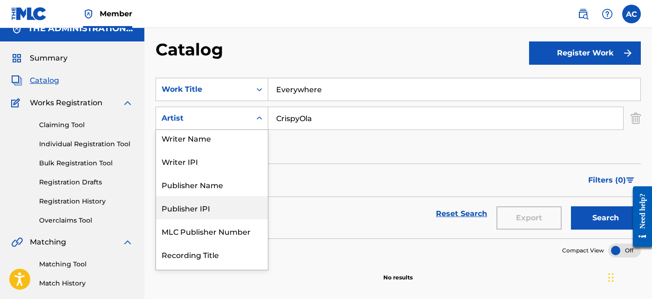
scroll to position [0, 0]
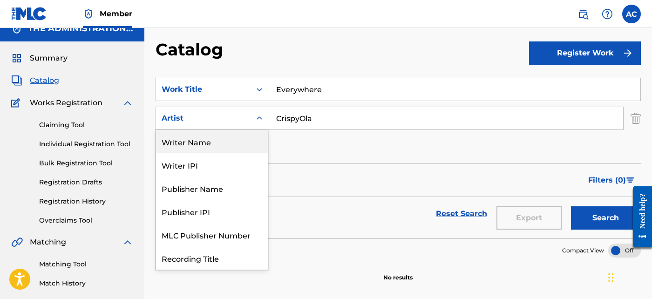
click at [234, 148] on div "Writer Name" at bounding box center [212, 141] width 112 height 23
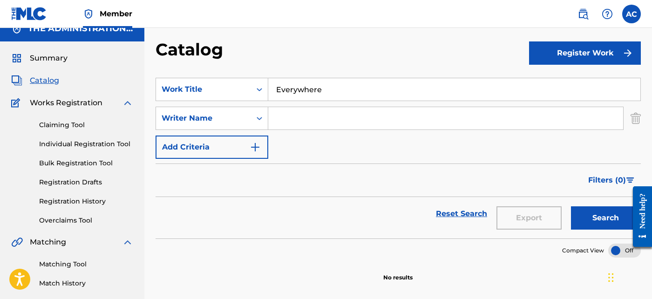
click at [289, 121] on input "Search Form" at bounding box center [445, 118] width 355 height 22
paste input "Genaro Tomas Garza"
type input "Genaro Tomas Garza"
click at [599, 207] on button "Search" at bounding box center [606, 217] width 70 height 23
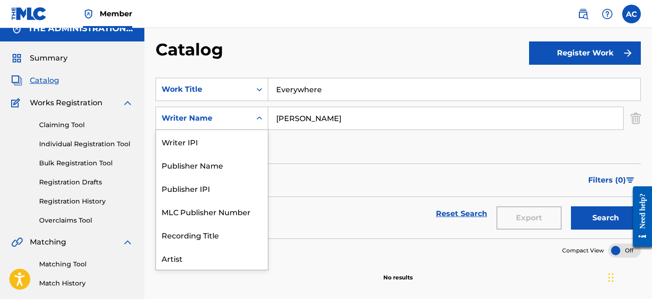
click at [242, 124] on div "Writer Name" at bounding box center [203, 118] width 95 height 18
click at [226, 163] on div "Publisher Name" at bounding box center [212, 164] width 112 height 23
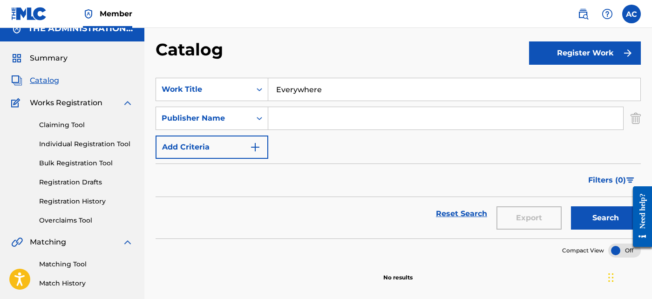
click at [301, 112] on input "Search Form" at bounding box center [445, 118] width 355 height 22
paste input "GT Garza Publishing"
type input "GT Garza Publishing"
click at [585, 215] on button "Search" at bounding box center [606, 217] width 70 height 23
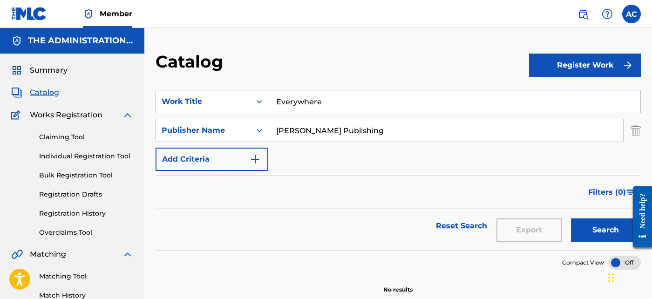
click at [342, 107] on input "Everywhere" at bounding box center [454, 101] width 372 height 22
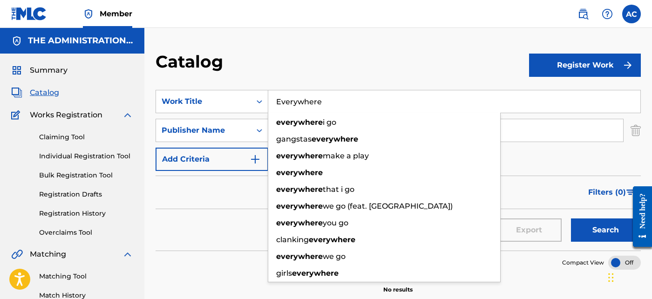
click at [576, 20] on span at bounding box center [594, 14] width 43 height 19
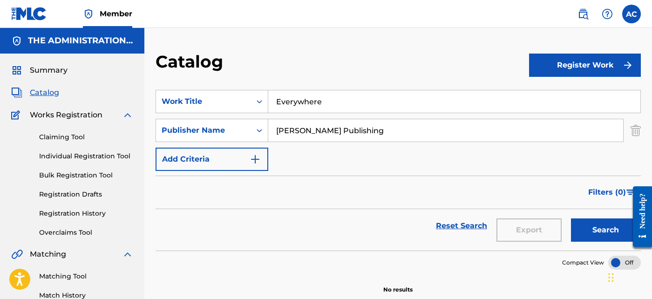
click at [582, 18] on img at bounding box center [582, 13] width 11 height 11
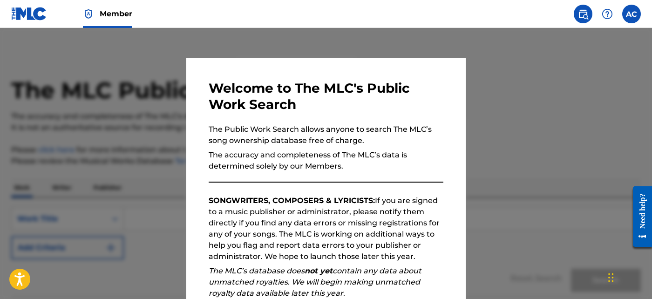
scroll to position [127, 0]
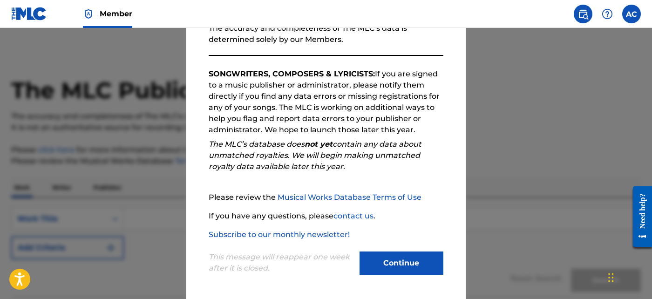
click at [383, 261] on button "Continue" at bounding box center [401, 262] width 84 height 23
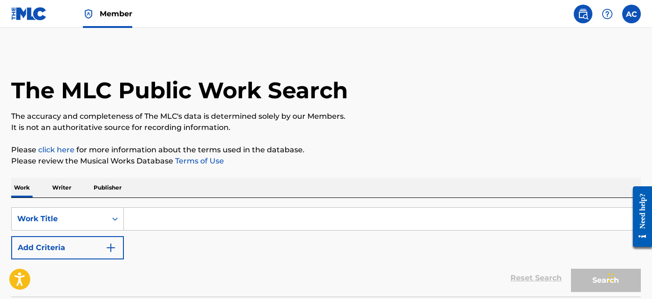
scroll to position [75, 0]
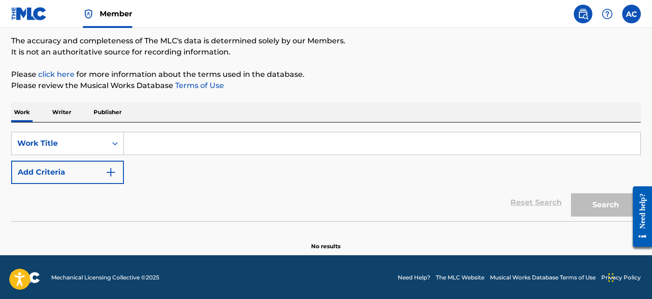
click at [270, 145] on input "Search Form" at bounding box center [382, 143] width 516 height 22
paste input "Everywhere"
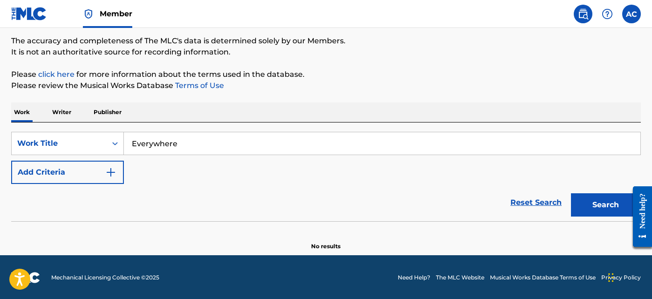
type input "Everywhere"
click at [102, 168] on button "Add Criteria" at bounding box center [67, 172] width 113 height 23
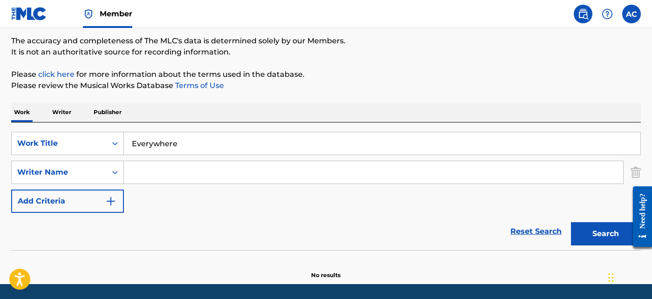
click at [151, 173] on input "Search Form" at bounding box center [373, 172] width 499 height 22
paste input "Genaro Tomas Garza"
type input "Genaro Tomas Garza"
click at [583, 236] on button "Search" at bounding box center [606, 233] width 70 height 23
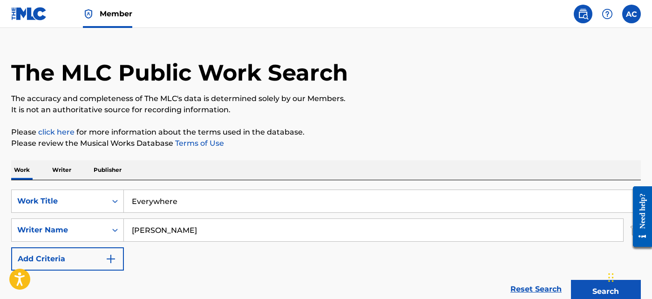
scroll to position [17, 0]
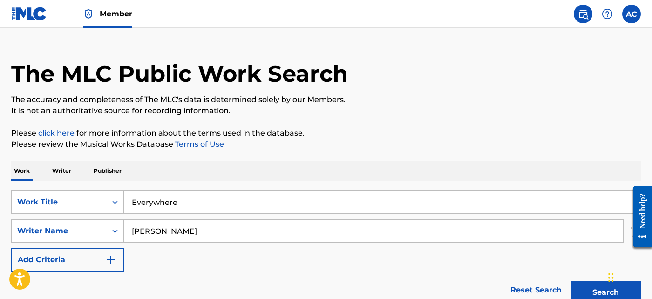
click at [114, 12] on span "Member" at bounding box center [116, 13] width 33 height 11
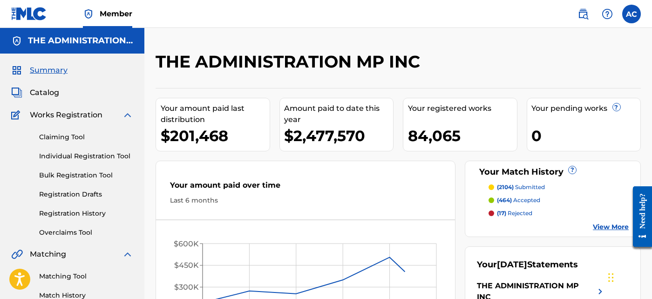
click at [51, 96] on span "Catalog" at bounding box center [44, 92] width 29 height 11
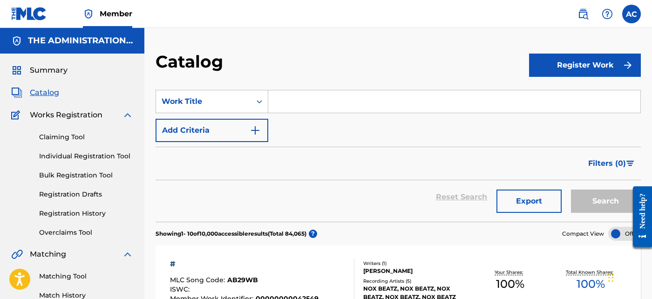
click at [280, 110] on input "Search Form" at bounding box center [454, 101] width 372 height 22
paste input "Block Got Locked"
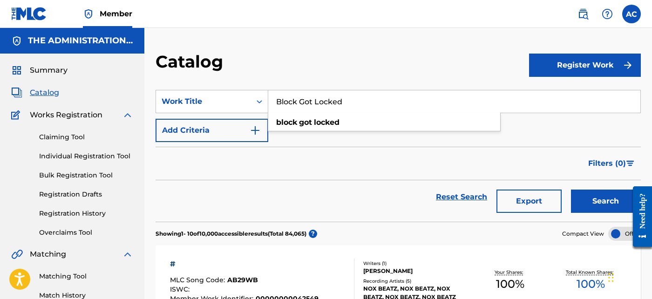
type input "Block Got Locked"
click at [261, 127] on button "Add Criteria" at bounding box center [211, 130] width 113 height 23
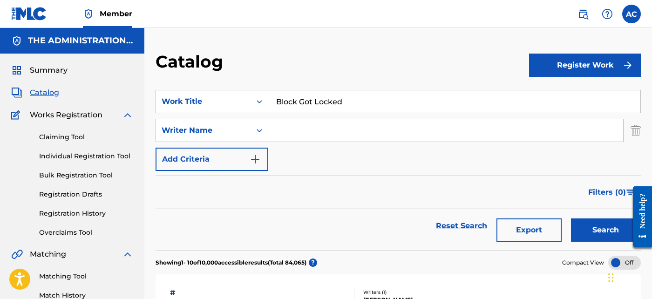
click at [290, 131] on input "Search Form" at bounding box center [445, 130] width 355 height 22
paste input "Genaro Tomas Garza"
type input "Genaro Tomas Garza"
click at [583, 234] on button "Search" at bounding box center [606, 229] width 70 height 23
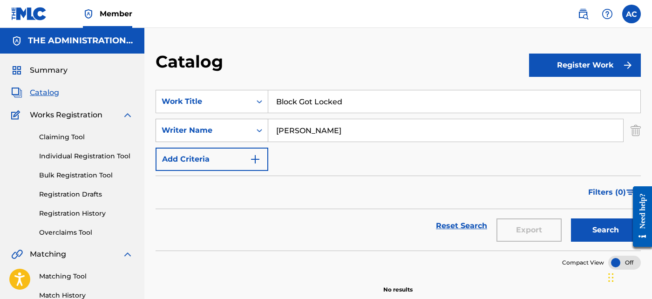
click at [232, 128] on div "Writer Name" at bounding box center [204, 130] width 84 height 11
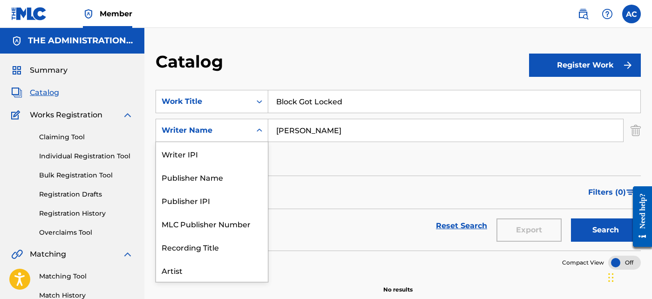
scroll to position [47, 0]
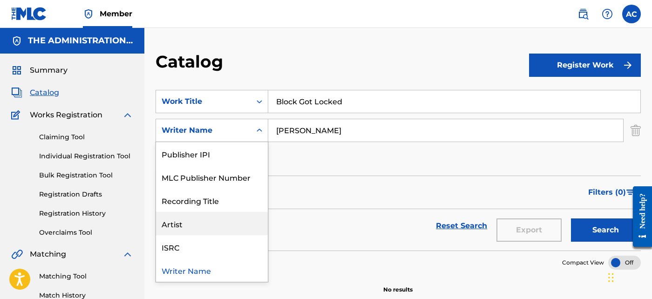
click at [213, 219] on div "Artist" at bounding box center [212, 223] width 112 height 23
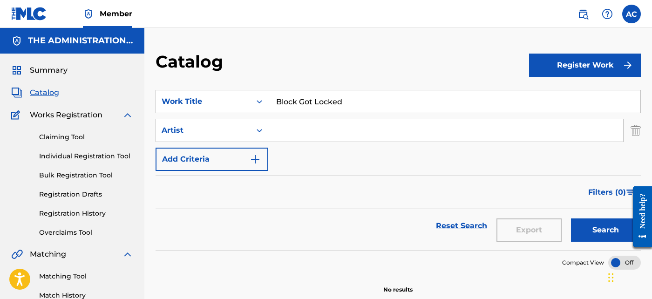
click at [315, 136] on input "Search Form" at bounding box center [445, 130] width 355 height 22
paste input "[PERSON_NAME]"
type input "[PERSON_NAME]"
click at [592, 216] on div "Search" at bounding box center [603, 226] width 74 height 34
click at [576, 242] on div "Reset Search Export Search" at bounding box center [397, 229] width 485 height 41
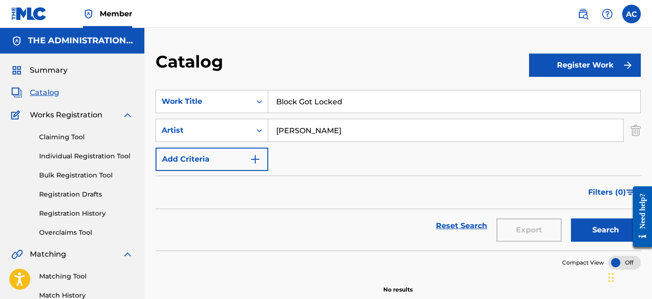
click at [581, 233] on button "Search" at bounding box center [606, 229] width 70 height 23
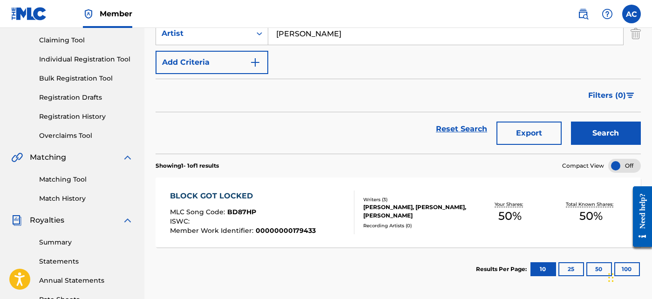
scroll to position [98, 0]
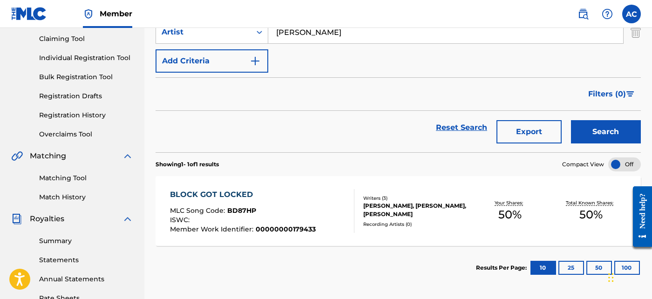
click at [418, 206] on div "[PERSON_NAME], [PERSON_NAME], [PERSON_NAME]" at bounding box center [416, 210] width 106 height 17
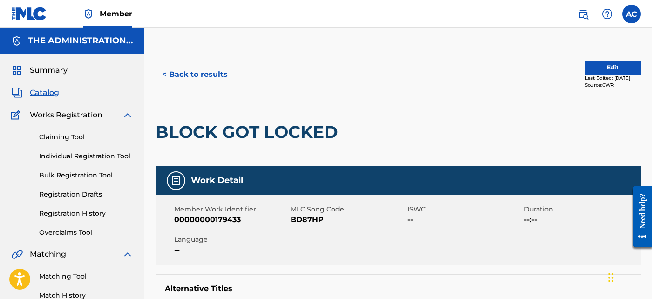
click at [219, 124] on h2 "BLOCK GOT LOCKED" at bounding box center [248, 131] width 187 height 21
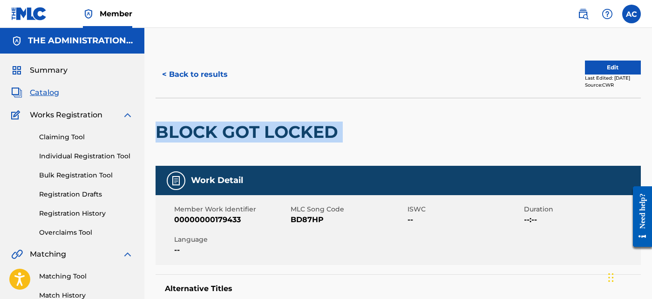
click at [219, 124] on h2 "BLOCK GOT LOCKED" at bounding box center [248, 131] width 187 height 21
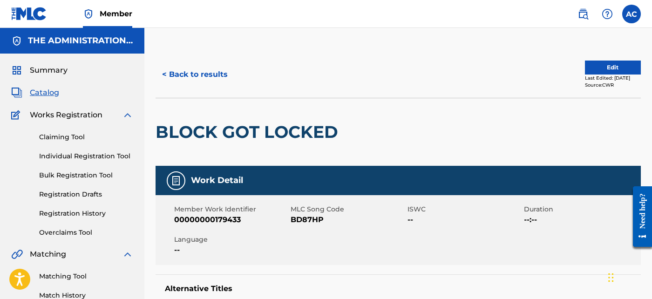
click at [305, 218] on span "BD87HP" at bounding box center [348, 219] width 114 height 11
click at [219, 77] on button "< Back to results" at bounding box center [194, 74] width 79 height 23
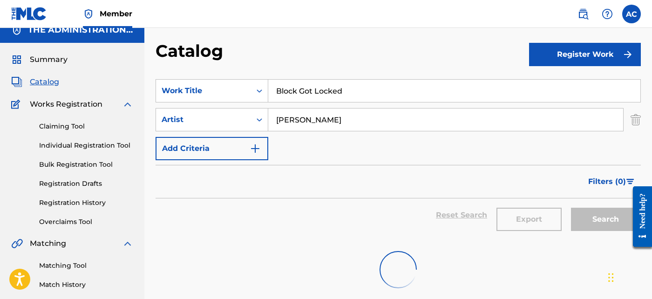
scroll to position [10, 0]
click at [280, 94] on input "Block Got Locked" at bounding box center [454, 91] width 372 height 22
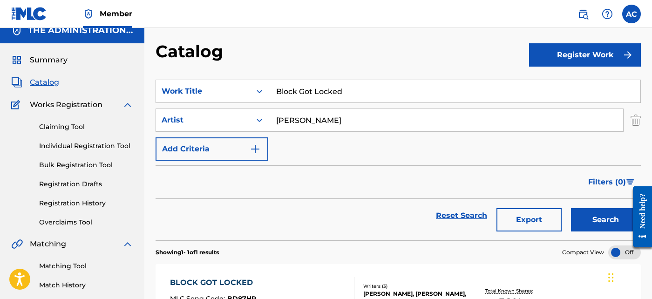
click at [280, 94] on input "Block Got Locked" at bounding box center [454, 91] width 372 height 22
paste input "Land Of Trill"
type input "Land Of Trill"
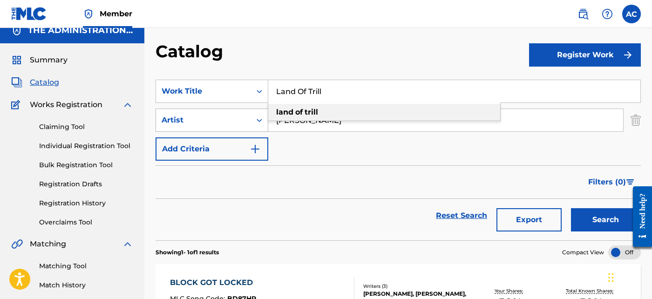
click at [258, 121] on icon "Search Form" at bounding box center [259, 120] width 6 height 3
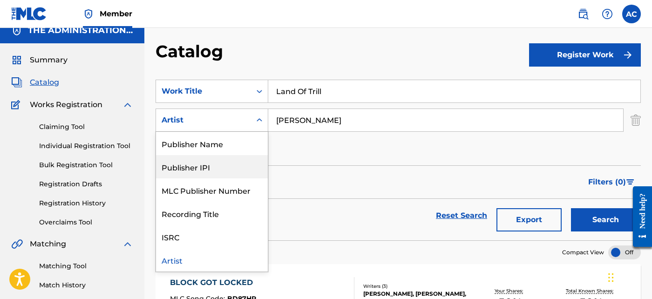
scroll to position [0, 0]
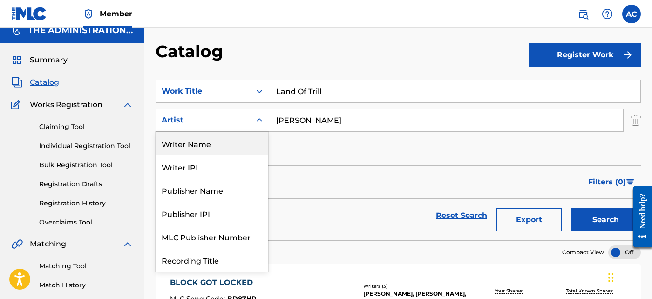
click at [233, 147] on div "Writer Name" at bounding box center [212, 143] width 112 height 23
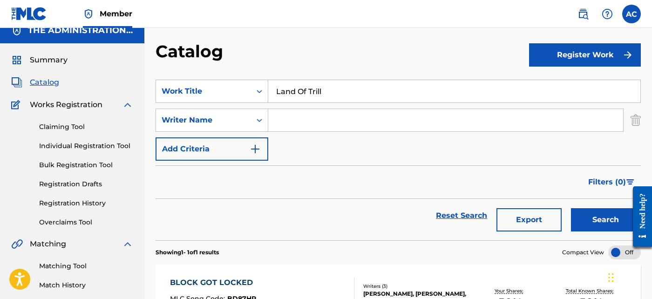
click at [289, 123] on input "Search Form" at bounding box center [445, 120] width 355 height 22
paste input "Genaro Tomas Garza"
type input "Genaro Tomas Garza"
click at [590, 215] on button "Search" at bounding box center [606, 219] width 70 height 23
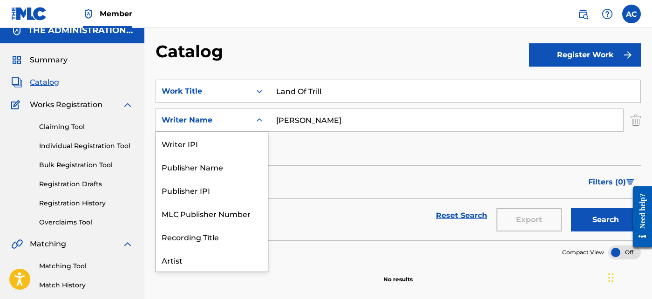
click at [249, 121] on div "Writer Name" at bounding box center [203, 120] width 95 height 18
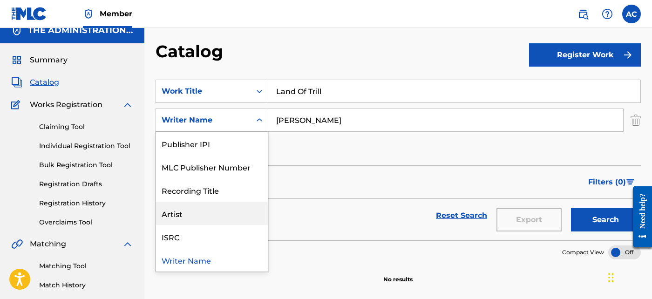
click at [227, 209] on div "Artist" at bounding box center [212, 213] width 112 height 23
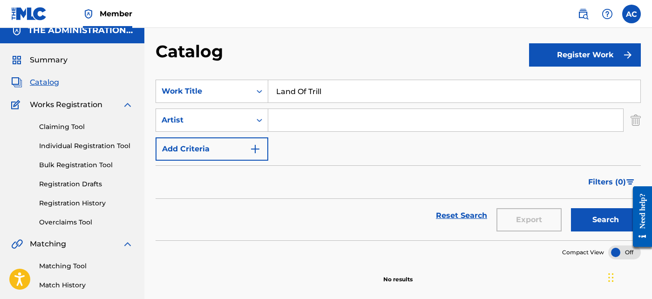
click at [289, 121] on input "Search Form" at bounding box center [445, 120] width 355 height 22
paste input "[PERSON_NAME]"
type input "[PERSON_NAME]"
click at [575, 222] on button "Search" at bounding box center [606, 219] width 70 height 23
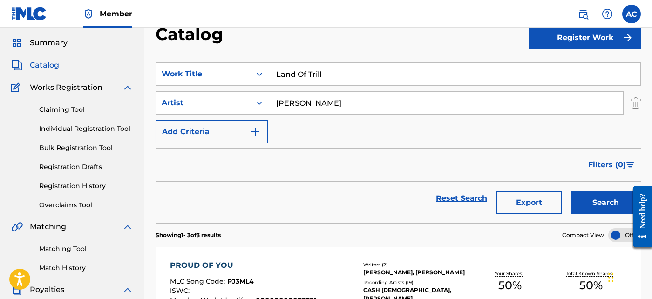
scroll to position [27, 0]
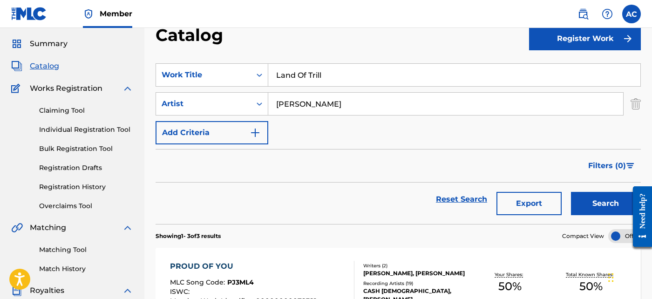
click at [594, 205] on button "Search" at bounding box center [606, 203] width 70 height 23
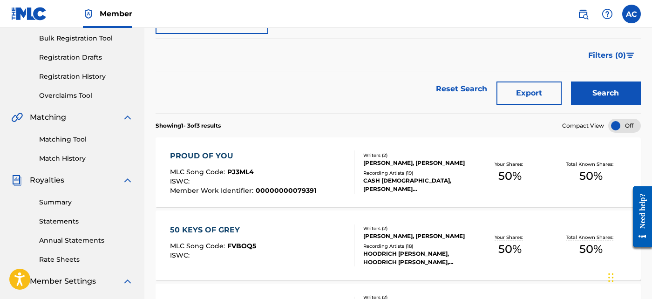
scroll to position [0, 0]
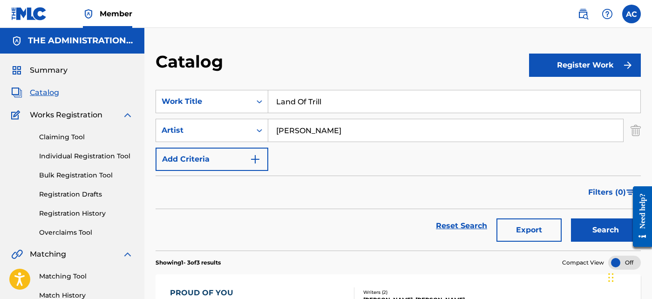
click at [324, 109] on input "Land Of Trill" at bounding box center [454, 101] width 372 height 22
click at [574, 8] on link at bounding box center [582, 14] width 19 height 19
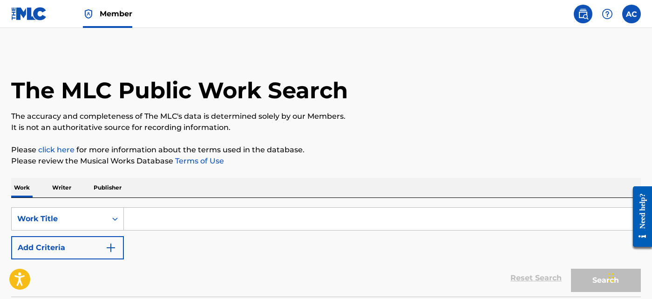
click at [289, 223] on input "Search Form" at bounding box center [382, 219] width 516 height 22
paste input "Land Of Trill"
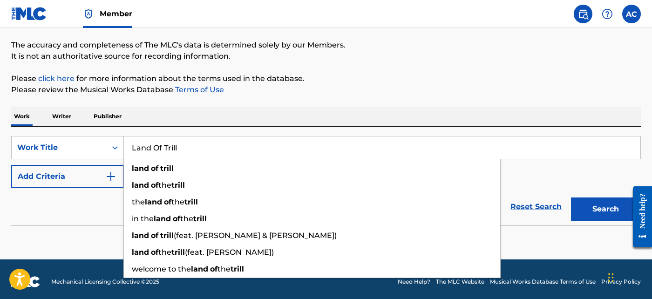
scroll to position [73, 0]
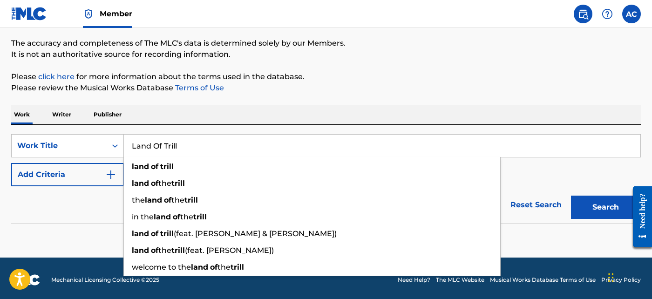
type input "Land Of Trill"
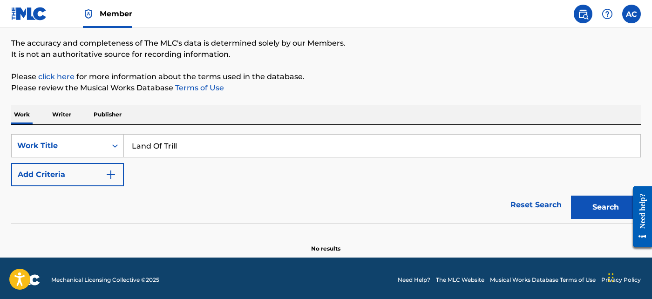
click at [596, 200] on button "Search" at bounding box center [606, 206] width 70 height 23
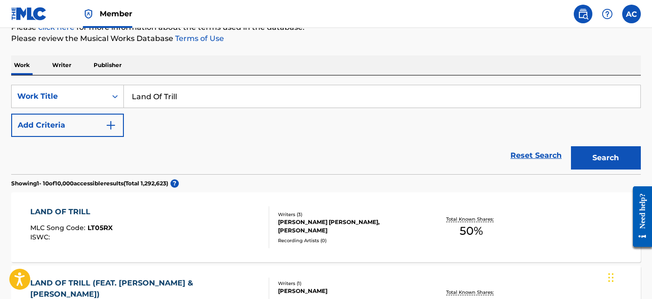
scroll to position [123, 0]
click at [364, 226] on div "GENARO THOMAS GARZA, YUNG BLACKSTA, CHRISTIAN GARCIA" at bounding box center [348, 225] width 141 height 17
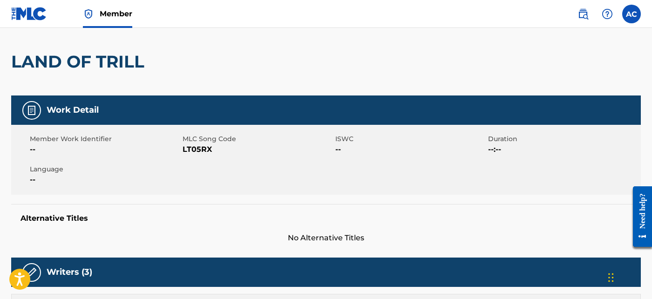
scroll to position [56, 0]
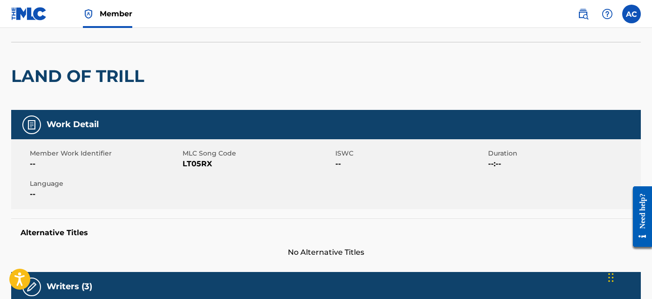
click at [118, 59] on div "LAND OF TRILL" at bounding box center [80, 75] width 138 height 67
click at [113, 82] on h2 "LAND OF TRILL" at bounding box center [80, 76] width 138 height 21
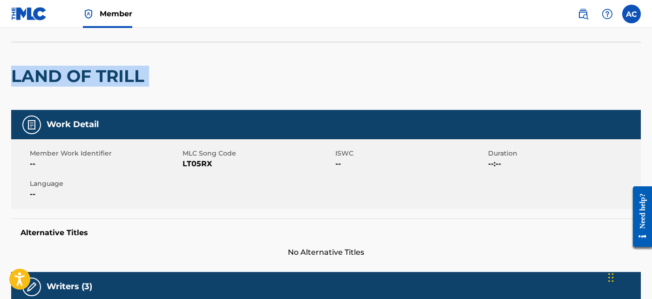
click at [113, 82] on h2 "LAND OF TRILL" at bounding box center [80, 76] width 138 height 21
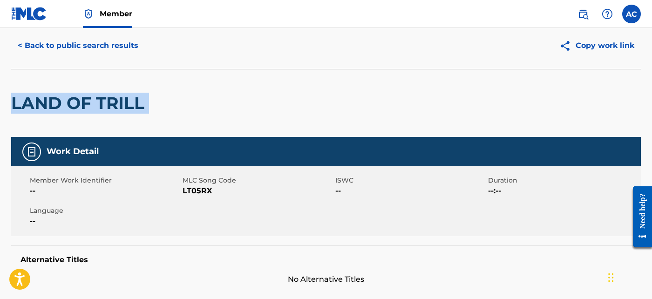
scroll to position [0, 0]
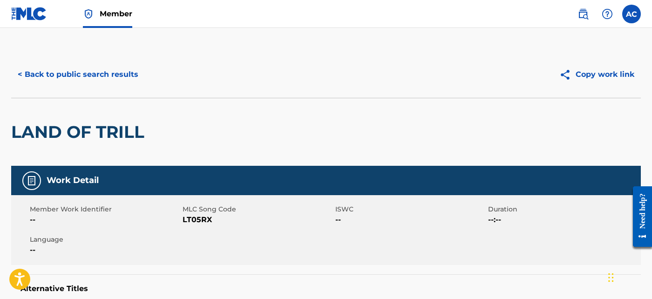
click at [195, 222] on span "LT05RX" at bounding box center [257, 219] width 150 height 11
click at [77, 70] on button "< Back to public search results" at bounding box center [78, 74] width 134 height 23
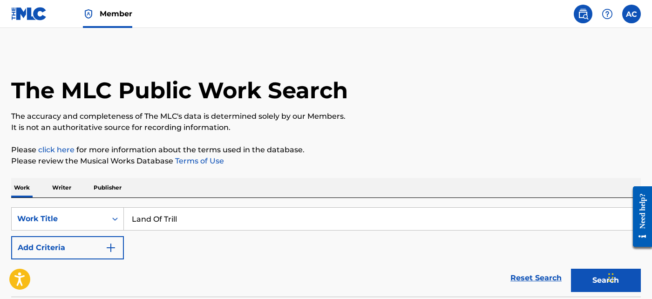
scroll to position [123, 0]
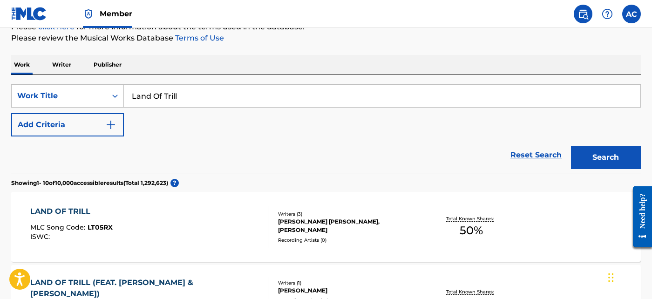
click at [202, 89] on input "Land Of Trill" at bounding box center [382, 96] width 516 height 22
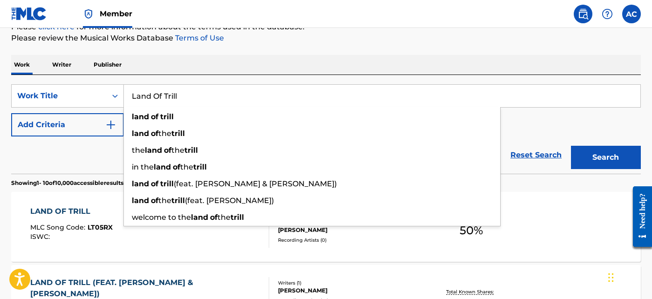
drag, startPoint x: 202, startPoint y: 89, endPoint x: 168, endPoint y: 92, distance: 34.1
click at [168, 92] on input "Land Of Trill" at bounding box center [382, 96] width 516 height 22
paste input "Million Dollar Mexican"
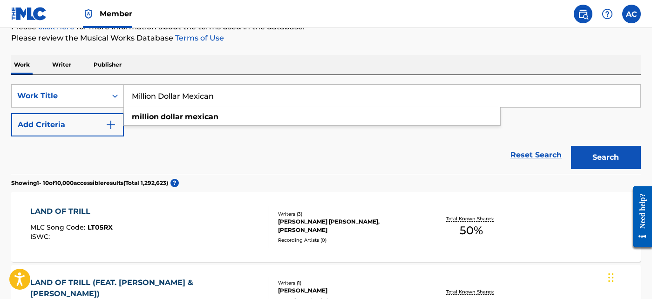
type input "Million Dollar Mexican"
click at [617, 156] on button "Search" at bounding box center [606, 157] width 70 height 23
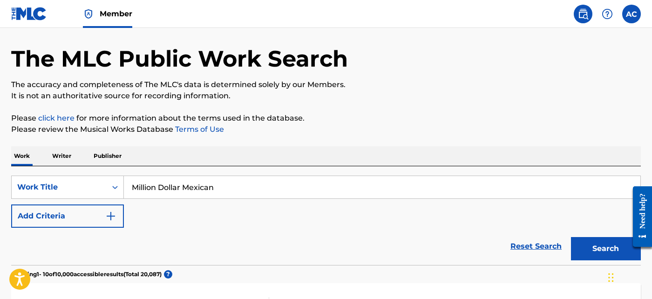
scroll to position [30, 0]
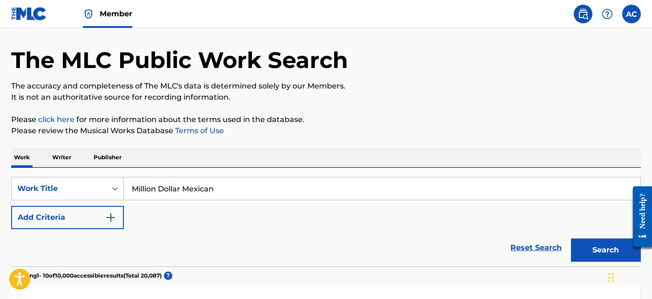
click at [97, 222] on button "Add Criteria" at bounding box center [67, 217] width 113 height 23
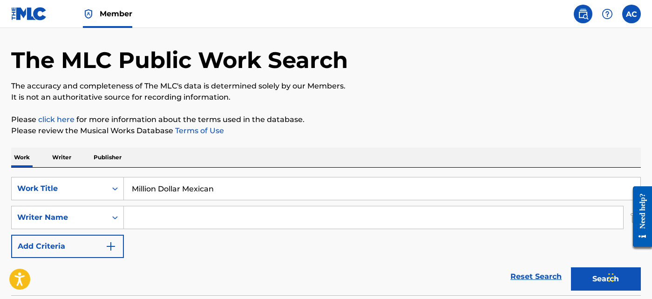
click at [162, 216] on input "Search Form" at bounding box center [373, 217] width 499 height 22
paste input "Genaro Tomas Garza"
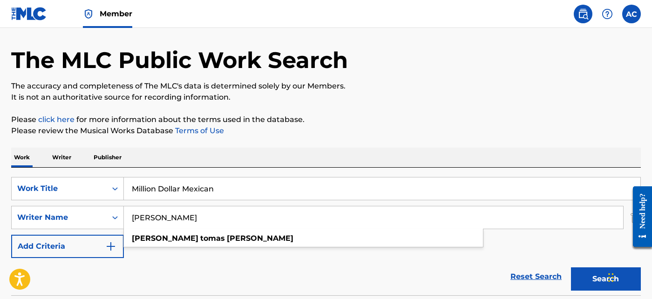
type input "Genaro Tomas Garza"
click at [586, 275] on button "Search" at bounding box center [606, 278] width 70 height 23
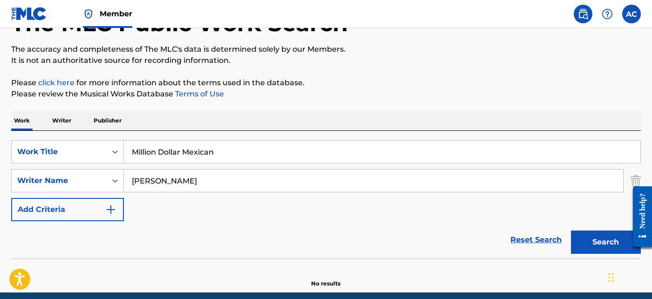
scroll to position [54, 0]
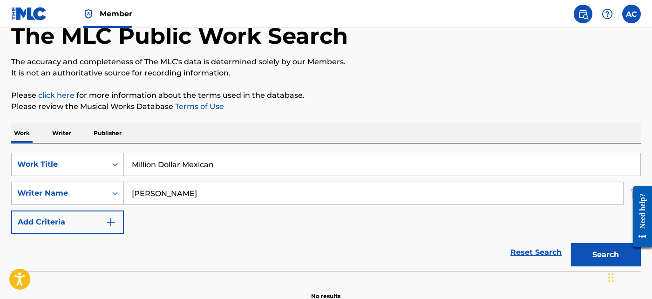
click at [205, 165] on input "Million Dollar Mexican" at bounding box center [382, 164] width 516 height 22
click at [110, 10] on span "Member" at bounding box center [116, 13] width 33 height 11
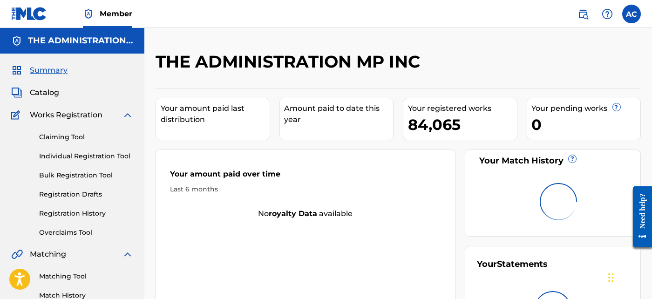
click at [41, 94] on span "Catalog" at bounding box center [44, 92] width 29 height 11
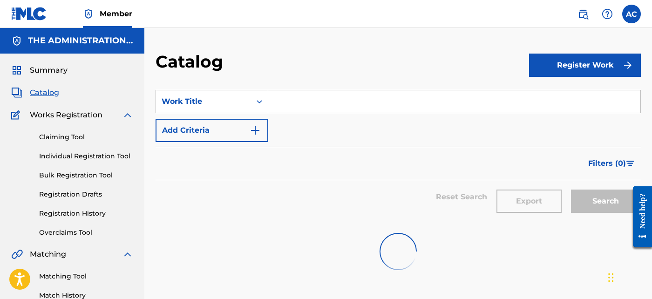
click at [345, 108] on input "Search Form" at bounding box center [454, 101] width 372 height 22
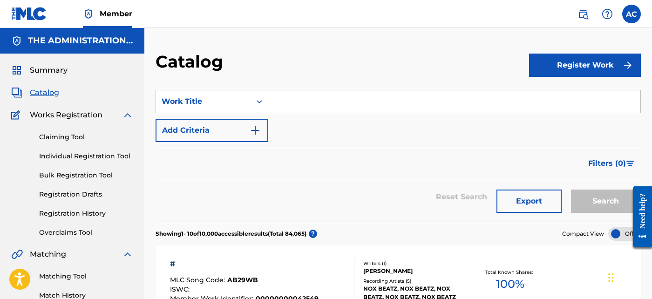
paste input "Million Dollar Mexican"
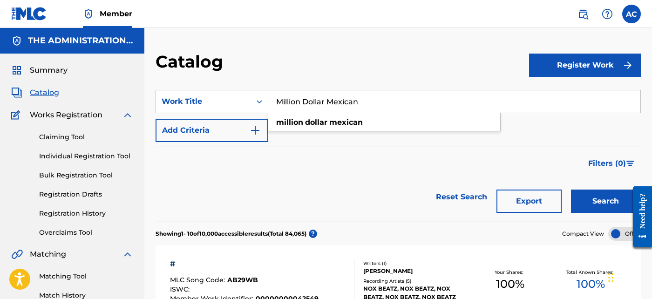
type input "Million Dollar Mexican"
click at [574, 201] on button "Search" at bounding box center [606, 200] width 70 height 23
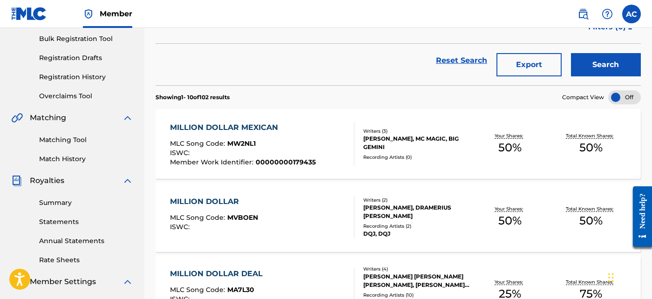
scroll to position [145, 0]
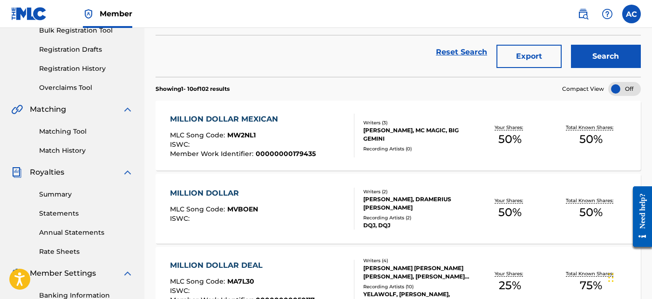
click at [398, 145] on div "Recording Artists ( 0 )" at bounding box center [416, 148] width 106 height 7
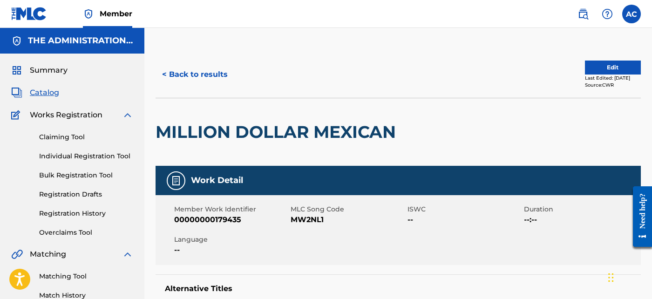
click at [244, 127] on h2 "MILLION DOLLAR MEXICAN" at bounding box center [277, 131] width 245 height 21
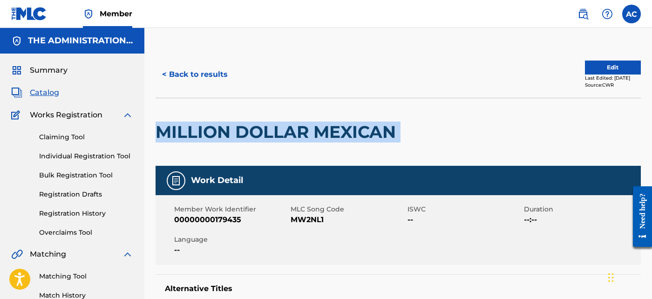
click at [244, 127] on h2 "MILLION DOLLAR MEXICAN" at bounding box center [277, 131] width 245 height 21
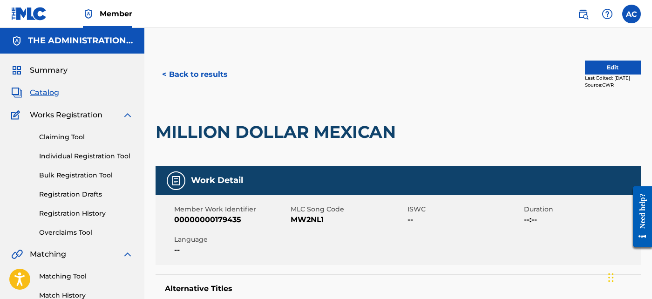
click at [316, 220] on span "MW2NL1" at bounding box center [348, 219] width 114 height 11
click at [219, 71] on button "< Back to results" at bounding box center [194, 74] width 79 height 23
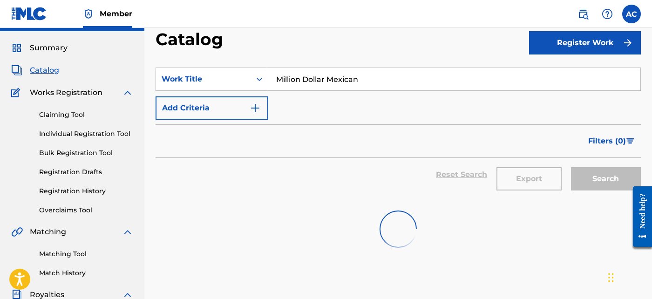
scroll to position [9, 0]
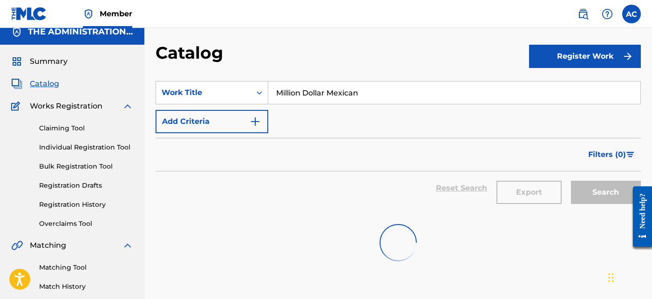
click at [302, 87] on input "Million Dollar Mexican" at bounding box center [454, 92] width 372 height 22
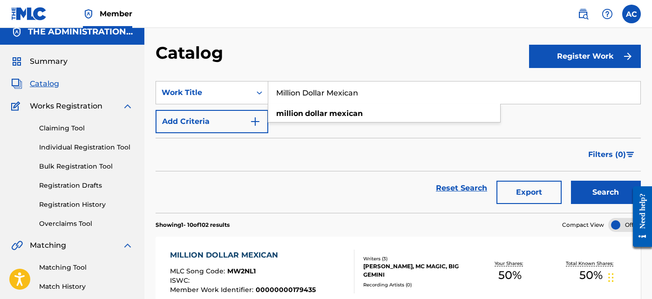
paste input "Let's Get Away"
type input "Let's Get Away"
click at [301, 92] on input "Let's Get Away" at bounding box center [454, 92] width 372 height 22
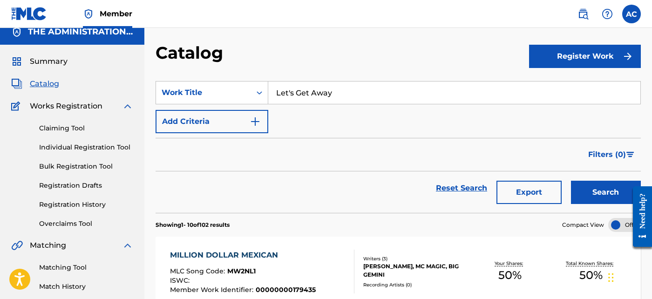
click at [252, 122] on img "Search Form" at bounding box center [254, 121] width 11 height 11
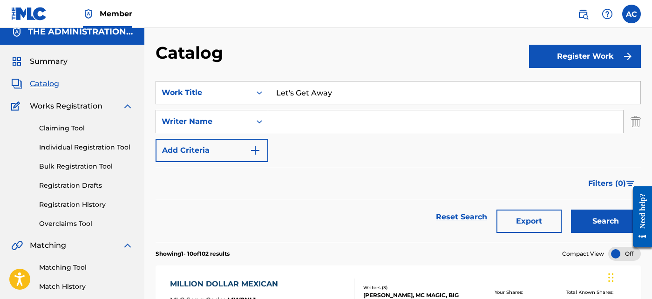
click at [289, 120] on input "Search Form" at bounding box center [445, 121] width 355 height 22
paste input "Genaro Tomas Garza"
type input "Genaro Tomas Garza"
click at [603, 216] on button "Search" at bounding box center [606, 220] width 70 height 23
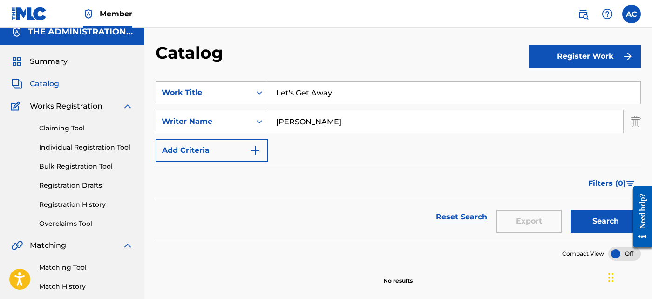
click at [292, 91] on input "Let's Get Away" at bounding box center [454, 92] width 372 height 22
type input "Let s Get Away"
click at [597, 225] on button "Search" at bounding box center [606, 220] width 70 height 23
click at [255, 128] on div "Search Form" at bounding box center [259, 121] width 17 height 17
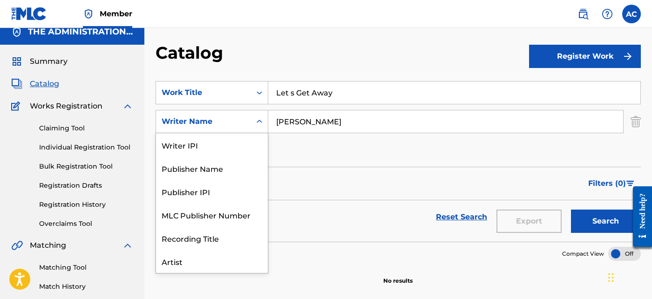
scroll to position [47, 0]
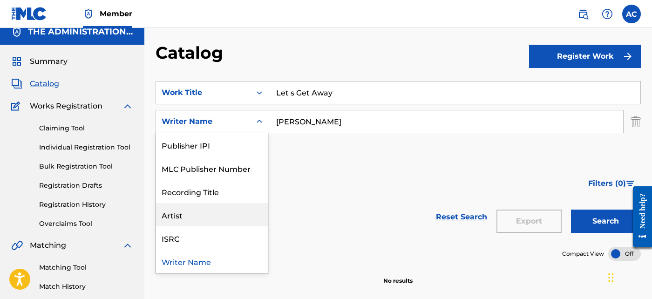
click at [229, 209] on div "Artist" at bounding box center [212, 214] width 112 height 23
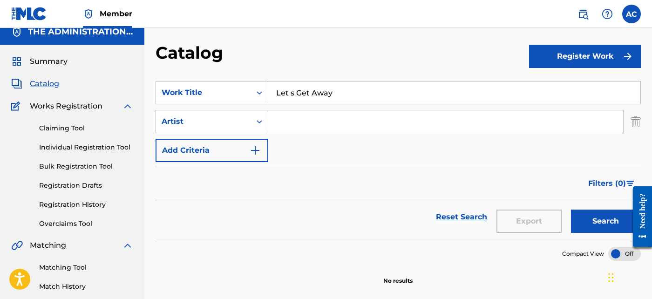
click at [297, 126] on input "Search Form" at bounding box center [445, 121] width 355 height 22
paste input "[PERSON_NAME]"
type input "[PERSON_NAME]"
click at [604, 224] on button "Search" at bounding box center [606, 220] width 70 height 23
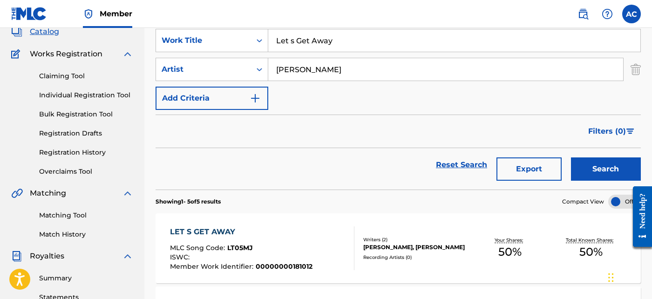
scroll to position [64, 0]
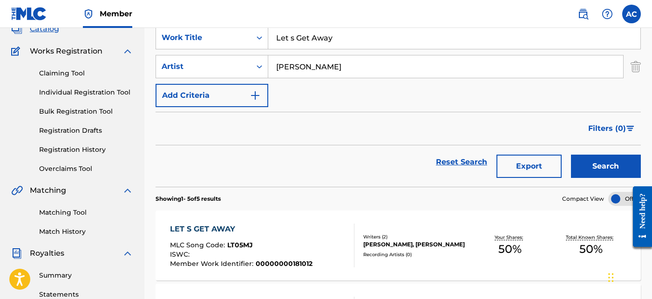
click at [305, 233] on div "LET S GET AWAY" at bounding box center [241, 228] width 142 height 11
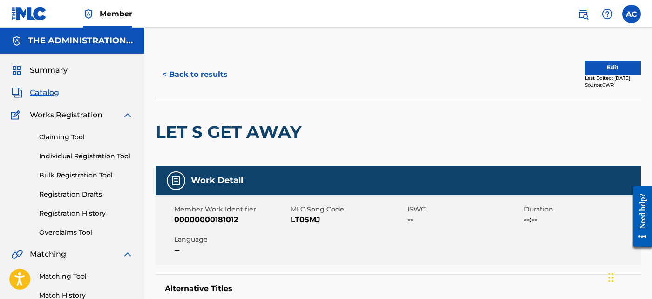
click at [230, 114] on div "LET S GET AWAY" at bounding box center [230, 131] width 150 height 67
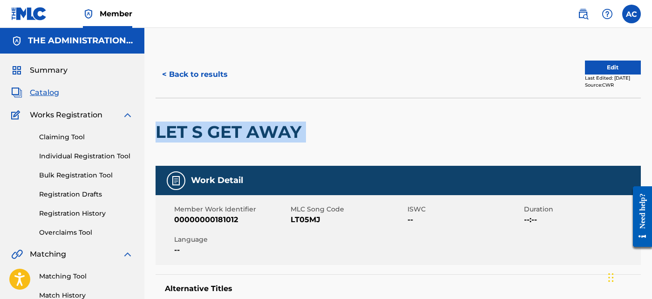
click at [230, 114] on div "LET S GET AWAY" at bounding box center [230, 131] width 150 height 67
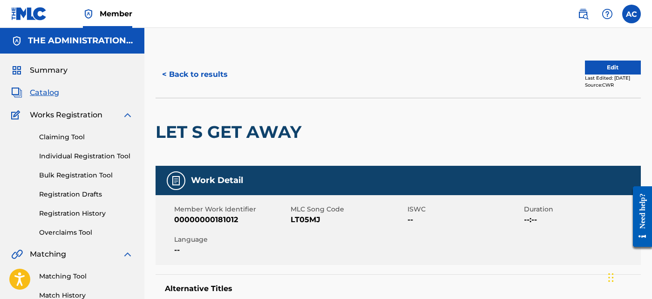
click at [300, 218] on span "LT05MJ" at bounding box center [348, 219] width 114 height 11
click at [214, 83] on button "< Back to results" at bounding box center [194, 74] width 79 height 23
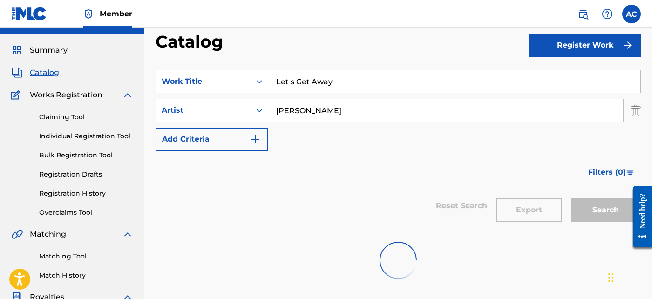
scroll to position [19, 0]
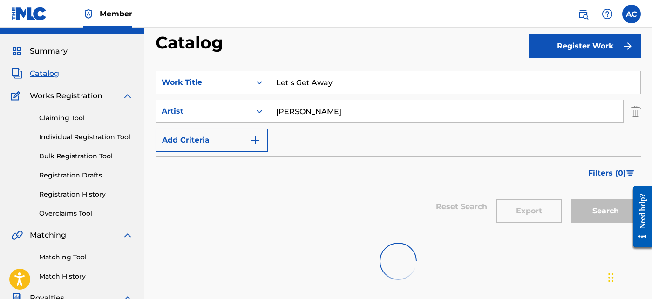
click at [316, 82] on input "Let s Get Away" at bounding box center [454, 82] width 372 height 22
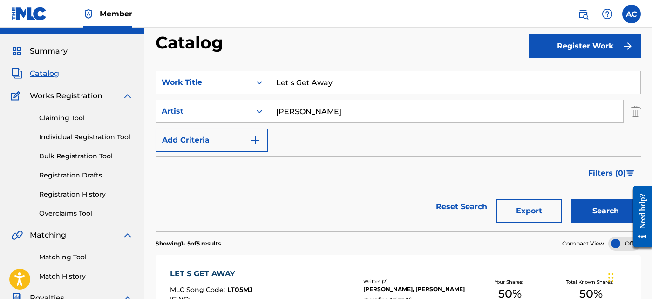
paste input "Runnin'"
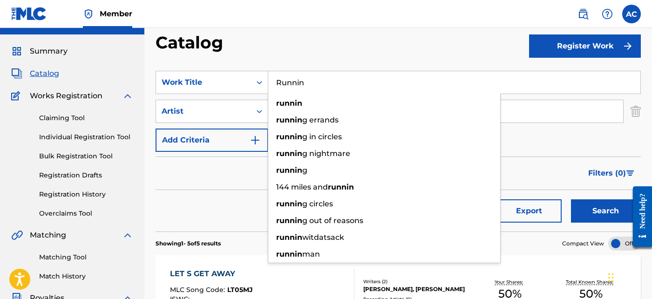
type input "Runnin"
click at [244, 111] on div "Artist" at bounding box center [204, 111] width 84 height 11
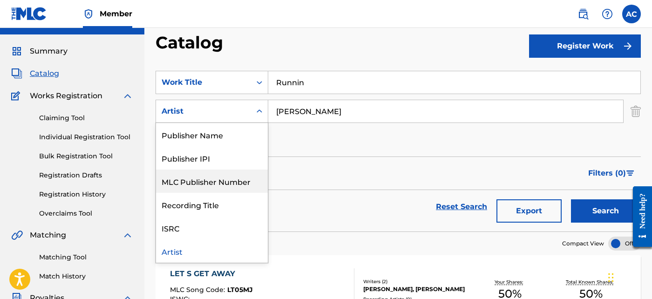
scroll to position [0, 0]
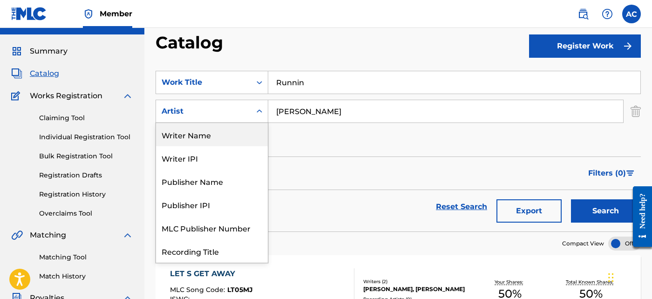
click at [223, 141] on div "Writer Name" at bounding box center [212, 134] width 112 height 23
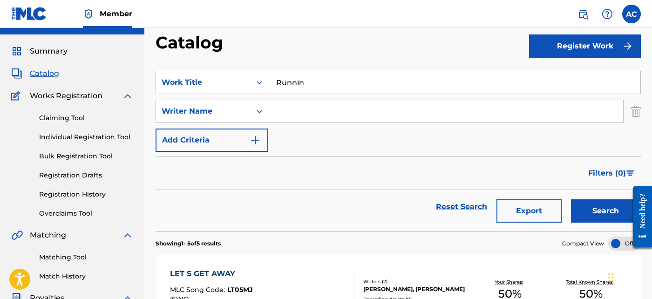
click at [292, 120] on input "Search Form" at bounding box center [445, 111] width 355 height 22
paste input "Genaro Tomas Garza"
type input "Genaro Tomas Garza"
click at [587, 220] on button "Search" at bounding box center [606, 210] width 70 height 23
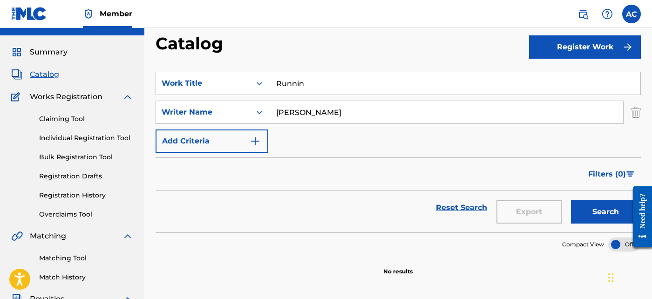
scroll to position [17, 0]
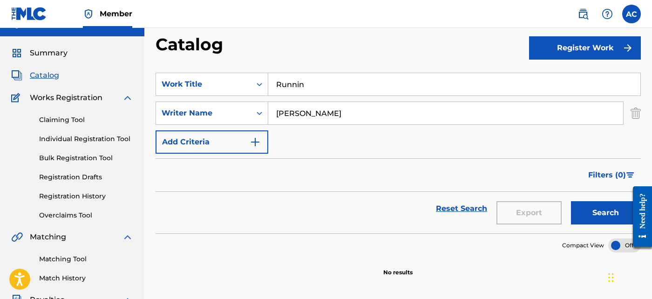
click at [358, 96] on div "SearchWithCriteriad635bbae-cf4f-4814-9af5-1020c5470a07 Work Title Runnin Search…" at bounding box center [397, 113] width 485 height 81
click at [343, 80] on input "Runnin" at bounding box center [454, 84] width 372 height 22
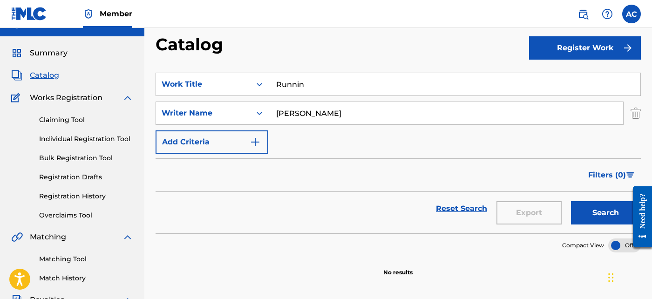
click at [596, 16] on span at bounding box center [594, 14] width 43 height 19
click at [583, 15] on img at bounding box center [582, 13] width 11 height 11
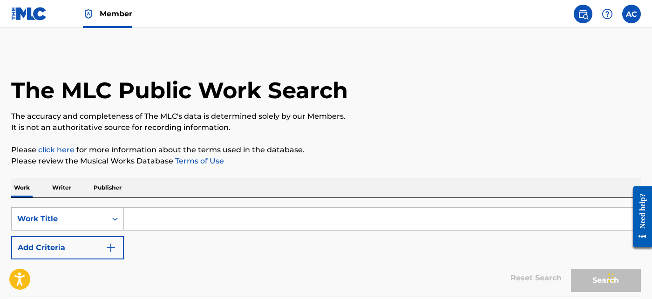
click at [250, 226] on input "Search Form" at bounding box center [382, 219] width 516 height 22
paste input "Runnin"
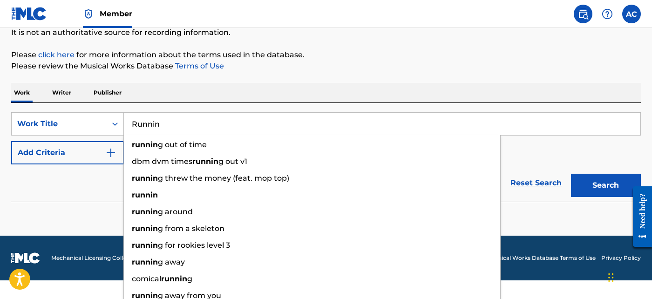
type input "Runnin"
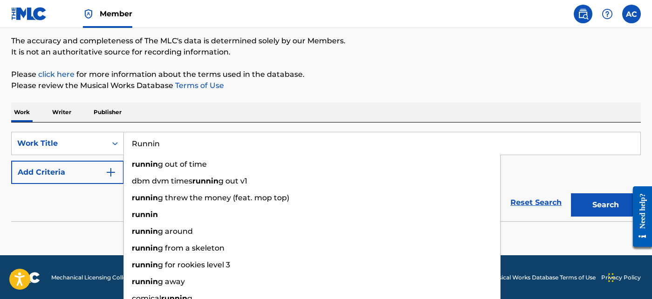
click at [592, 180] on form "SearchWithCriteriae8e60db6-2d49-43f6-9ba0-2e362aaf6b68 Work Title Runnin runnin…" at bounding box center [325, 176] width 629 height 89
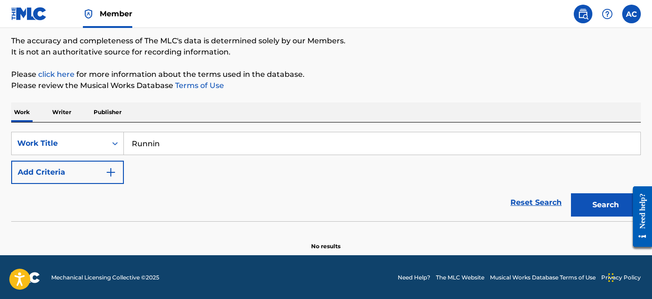
click at [608, 203] on button "Search" at bounding box center [606, 204] width 70 height 23
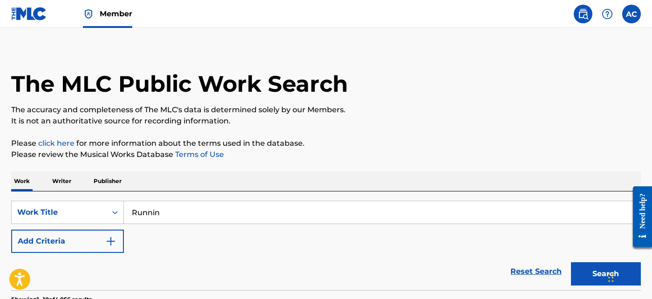
scroll to position [0, 0]
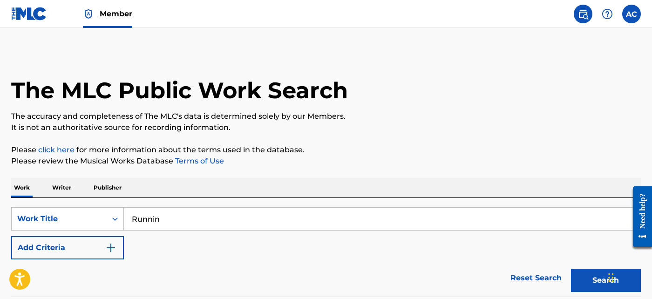
click at [115, 242] on img "Search Form" at bounding box center [110, 247] width 11 height 11
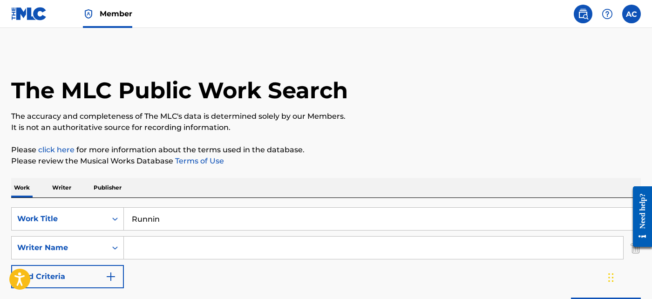
click at [181, 248] on input "Search Form" at bounding box center [373, 247] width 499 height 22
paste input "Genaro Tomas Garza"
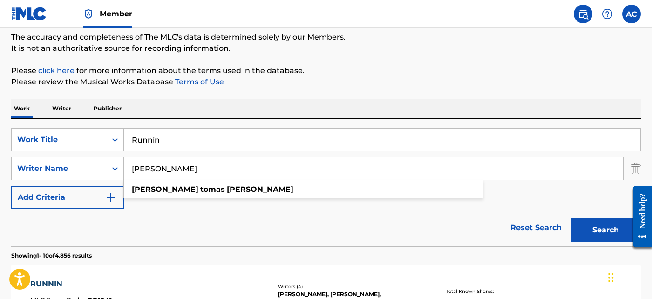
scroll to position [80, 0]
type input "Genaro Tomas Garza"
click at [601, 227] on button "Search" at bounding box center [606, 229] width 70 height 23
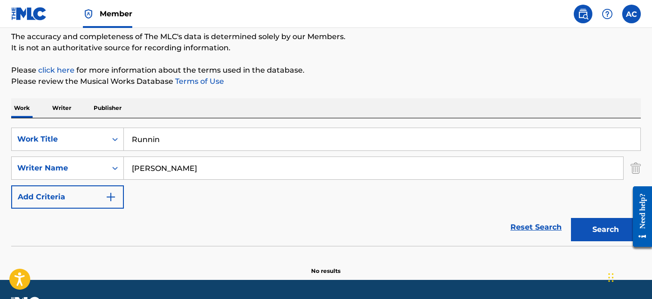
scroll to position [105, 0]
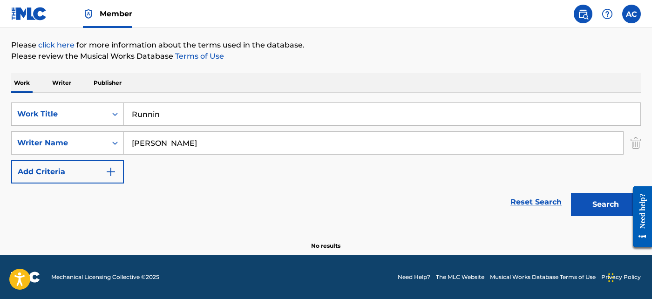
click at [268, 111] on input "Runnin" at bounding box center [382, 114] width 516 height 22
click at [110, 12] on span "Member" at bounding box center [116, 13] width 33 height 11
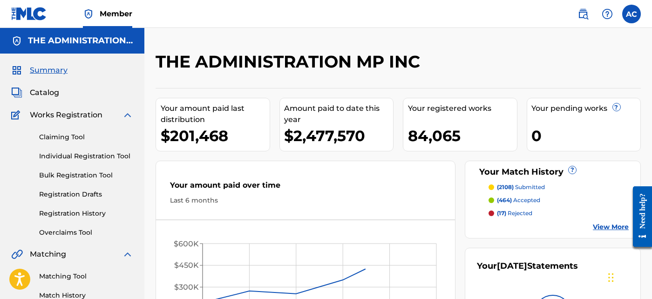
click at [49, 94] on span "Catalog" at bounding box center [44, 92] width 29 height 11
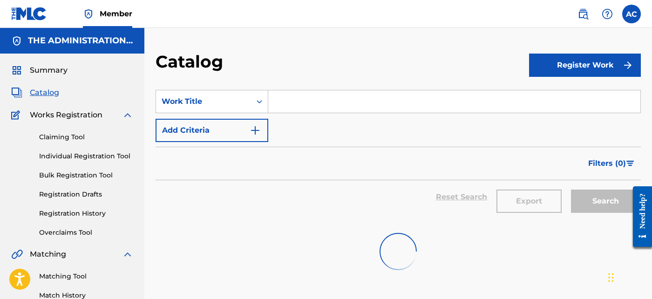
click at [338, 106] on input "Search Form" at bounding box center [454, 101] width 372 height 22
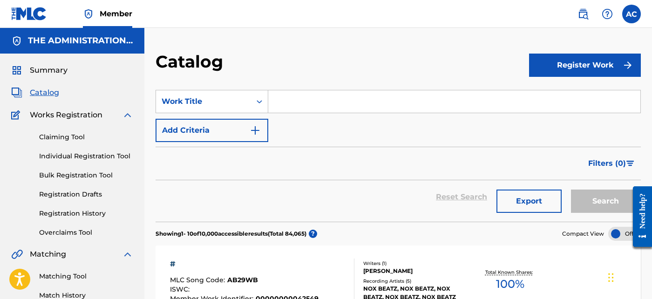
paste input "Runnin"
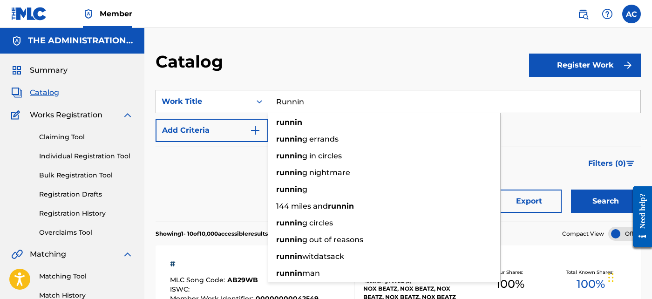
type input "Runnin"
click at [239, 137] on button "Add Criteria" at bounding box center [211, 130] width 113 height 23
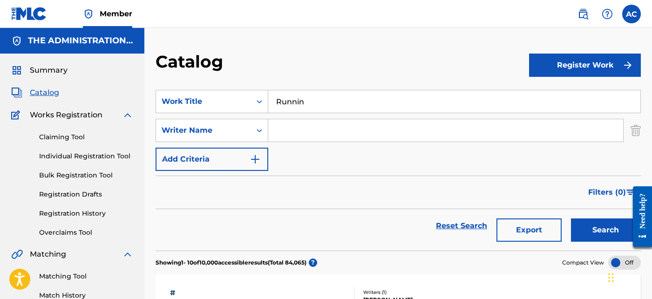
click at [295, 129] on input "Search Form" at bounding box center [445, 130] width 355 height 22
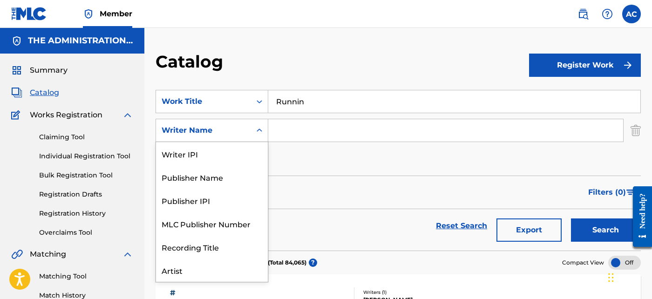
click at [236, 127] on div "Writer Name" at bounding box center [204, 130] width 84 height 11
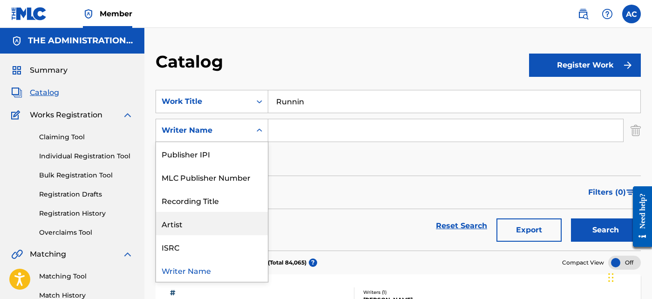
click at [222, 232] on div "Artist" at bounding box center [212, 223] width 112 height 23
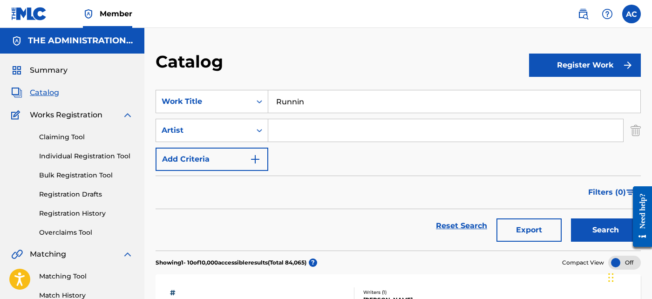
click at [313, 128] on input "Search Form" at bounding box center [445, 130] width 355 height 22
paste input "DICE SOHO GT GARZA SHORT DAWG"
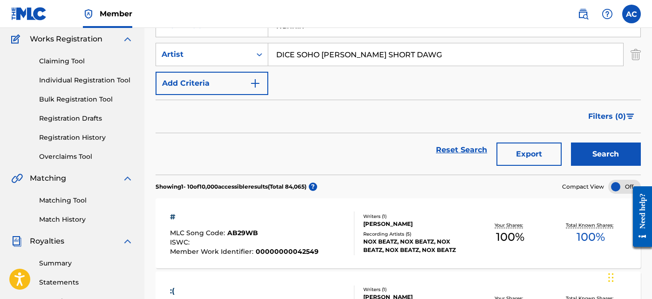
scroll to position [76, 0]
type input "DICE SOHO GT GARZA SHORT DAWG"
click at [601, 144] on button "Search" at bounding box center [606, 153] width 70 height 23
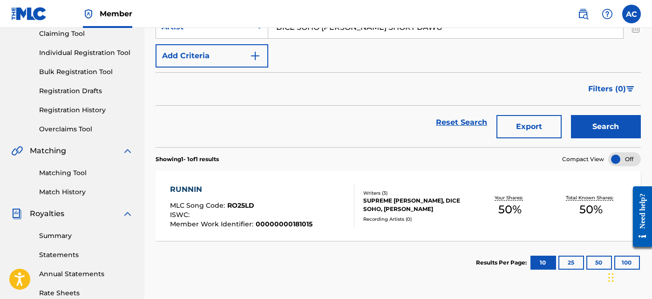
scroll to position [104, 0]
click at [461, 183] on div "RUNNIN MLC Song Code : RO25LD ISWC : Member Work Identifier : 00000000181015 Wr…" at bounding box center [397, 205] width 485 height 70
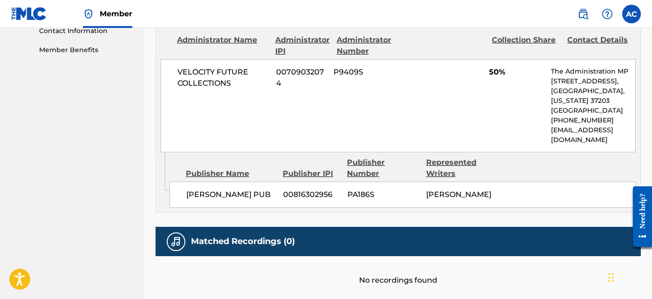
scroll to position [471, 0]
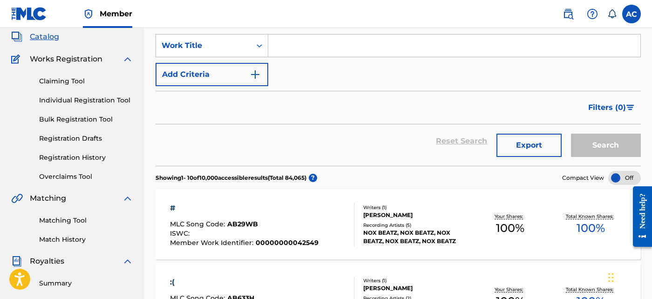
scroll to position [56, 0]
drag, startPoint x: 78, startPoint y: 221, endPoint x: 120, endPoint y: 210, distance: 43.4
click at [78, 221] on link "Matching Tool" at bounding box center [86, 220] width 94 height 10
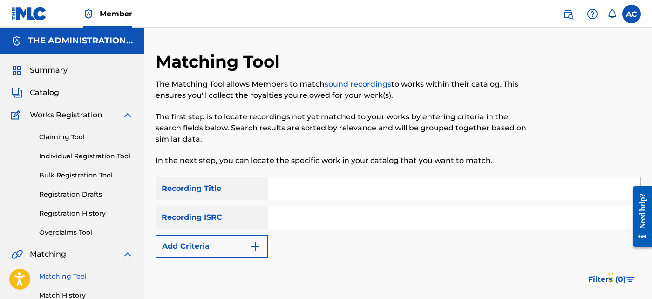
click at [303, 214] on input "Search Form" at bounding box center [454, 217] width 372 height 22
paste input "QZA742423625"
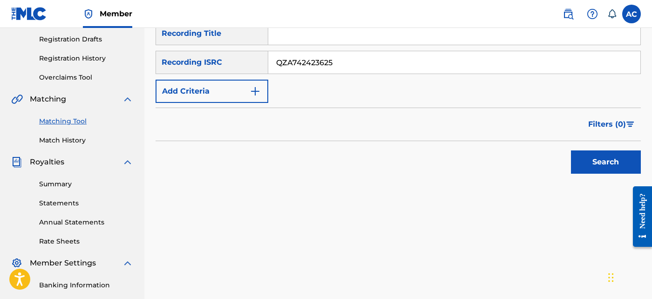
scroll to position [156, 0]
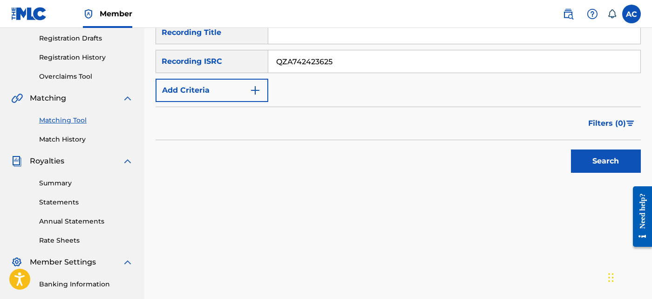
type input "QZA742423625"
click at [606, 159] on button "Search" at bounding box center [606, 160] width 70 height 23
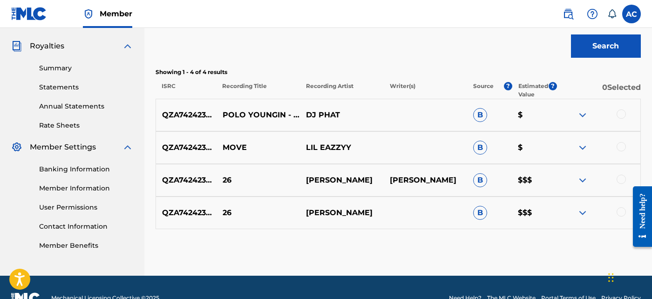
scroll to position [290, 0]
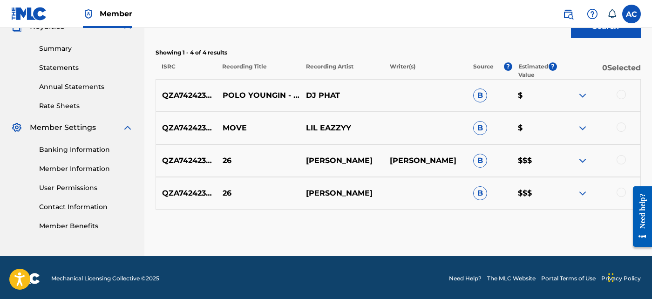
click at [618, 92] on div at bounding box center [620, 94] width 9 height 9
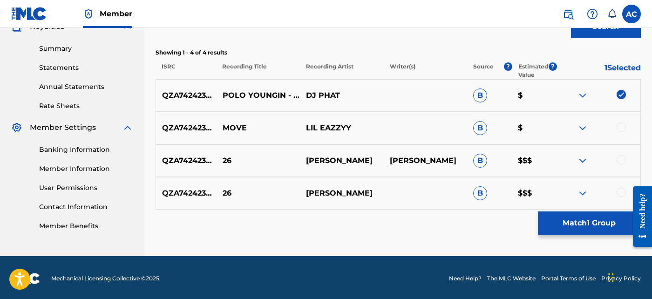
click at [617, 125] on div at bounding box center [620, 126] width 9 height 9
click at [621, 164] on div at bounding box center [598, 160] width 83 height 11
drag, startPoint x: 622, startPoint y: 163, endPoint x: 392, endPoint y: 220, distance: 237.3
click at [392, 220] on div "Matching Tool The Matching Tool allows Members to match sound recordings to wor…" at bounding box center [397, 8] width 485 height 495
click at [622, 159] on div at bounding box center [620, 159] width 9 height 9
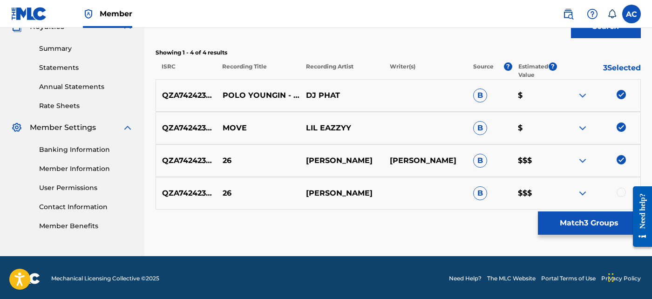
click at [621, 191] on div at bounding box center [620, 192] width 9 height 9
click at [601, 222] on button "Match 4 Groups" at bounding box center [589, 222] width 103 height 23
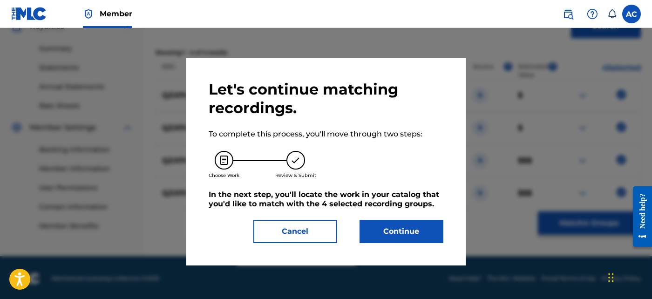
click at [434, 228] on button "Continue" at bounding box center [401, 231] width 84 height 23
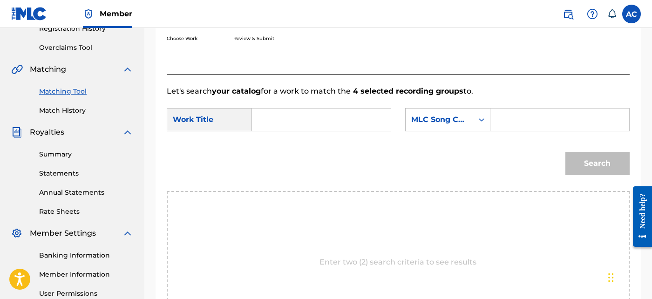
scroll to position [183, 0]
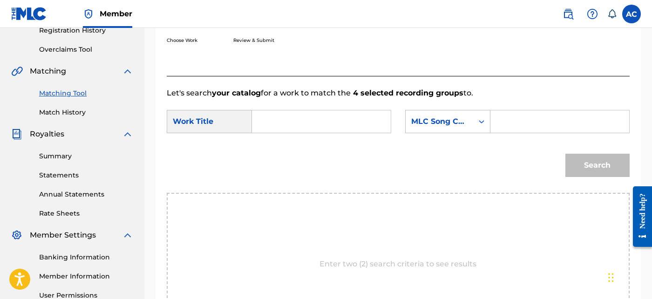
click at [350, 128] on input "Search Form" at bounding box center [321, 121] width 123 height 22
paste input "26"
type input "26"
click at [510, 126] on input "Search Form" at bounding box center [559, 121] width 123 height 22
paste input "2M1YU3"
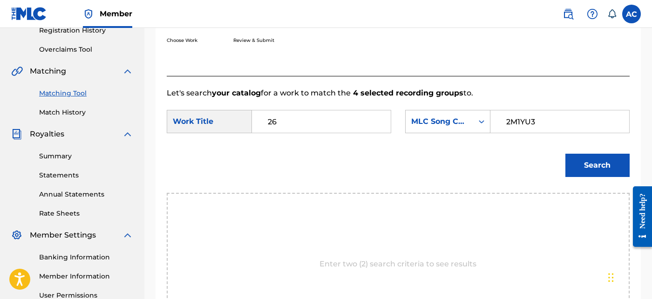
type input "2M1YU3"
click at [601, 163] on button "Search" at bounding box center [597, 165] width 64 height 23
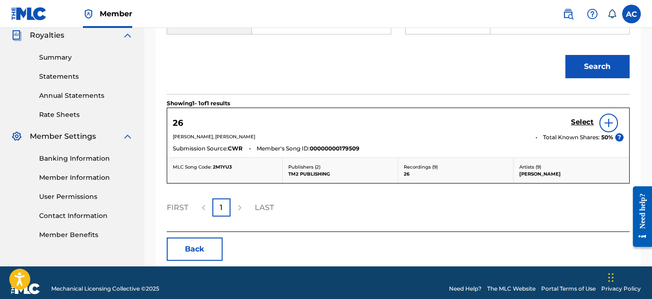
scroll to position [282, 0]
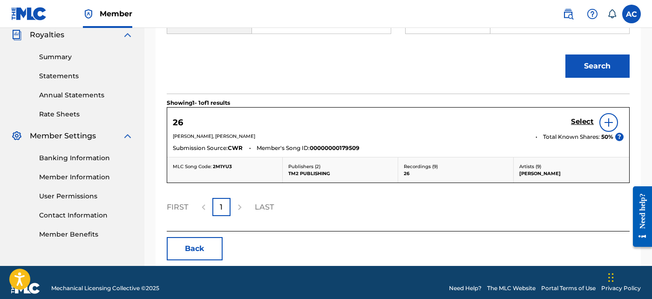
click at [587, 119] on h5 "Select" at bounding box center [582, 121] width 23 height 9
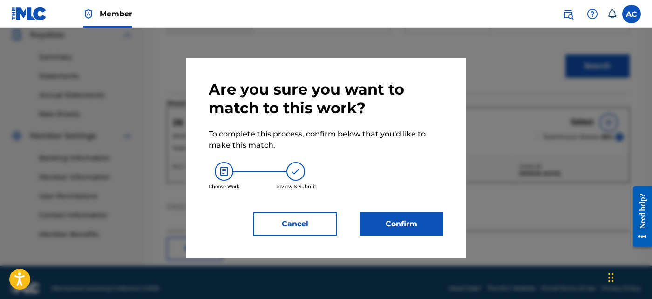
click at [417, 215] on button "Confirm" at bounding box center [401, 223] width 84 height 23
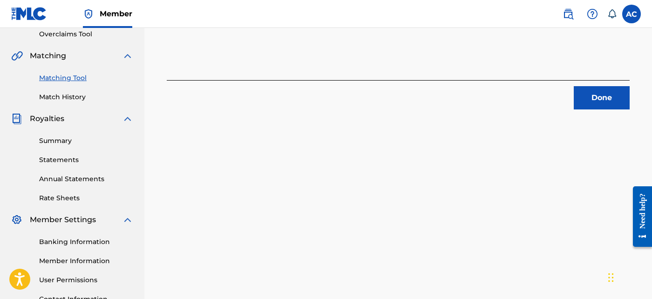
scroll to position [197, 0]
click at [604, 95] on button "Done" at bounding box center [601, 98] width 56 height 23
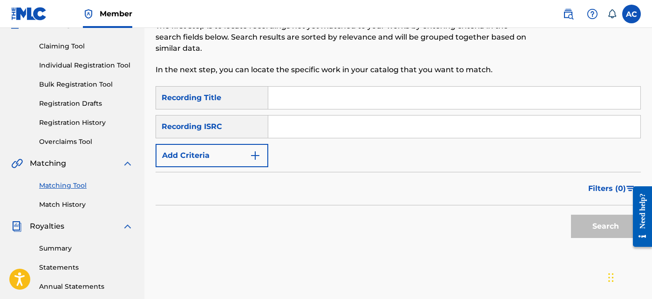
scroll to position [75, 0]
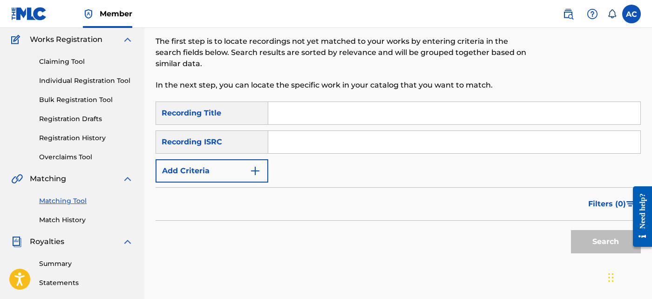
click at [337, 143] on input "Search Form" at bounding box center [454, 142] width 372 height 22
click at [339, 146] on input "Search Form" at bounding box center [454, 142] width 372 height 22
paste input "QM24S2500179"
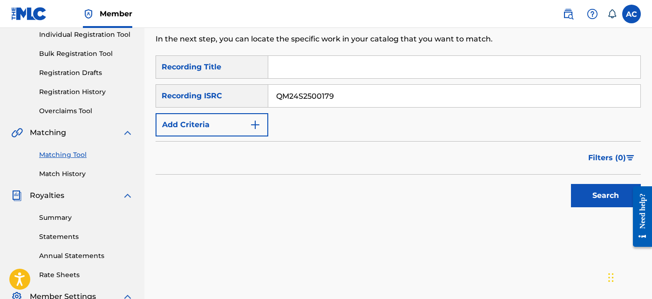
scroll to position [122, 0]
click at [619, 195] on button "Search" at bounding box center [606, 194] width 70 height 23
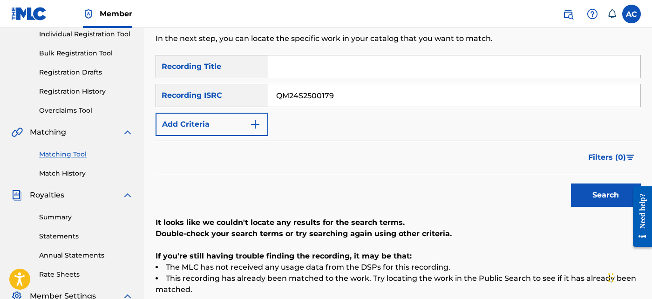
click at [359, 110] on div "SearchWithCriteria58c2f217-53c3-4499-a8e6-a920649d16ea Recording Title SearchWi…" at bounding box center [397, 95] width 485 height 81
click at [360, 89] on input "QM24S2500179" at bounding box center [454, 95] width 372 height 22
paste input "ZNMZ2457978"
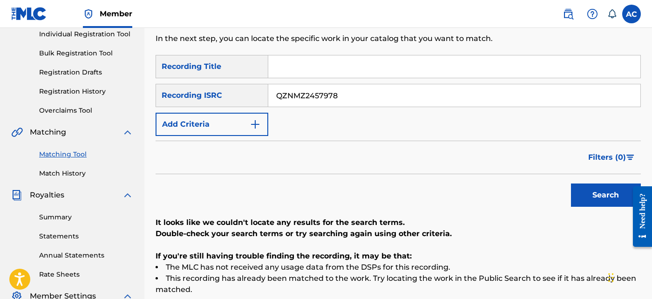
click at [589, 195] on button "Search" at bounding box center [606, 194] width 70 height 23
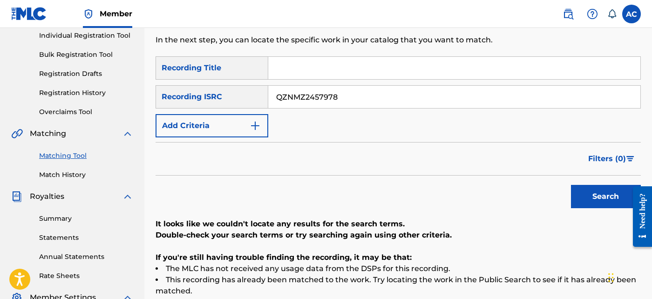
scroll to position [120, 0]
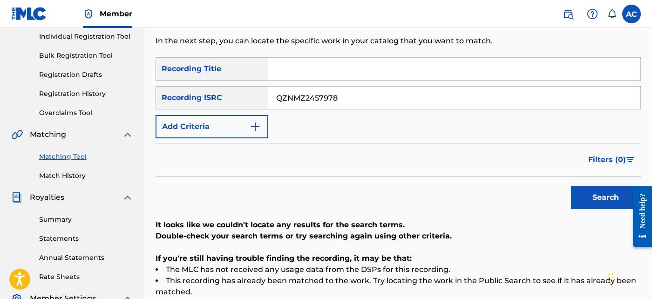
click at [303, 89] on input "QZNMZ2457978" at bounding box center [454, 98] width 372 height 22
paste input "80"
click at [607, 202] on button "Search" at bounding box center [606, 197] width 70 height 23
click at [323, 101] on input "QZNMZ2457980" at bounding box center [454, 98] width 372 height 22
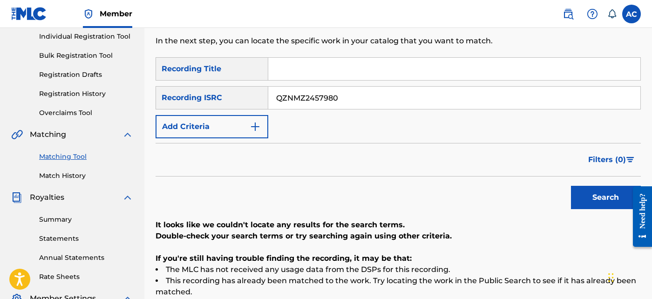
click at [323, 101] on input "QZNMZ2457980" at bounding box center [454, 98] width 372 height 22
paste input "79"
click at [607, 196] on button "Search" at bounding box center [606, 197] width 70 height 23
click at [301, 94] on input "QZNMZ2457979" at bounding box center [454, 98] width 372 height 22
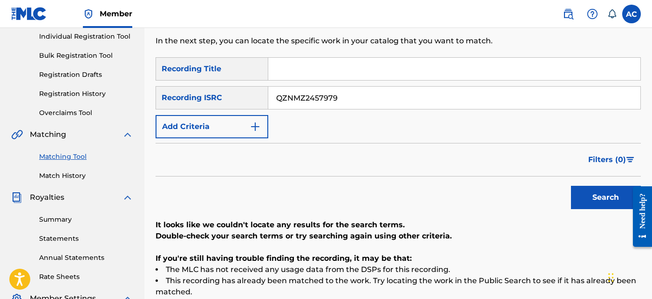
paste input "82"
click at [585, 202] on button "Search" at bounding box center [606, 197] width 70 height 23
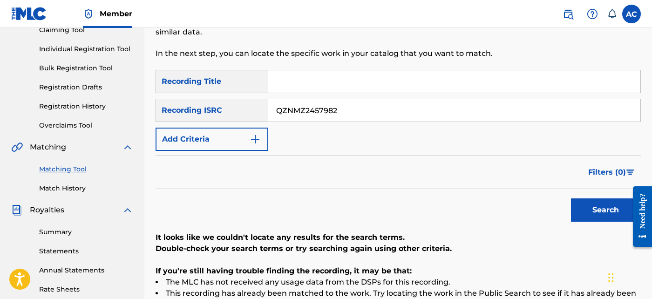
scroll to position [106, 0]
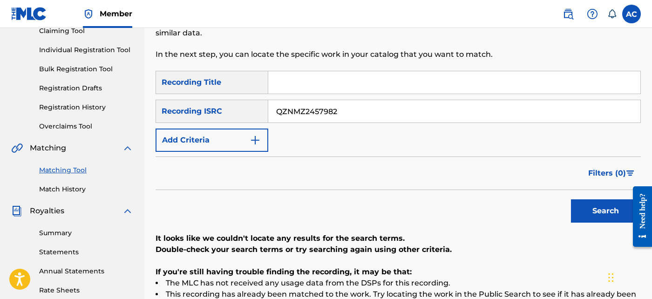
click at [337, 113] on input "QZNMZ2457982" at bounding box center [454, 111] width 372 height 22
paste input "1"
click at [596, 213] on button "Search" at bounding box center [606, 210] width 70 height 23
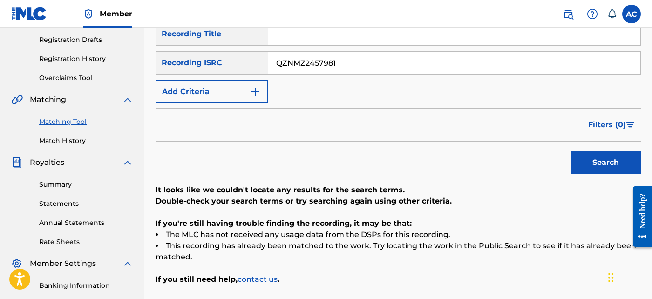
scroll to position [153, 0]
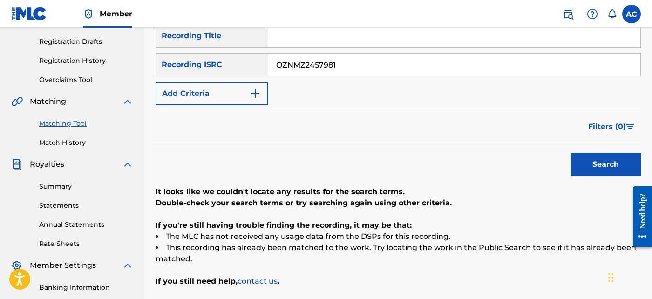
click at [369, 70] on input "QZNMZ2457981" at bounding box center [454, 65] width 372 height 22
paste input "6"
click at [597, 156] on button "Search" at bounding box center [606, 164] width 70 height 23
click at [357, 62] on input "QZNMZ2457986" at bounding box center [454, 65] width 372 height 22
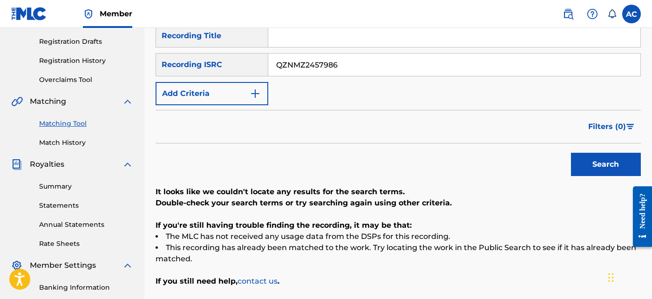
click at [357, 62] on input "QZNMZ2457986" at bounding box center [454, 65] width 372 height 22
paste input "7"
click at [585, 162] on button "Search" at bounding box center [606, 164] width 70 height 23
click at [331, 71] on input "QZNMZ2457987" at bounding box center [454, 65] width 372 height 22
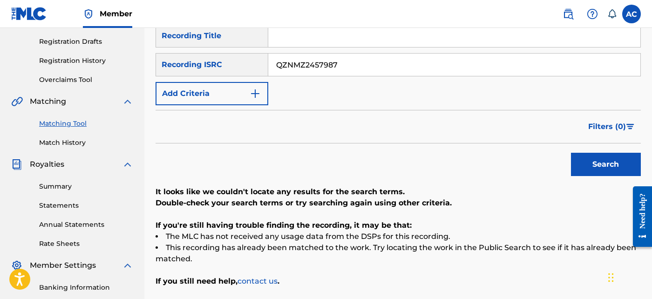
paste input "8"
click at [331, 71] on input "QZNMZ2457987" at bounding box center [454, 65] width 372 height 22
click at [590, 159] on button "Search" at bounding box center [606, 164] width 70 height 23
click at [347, 71] on input "QZNMZ2457988" at bounding box center [454, 65] width 372 height 22
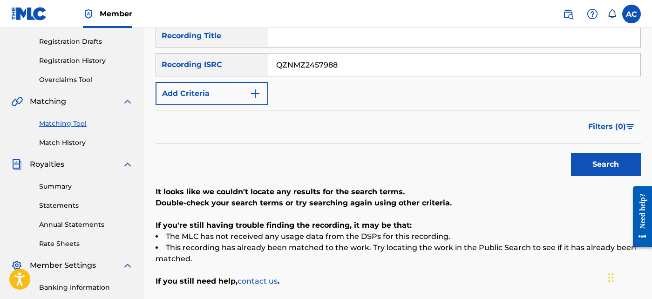
paste input "9"
click at [614, 163] on button "Search" at bounding box center [606, 164] width 70 height 23
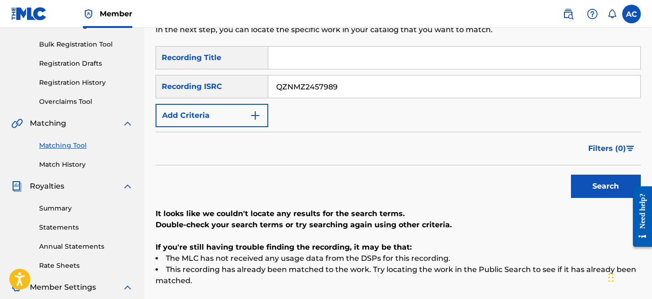
scroll to position [130, 0]
click at [390, 97] on input "QZNMZ2457989" at bounding box center [454, 87] width 372 height 22
paste input "T3296937087"
click at [597, 185] on button "Search" at bounding box center [606, 186] width 70 height 23
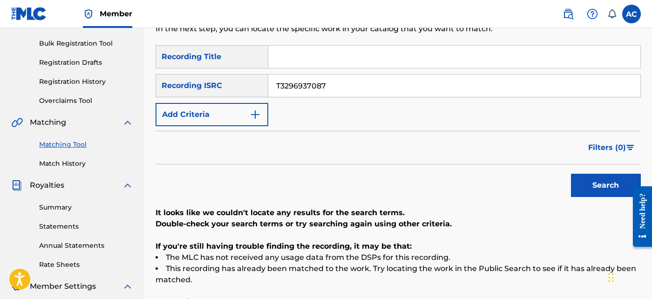
scroll to position [131, 0]
click at [288, 93] on input "T3296937087" at bounding box center [454, 86] width 372 height 22
paste input "QZZ7P2488492"
type input "QZZ7P2488492"
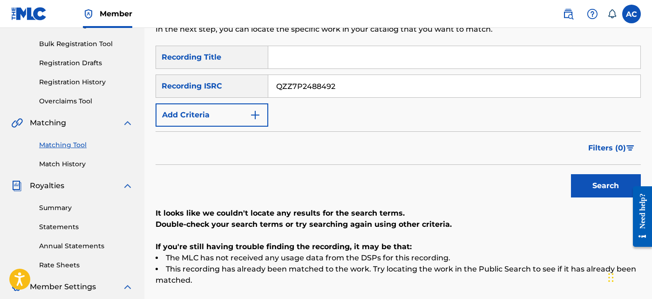
click at [585, 177] on button "Search" at bounding box center [606, 185] width 70 height 23
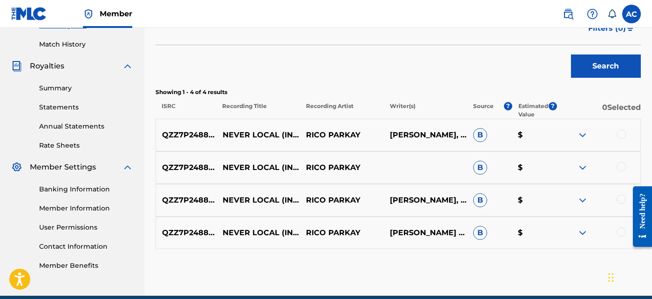
scroll to position [251, 0]
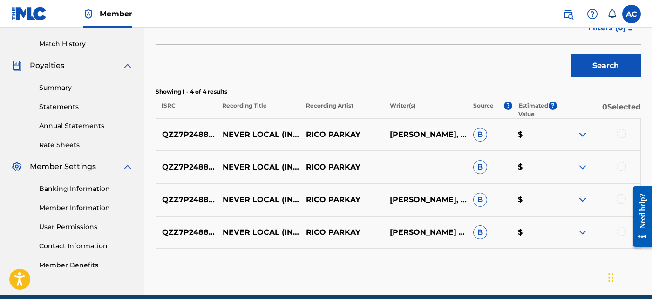
click at [622, 133] on div at bounding box center [620, 133] width 9 height 9
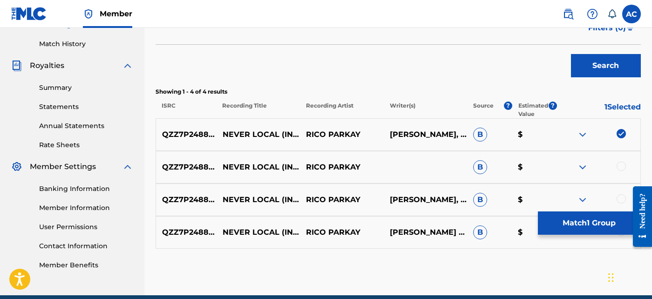
click at [619, 164] on div at bounding box center [620, 166] width 9 height 9
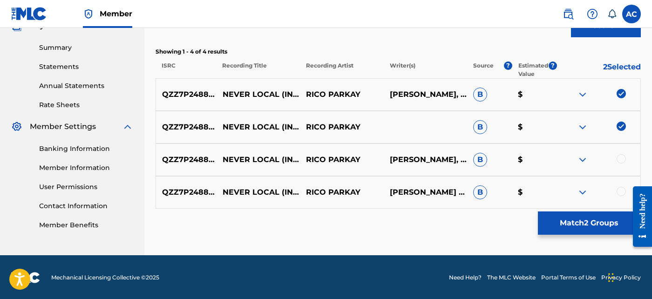
click at [621, 156] on div at bounding box center [620, 158] width 9 height 9
click at [619, 189] on div at bounding box center [620, 191] width 9 height 9
click at [602, 220] on button "Match 4 Groups" at bounding box center [589, 222] width 103 height 23
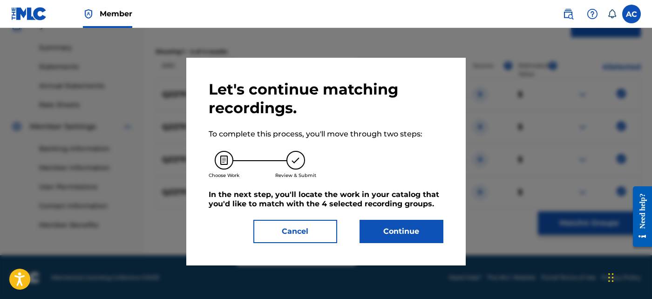
click at [397, 231] on button "Continue" at bounding box center [401, 231] width 84 height 23
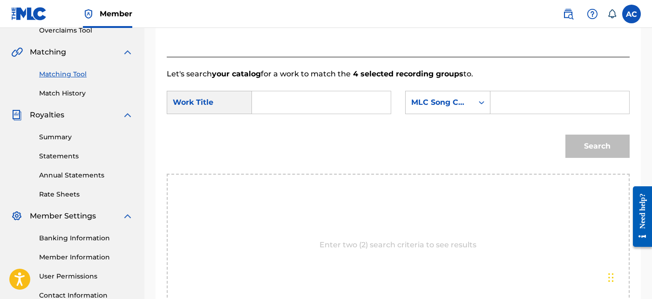
scroll to position [201, 0]
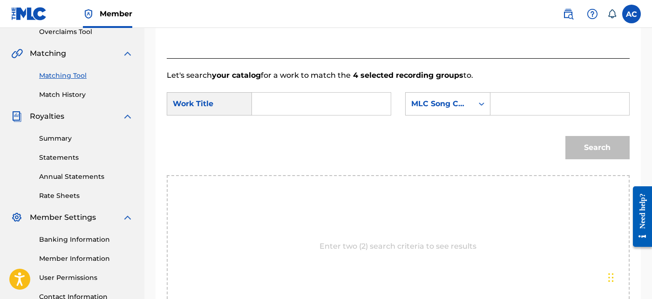
click at [316, 108] on input "Search Form" at bounding box center [321, 104] width 123 height 22
paste input "NEVER LOCAL INTERLUDE"
type input "NEVER LOCAL INTERLUDE"
click at [511, 103] on input "Search Form" at bounding box center [559, 104] width 123 height 22
paste input "N97UES"
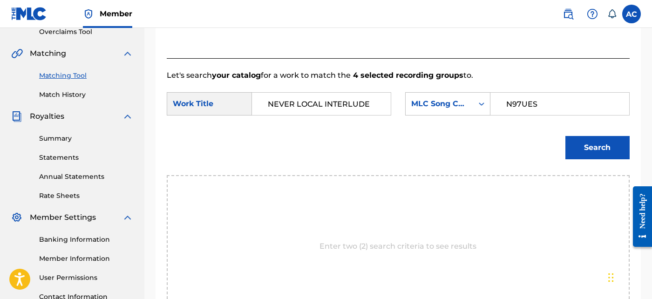
type input "N97UES"
click at [577, 139] on button "Search" at bounding box center [597, 147] width 64 height 23
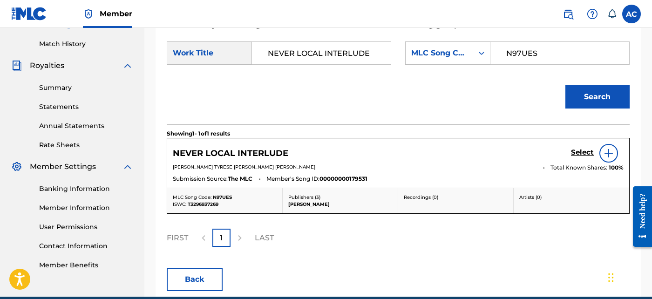
scroll to position [254, 0]
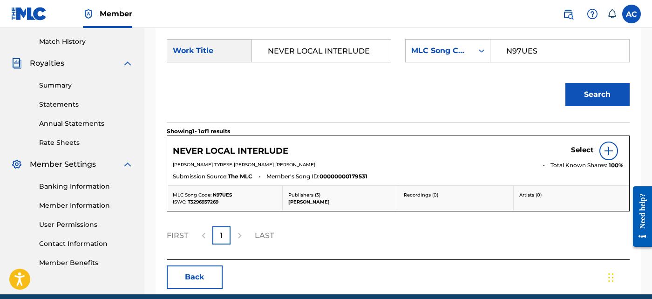
click at [585, 149] on h5 "Select" at bounding box center [582, 150] width 23 height 9
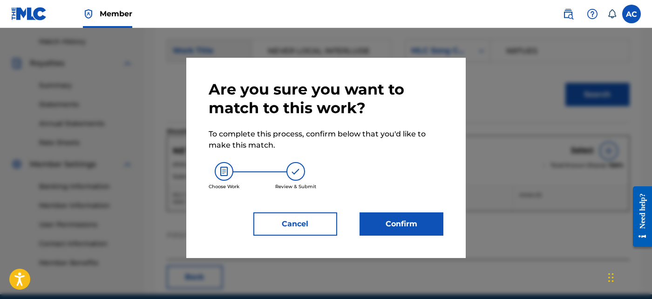
click at [418, 224] on button "Confirm" at bounding box center [401, 223] width 84 height 23
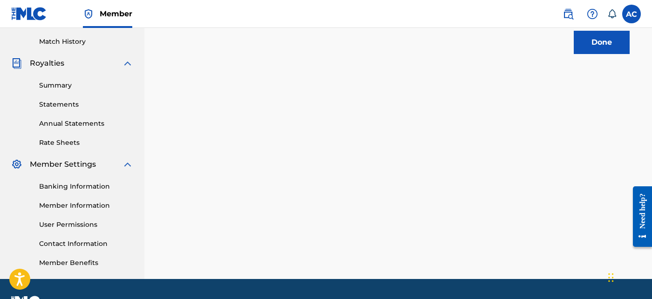
click at [601, 36] on button "Done" at bounding box center [601, 42] width 56 height 23
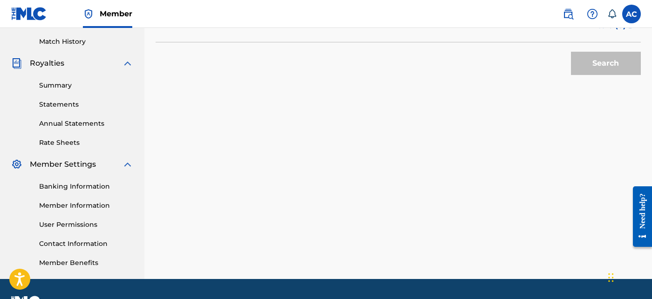
scroll to position [0, 0]
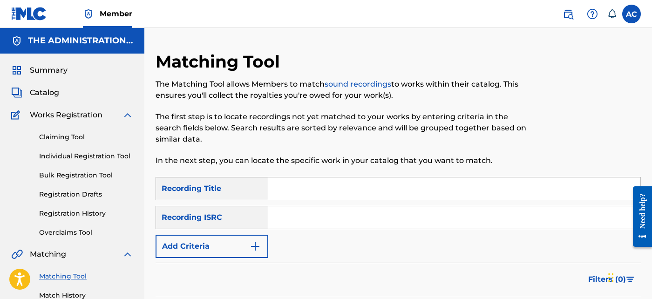
click at [320, 224] on input "Search Form" at bounding box center [454, 217] width 372 height 22
type input "v"
paste input "QZZ7P2488493"
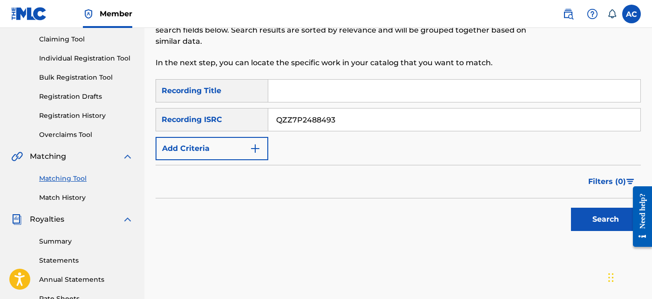
scroll to position [98, 0]
type input "QZZ7P2488493"
click at [585, 204] on div "Search" at bounding box center [603, 216] width 74 height 37
click at [587, 205] on div "Search" at bounding box center [603, 216] width 74 height 37
click at [589, 216] on button "Search" at bounding box center [606, 218] width 70 height 23
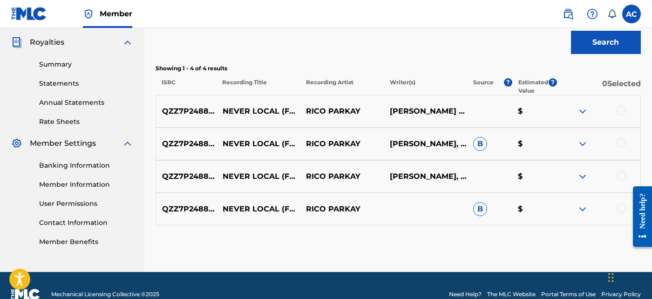
scroll to position [277, 0]
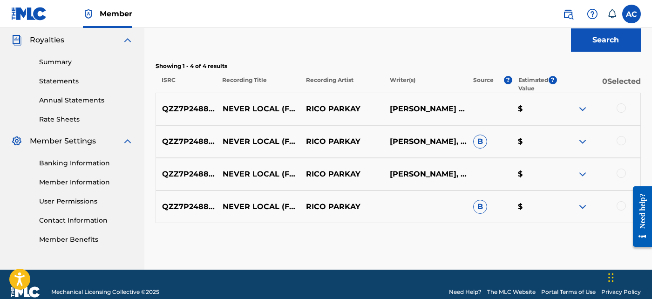
click at [621, 111] on div at bounding box center [620, 107] width 9 height 9
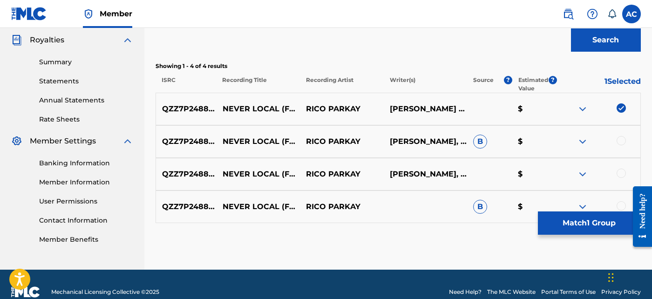
click at [622, 141] on div at bounding box center [620, 140] width 9 height 9
click at [621, 176] on div at bounding box center [620, 172] width 9 height 9
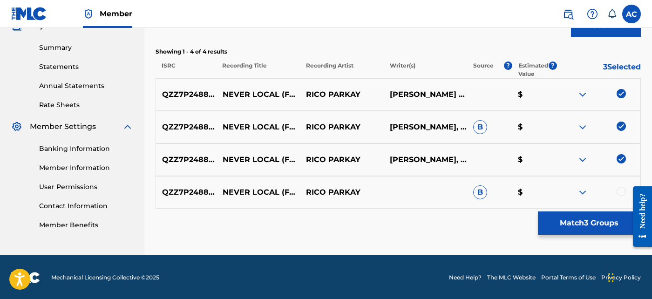
click at [619, 189] on div at bounding box center [620, 191] width 9 height 9
click at [587, 222] on button "Match 4 Groups" at bounding box center [589, 222] width 103 height 23
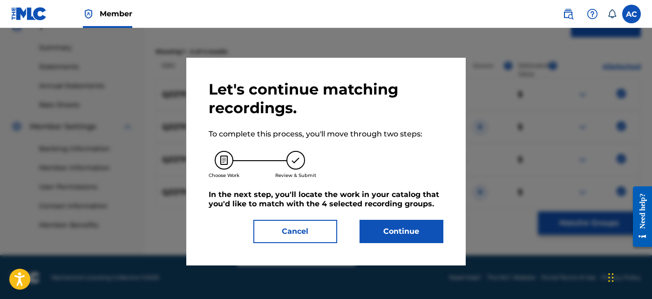
click at [399, 229] on button "Continue" at bounding box center [401, 231] width 84 height 23
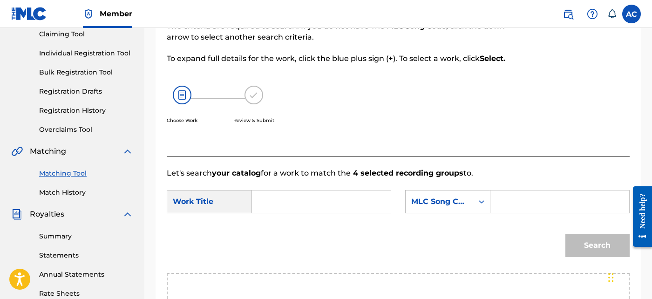
scroll to position [102, 0]
click at [355, 212] on input "Search Form" at bounding box center [321, 202] width 123 height 22
paste input "NEVER LOCAL"
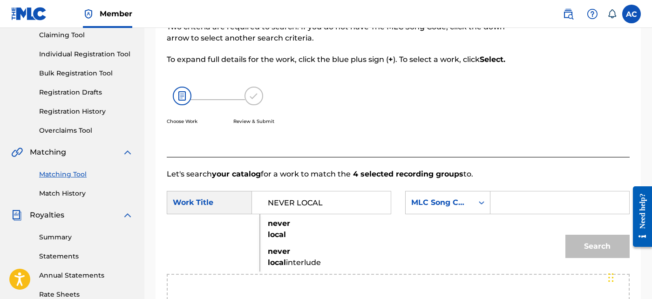
type input "NEVER LOCAL"
click at [512, 202] on input "Search Form" at bounding box center [559, 202] width 123 height 22
paste input "N97UBI"
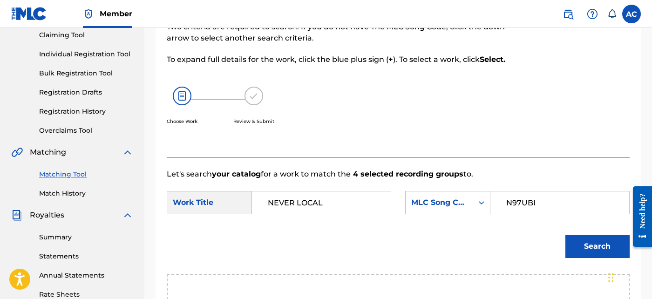
type input "N97UBI"
click at [590, 238] on button "Search" at bounding box center [597, 246] width 64 height 23
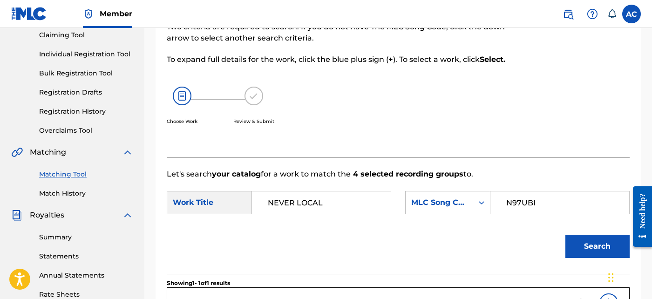
click at [592, 246] on button "Search" at bounding box center [597, 246] width 64 height 23
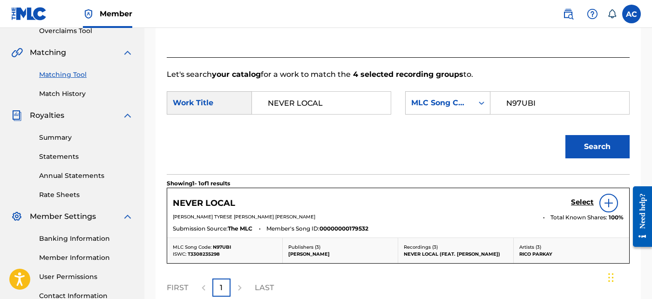
scroll to position [201, 0]
click at [574, 198] on h5 "Select" at bounding box center [582, 202] width 23 height 9
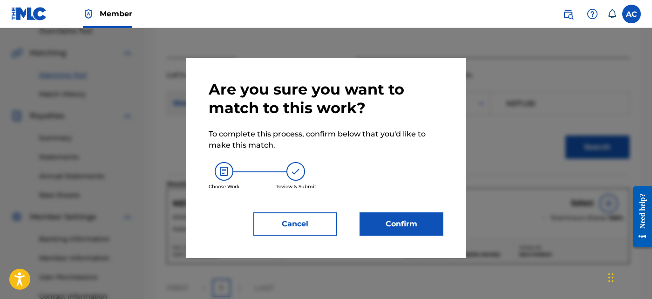
click at [415, 217] on button "Confirm" at bounding box center [401, 223] width 84 height 23
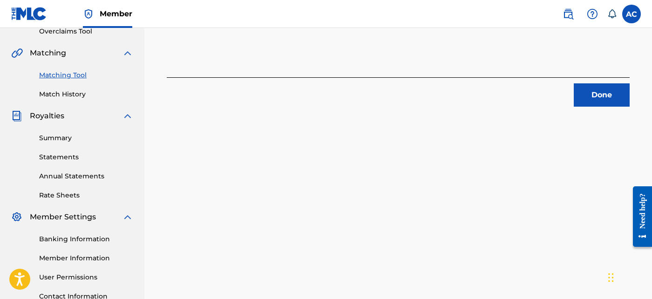
click at [610, 91] on button "Done" at bounding box center [601, 94] width 56 height 23
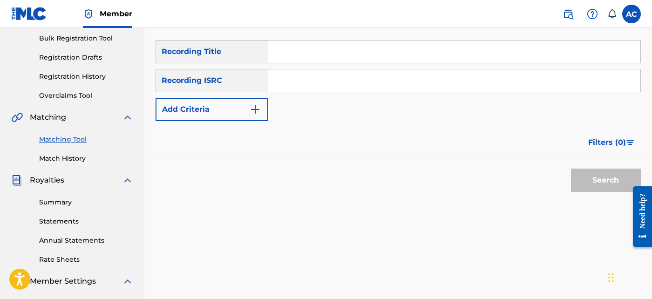
scroll to position [136, 0]
click at [340, 81] on input "Search Form" at bounding box center [454, 81] width 372 height 22
paste input "QZZ7P2488494"
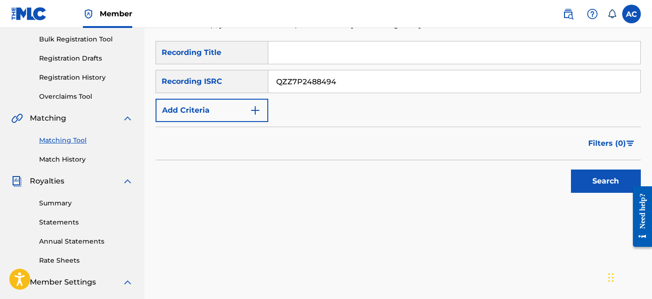
type input "QZZ7P2488494"
click at [600, 178] on button "Search" at bounding box center [606, 180] width 70 height 23
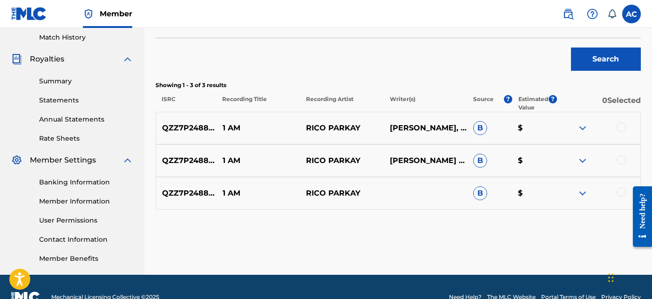
scroll to position [258, 0]
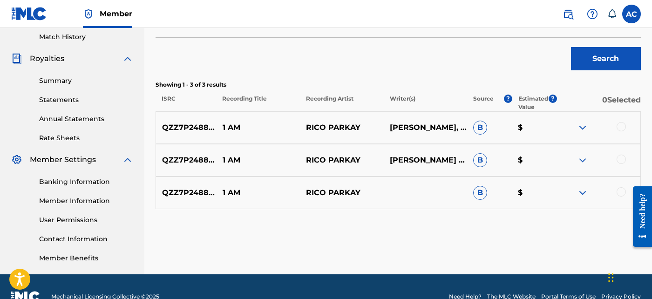
click at [618, 125] on div at bounding box center [620, 126] width 9 height 9
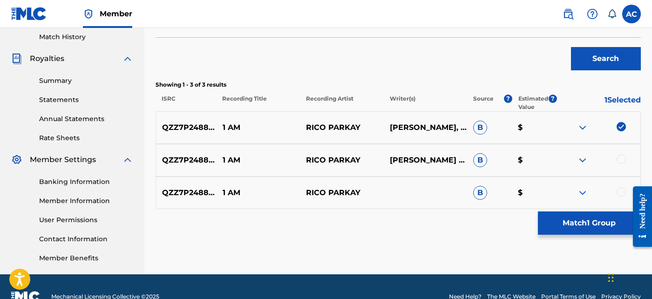
click at [620, 159] on div at bounding box center [620, 159] width 9 height 9
click at [623, 191] on div at bounding box center [620, 191] width 9 height 9
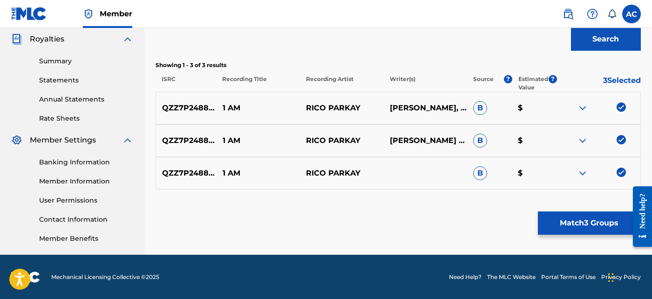
click at [592, 225] on button "Match 3 Groups" at bounding box center [589, 222] width 103 height 23
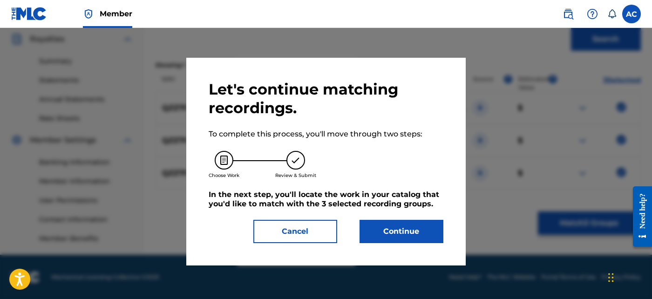
click at [421, 238] on button "Continue" at bounding box center [401, 231] width 84 height 23
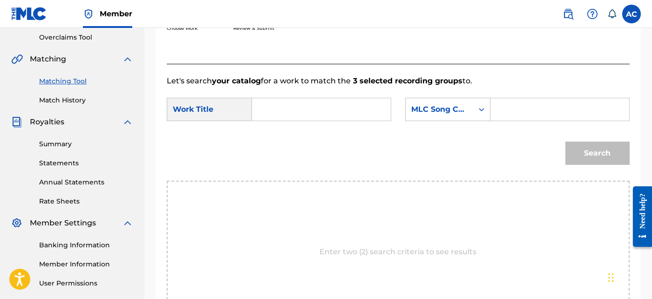
scroll to position [194, 0]
click at [339, 116] on input "Search Form" at bounding box center [321, 110] width 123 height 22
paste input "1 AM"
type input "1 AM"
click at [515, 116] on input "Search Form" at bounding box center [559, 110] width 123 height 22
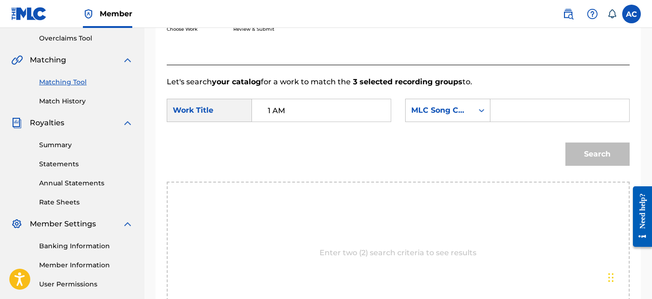
paste input "1D4R8C"
type input "1D4R8C"
click at [607, 153] on button "Search" at bounding box center [597, 153] width 64 height 23
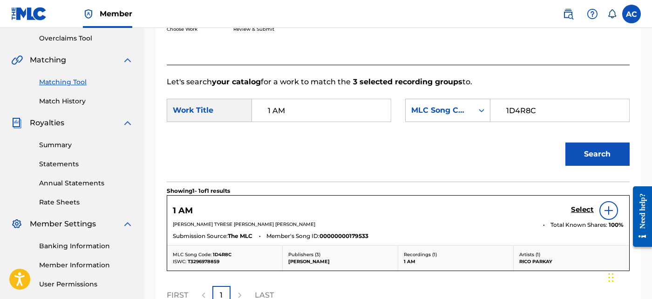
click at [578, 209] on h5 "Select" at bounding box center [582, 209] width 23 height 9
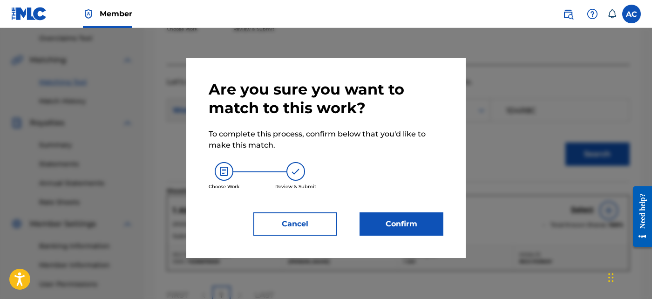
click at [420, 218] on button "Confirm" at bounding box center [401, 223] width 84 height 23
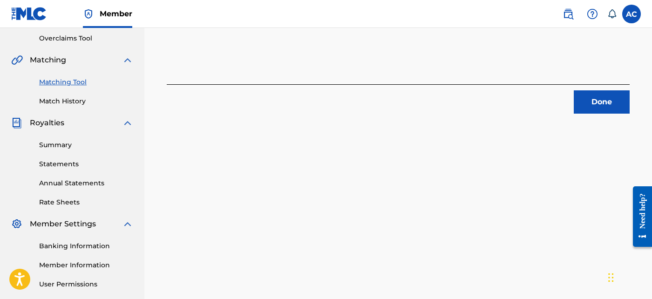
scroll to position [225, 0]
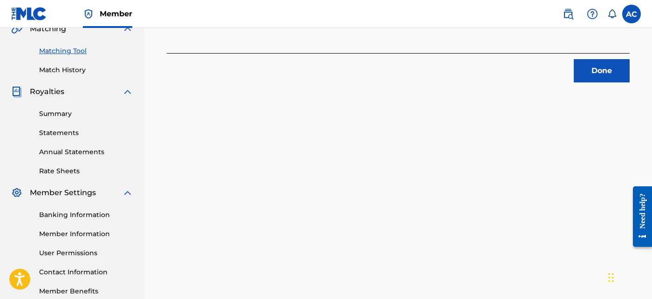
click at [593, 69] on button "Done" at bounding box center [601, 70] width 56 height 23
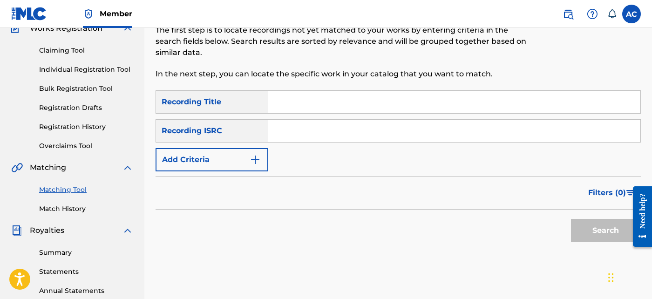
scroll to position [70, 0]
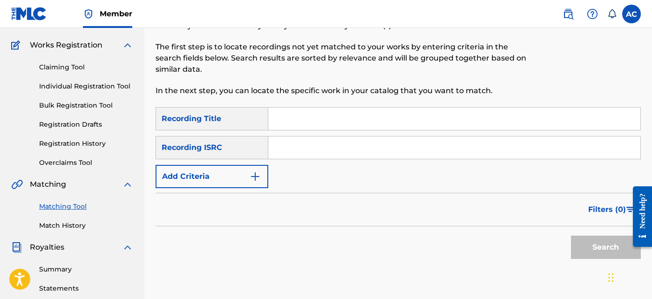
click at [336, 141] on input "Search Form" at bounding box center [454, 147] width 372 height 22
paste input "QZZ7P2488495"
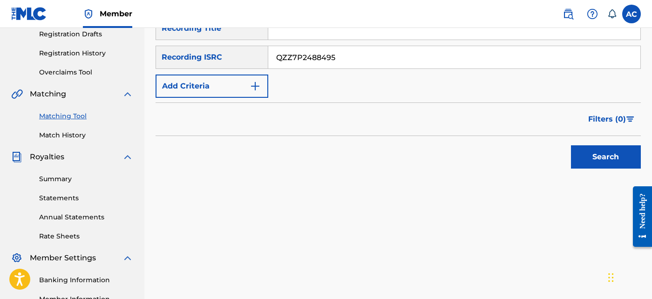
scroll to position [161, 0]
type input "QZZ7P2488495"
click at [587, 156] on button "Search" at bounding box center [606, 156] width 70 height 23
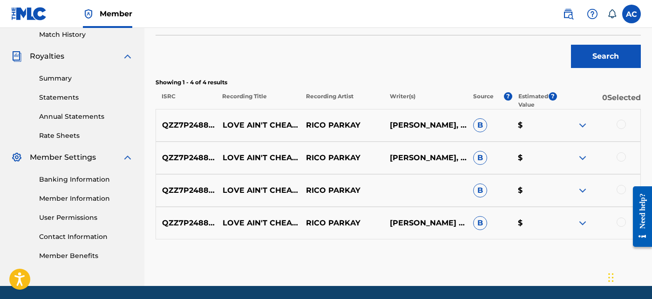
scroll to position [261, 0]
click at [619, 126] on div at bounding box center [620, 123] width 9 height 9
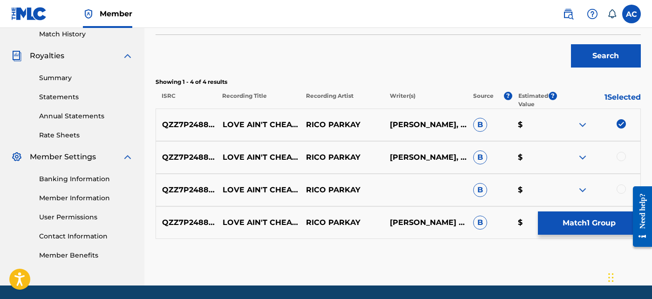
click at [620, 158] on div at bounding box center [620, 156] width 9 height 9
click at [622, 189] on div at bounding box center [620, 188] width 9 height 9
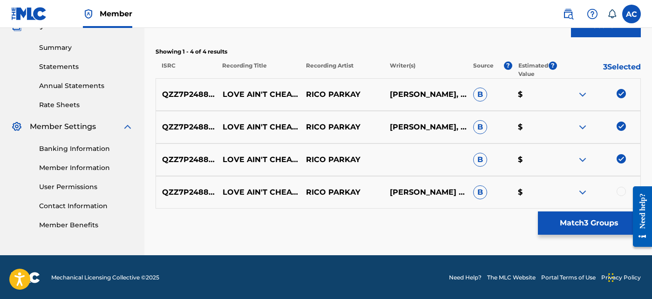
click at [622, 189] on div at bounding box center [620, 191] width 9 height 9
click at [592, 218] on button "Match 4 Groups" at bounding box center [589, 222] width 103 height 23
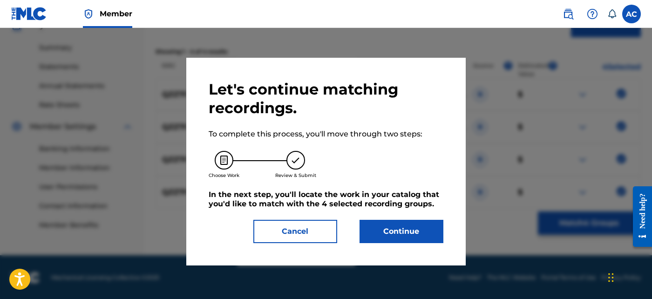
click at [411, 232] on button "Continue" at bounding box center [401, 231] width 84 height 23
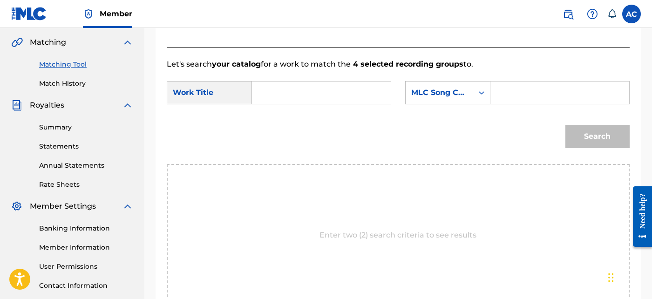
scroll to position [211, 0]
click at [330, 102] on input "Search Form" at bounding box center [321, 93] width 123 height 22
paste input "LOVE AIN T CHEAP"
type input "LOVE AIN T CHEAP"
click at [508, 89] on input "Search Form" at bounding box center [559, 93] width 123 height 22
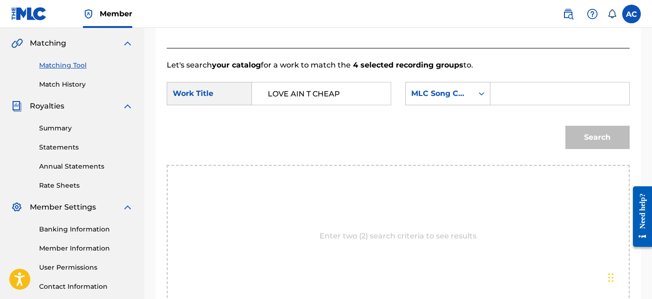
paste input "LT05PI"
type input "LT05PI"
click at [592, 138] on button "Search" at bounding box center [597, 137] width 64 height 23
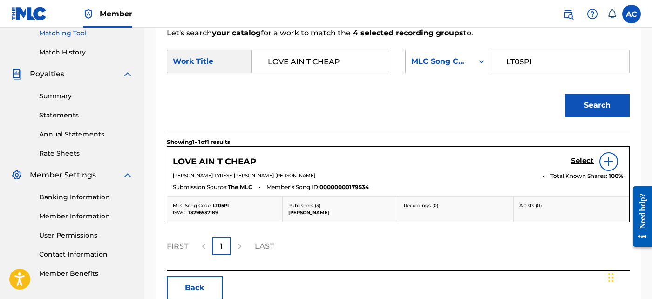
scroll to position [243, 0]
click at [575, 159] on h5 "Select" at bounding box center [582, 160] width 23 height 9
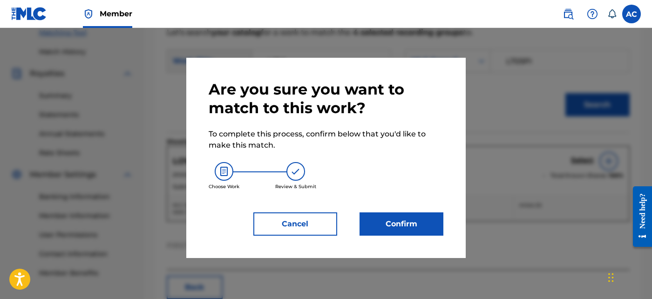
click at [427, 222] on button "Confirm" at bounding box center [401, 223] width 84 height 23
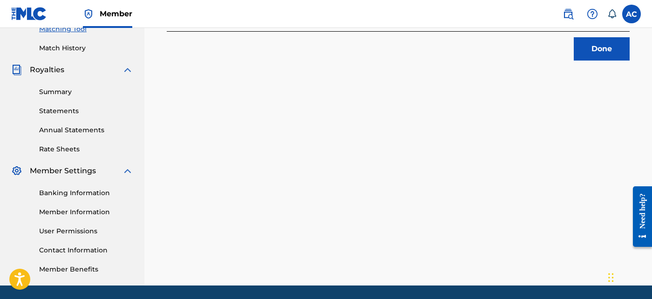
scroll to position [247, 0]
click at [591, 53] on button "Done" at bounding box center [601, 49] width 56 height 23
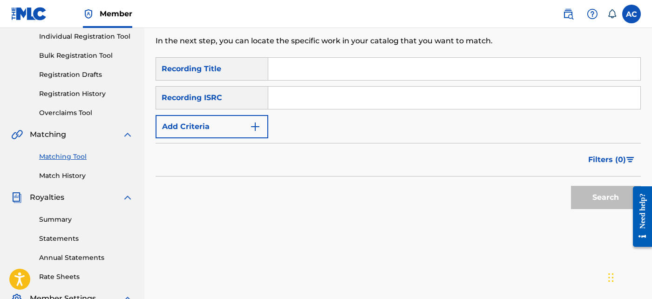
scroll to position [119, 0]
click at [283, 100] on input "Search Form" at bounding box center [454, 98] width 372 height 22
paste input "QZZ7P2488496"
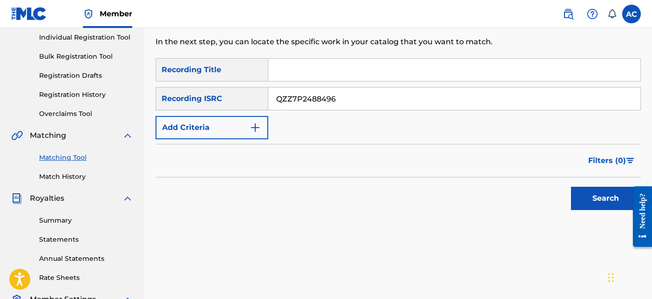
type input "QZZ7P2488496"
click at [589, 193] on button "Search" at bounding box center [606, 198] width 70 height 23
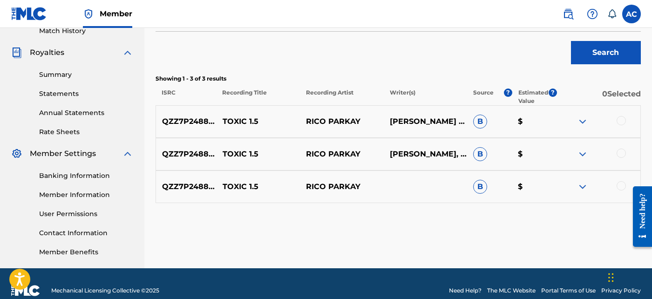
scroll to position [264, 0]
click at [615, 120] on div at bounding box center [598, 121] width 83 height 11
click at [619, 118] on div at bounding box center [620, 120] width 9 height 9
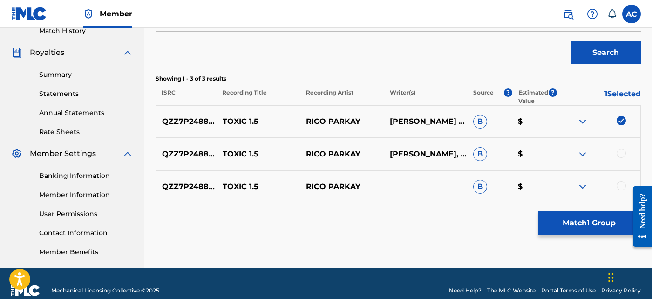
click at [618, 154] on div at bounding box center [620, 152] width 9 height 9
click at [619, 187] on div at bounding box center [620, 185] width 9 height 9
click at [593, 218] on button "Match 3 Groups" at bounding box center [589, 222] width 103 height 23
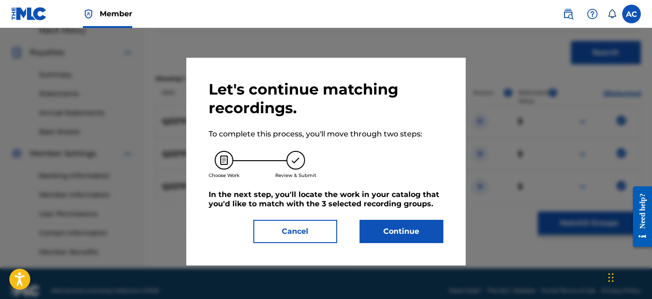
click at [416, 232] on button "Continue" at bounding box center [401, 231] width 84 height 23
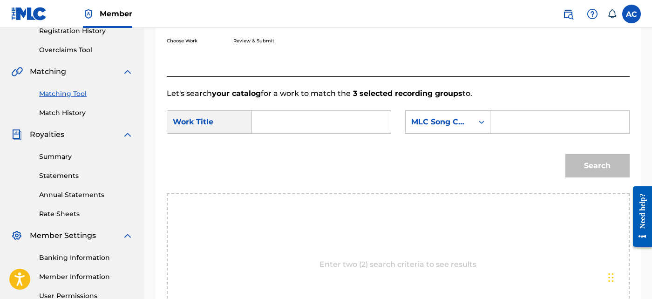
scroll to position [182, 0]
click at [340, 128] on input "Search Form" at bounding box center [321, 122] width 123 height 22
paste input "TOXIC 1 5"
type input "TOXIC 1 5"
click at [498, 136] on div "SearchWithCriteria97860169-b986-4547-a17d-62b20a89cf69 Work Title TOXIC 1 5 tox…" at bounding box center [398, 125] width 463 height 29
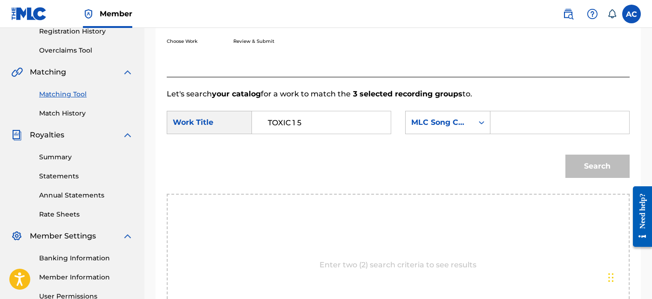
click at [501, 129] on input "Search Form" at bounding box center [559, 122] width 123 height 22
paste input "TW6HM8"
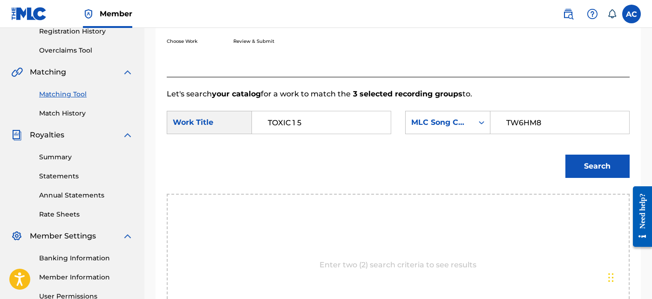
type input "TW6HM8"
click at [604, 161] on button "Search" at bounding box center [597, 166] width 64 height 23
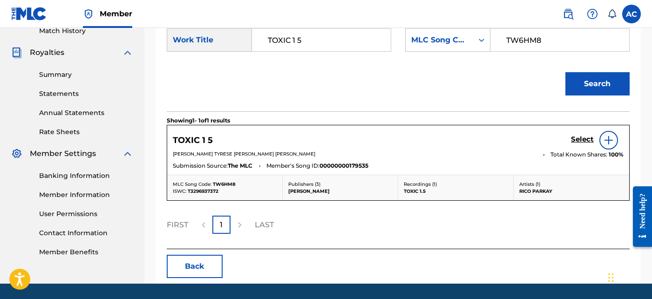
scroll to position [266, 0]
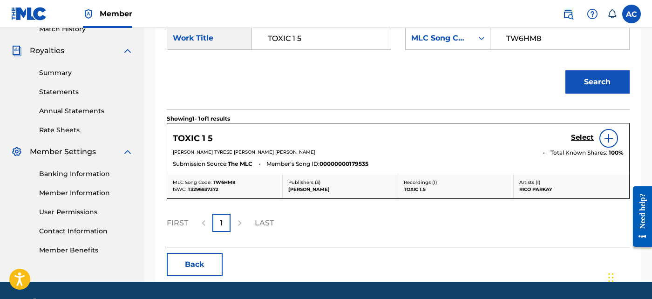
click at [578, 135] on h5 "Select" at bounding box center [582, 137] width 23 height 9
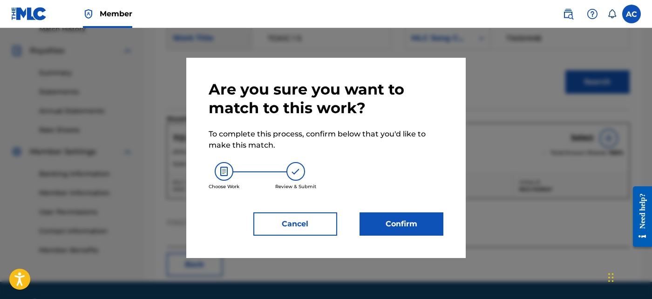
click at [425, 222] on button "Confirm" at bounding box center [401, 223] width 84 height 23
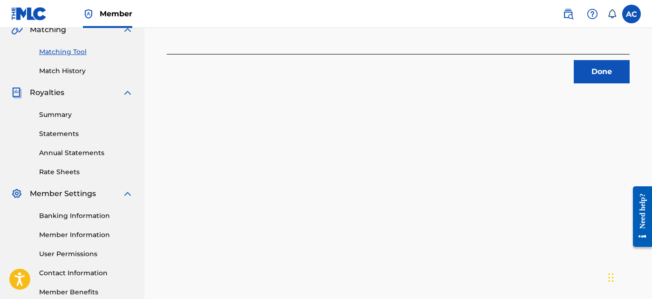
scroll to position [220, 0]
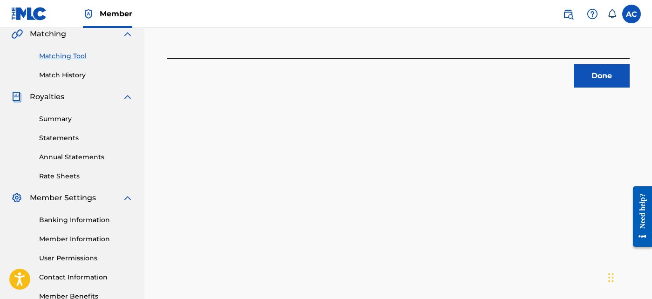
click at [606, 63] on div "Done" at bounding box center [398, 72] width 463 height 29
click at [601, 74] on button "Done" at bounding box center [601, 75] width 56 height 23
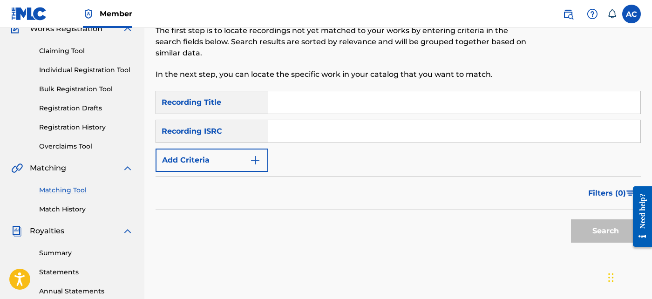
scroll to position [86, 0]
click at [313, 127] on input "Search Form" at bounding box center [454, 132] width 372 height 22
paste input "QZHN92508082"
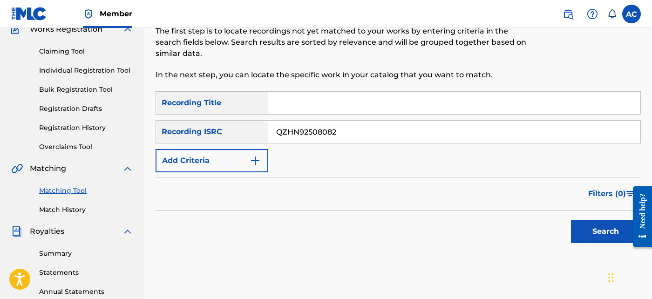
click at [579, 239] on button "Search" at bounding box center [606, 231] width 70 height 23
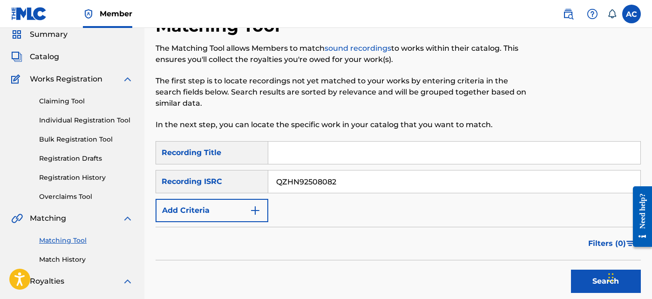
scroll to position [27, 0]
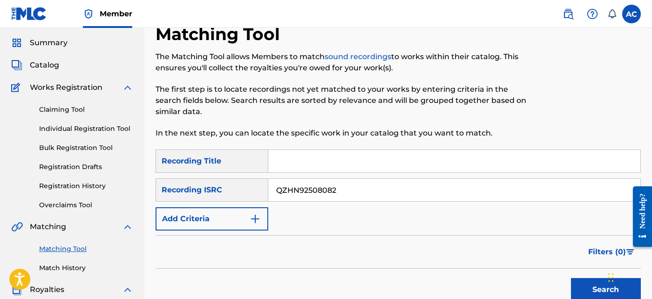
click at [309, 202] on div "SearchWithCriteria58c2f217-53c3-4499-a8e6-a920649d16ea Recording Title SearchWi…" at bounding box center [397, 189] width 485 height 81
click at [311, 193] on input "QZHN92508082" at bounding box center [454, 190] width 372 height 22
paste input "PLR2431187"
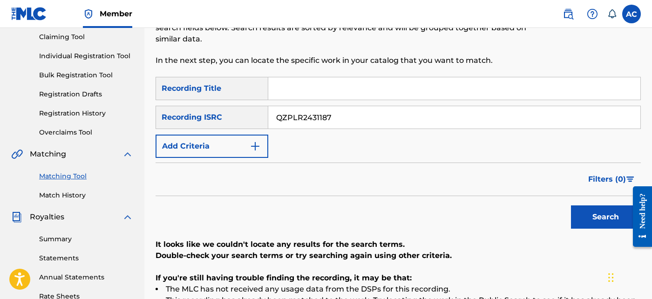
scroll to position [104, 0]
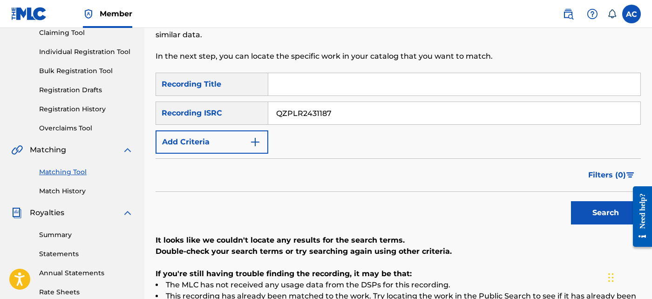
type input "QZPLR2431187"
click at [606, 218] on button "Search" at bounding box center [606, 212] width 70 height 23
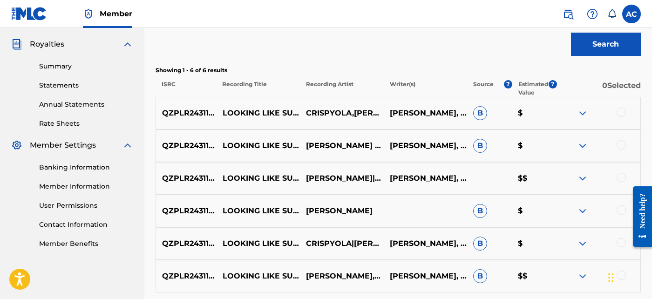
scroll to position [272, 0]
click at [622, 114] on div at bounding box center [620, 112] width 9 height 9
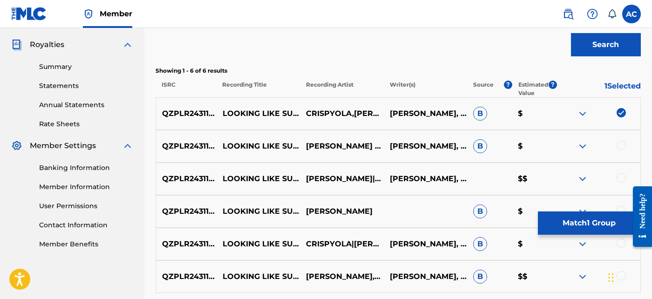
click at [620, 141] on div at bounding box center [620, 145] width 9 height 9
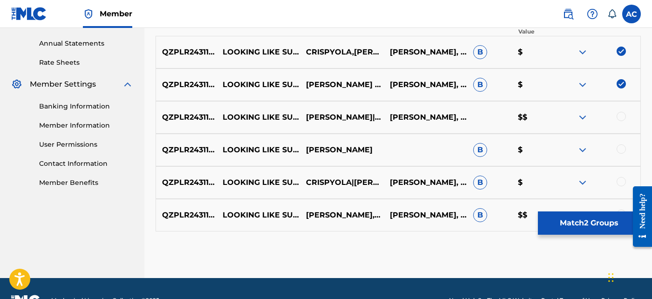
scroll to position [334, 0]
click at [624, 115] on div at bounding box center [620, 116] width 9 height 9
click at [624, 148] on div at bounding box center [620, 148] width 9 height 9
click at [624, 182] on div at bounding box center [620, 181] width 9 height 9
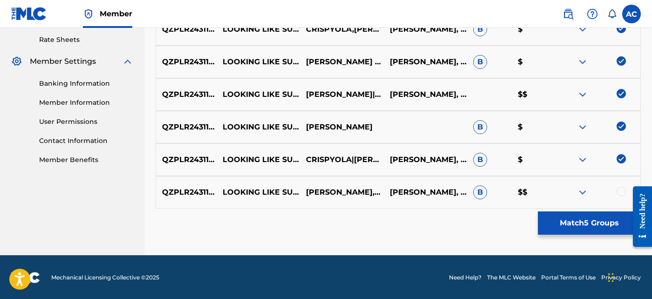
click at [620, 195] on div at bounding box center [598, 192] width 83 height 11
click at [620, 193] on div at bounding box center [620, 191] width 9 height 9
click at [598, 216] on button "Match 6 Groups" at bounding box center [589, 222] width 103 height 23
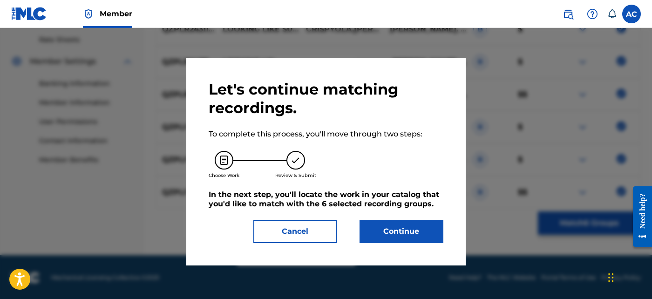
click at [409, 236] on button "Continue" at bounding box center [401, 231] width 84 height 23
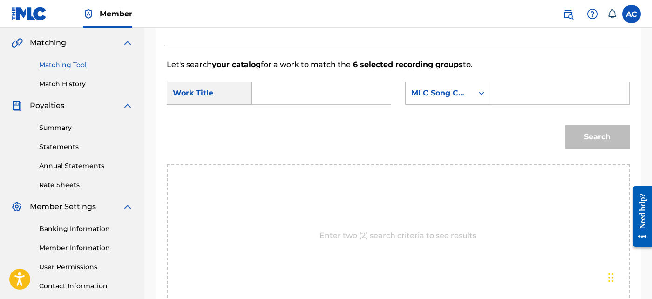
scroll to position [211, 0]
click at [311, 105] on div "SearchWithCriteria97860169-b986-4547-a17d-62b20a89cf69 Work Title SearchWithCri…" at bounding box center [398, 96] width 463 height 29
click at [311, 103] on input "Search Form" at bounding box center [321, 93] width 123 height 22
paste input "Looking Like Summer"
type input "Looking Like Summer"
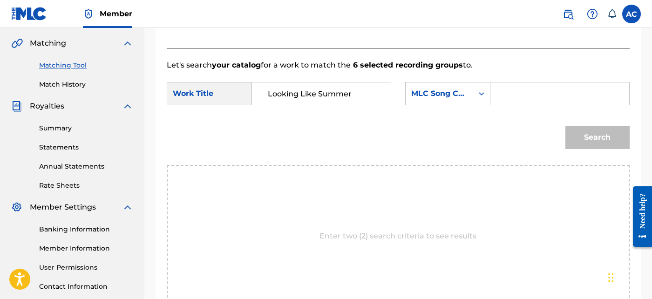
click at [501, 92] on input "Search Form" at bounding box center [559, 93] width 123 height 22
paste input "LT05OD"
type input "LT05OD"
click at [593, 136] on button "Search" at bounding box center [597, 137] width 64 height 23
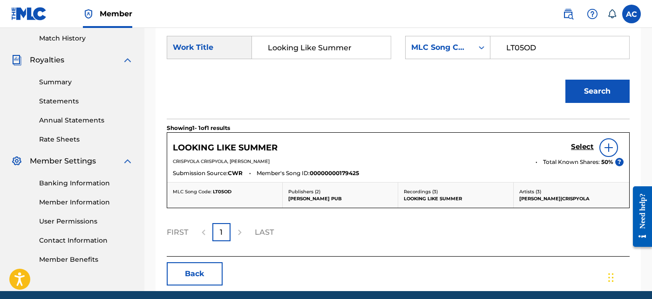
scroll to position [256, 0]
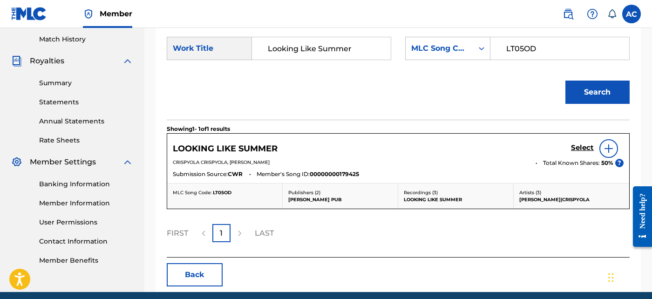
click at [584, 146] on h5 "Select" at bounding box center [582, 147] width 23 height 9
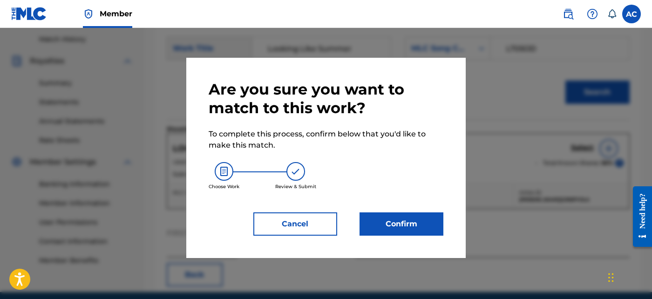
click at [420, 216] on button "Confirm" at bounding box center [401, 223] width 84 height 23
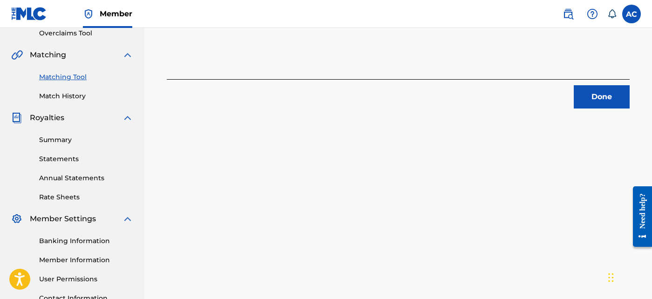
scroll to position [199, 0]
click at [590, 100] on button "Done" at bounding box center [601, 96] width 56 height 23
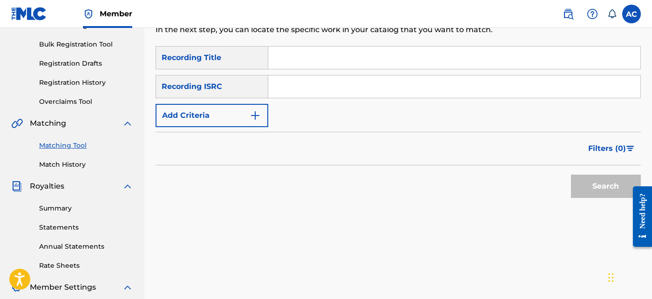
scroll to position [123, 0]
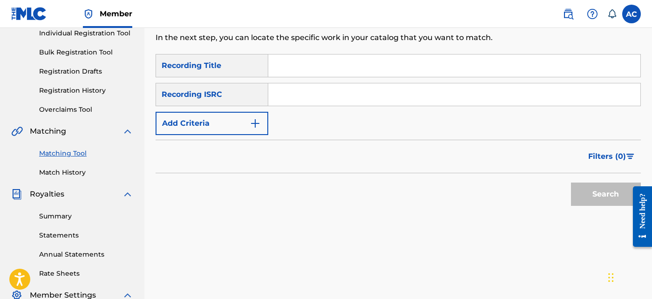
click at [336, 106] on div "SearchWithCriteria58c2f217-53c3-4499-a8e6-a920649d16ea Recording Title SearchWi…" at bounding box center [397, 94] width 485 height 81
click at [336, 103] on input "Search Form" at bounding box center [454, 94] width 372 height 22
paste input "QZHN92508085"
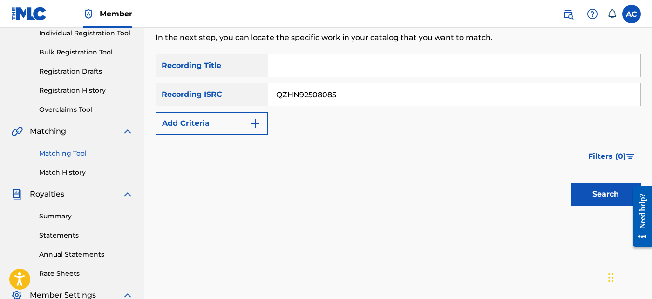
click at [582, 184] on button "Search" at bounding box center [606, 193] width 70 height 23
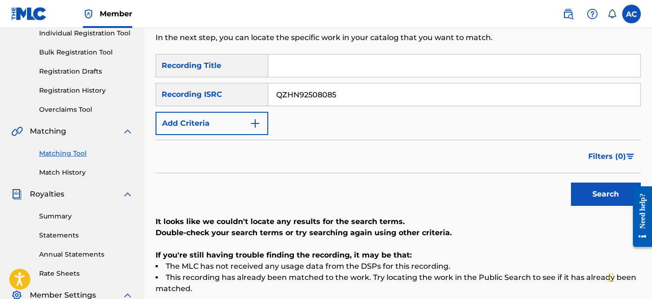
click at [336, 94] on input "QZHN92508085" at bounding box center [454, 94] width 372 height 22
paste input "42538018"
click at [571, 182] on button "Search" at bounding box center [606, 193] width 70 height 23
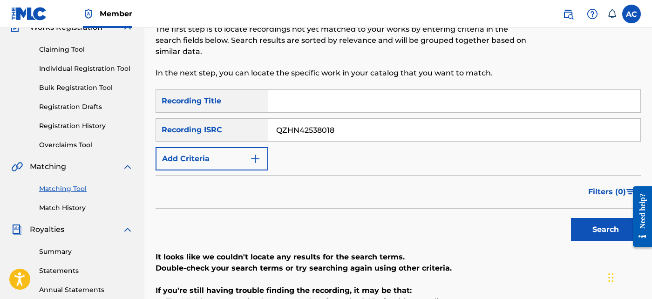
scroll to position [87, 0]
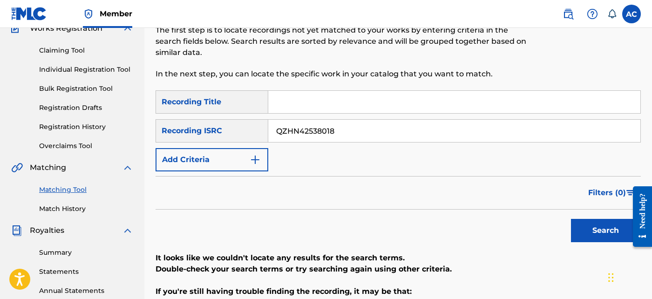
click at [360, 129] on input "QZHN42538018" at bounding box center [454, 131] width 372 height 22
paste input "ES72507339"
click at [601, 227] on button "Search" at bounding box center [606, 230] width 70 height 23
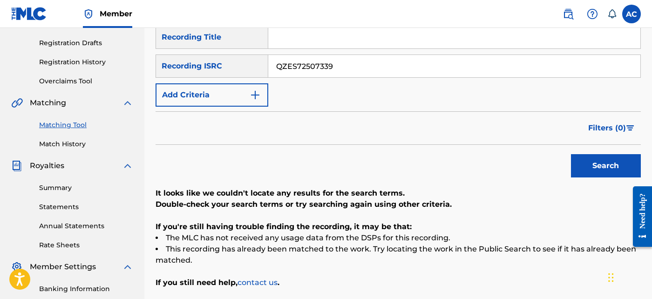
scroll to position [153, 0]
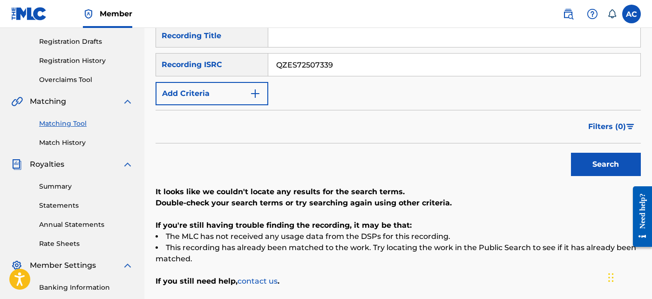
click at [349, 60] on input "QZES72507339" at bounding box center [454, 65] width 372 height 22
paste input "USUYG1240557"
type input "USUYG1240557"
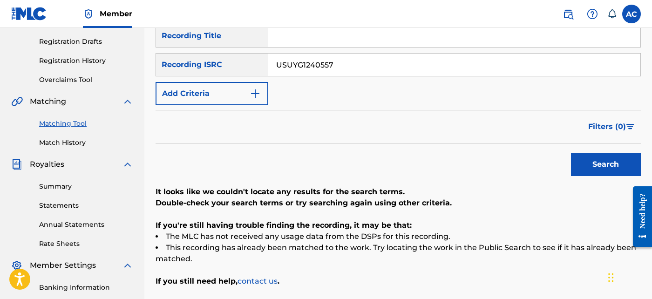
click at [596, 165] on button "Search" at bounding box center [606, 164] width 70 height 23
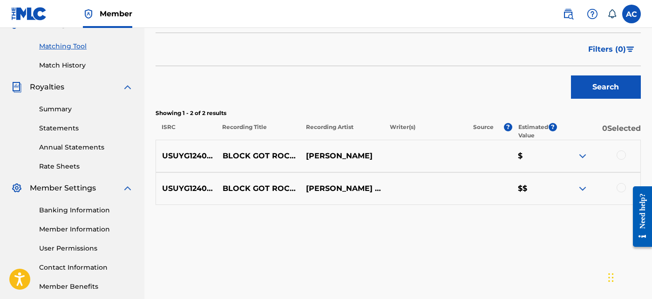
scroll to position [236, 0]
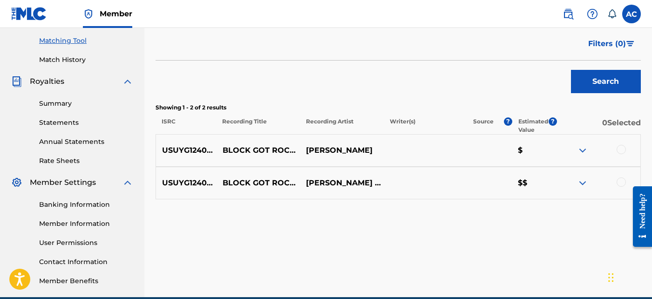
click at [621, 148] on div at bounding box center [620, 149] width 9 height 9
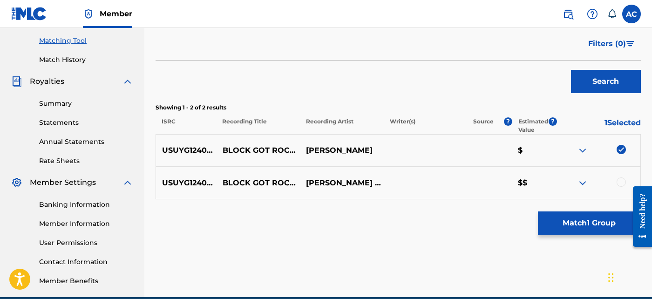
click at [620, 178] on div at bounding box center [620, 181] width 9 height 9
click at [590, 223] on button "Match 2 Groups" at bounding box center [589, 222] width 103 height 23
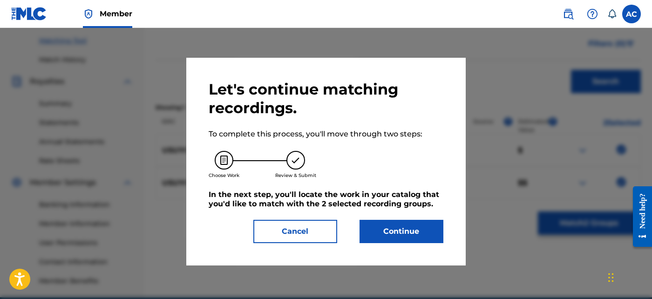
click at [435, 229] on button "Continue" at bounding box center [401, 231] width 84 height 23
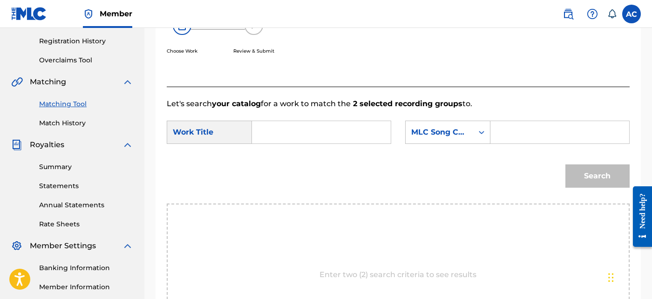
scroll to position [169, 0]
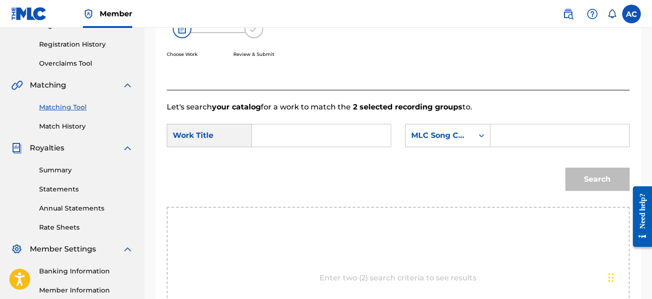
click at [315, 142] on input "Search Form" at bounding box center [321, 135] width 123 height 22
paste input "BLOCK GOT LOCKED"
type input "BLOCK GOT LOCKED"
click at [513, 135] on input "Search Form" at bounding box center [559, 135] width 123 height 22
paste input "BD87HP"
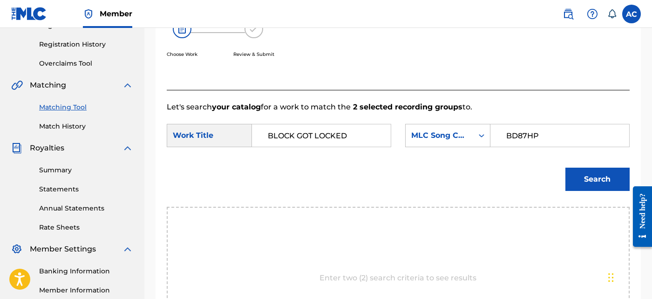
type input "BD87HP"
click at [592, 170] on button "Search" at bounding box center [597, 179] width 64 height 23
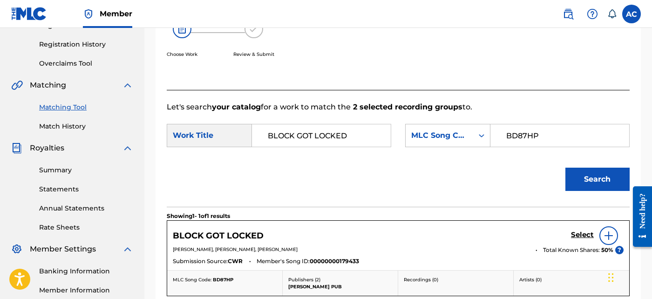
scroll to position [188, 0]
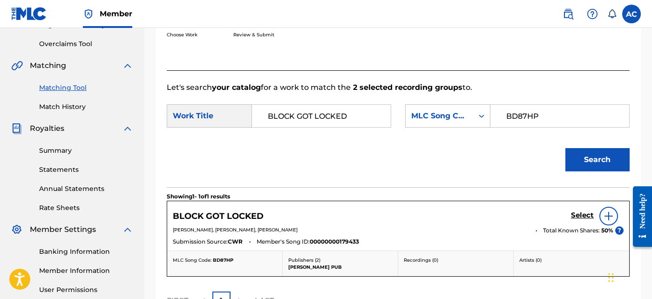
click at [587, 214] on h5 "Select" at bounding box center [582, 215] width 23 height 9
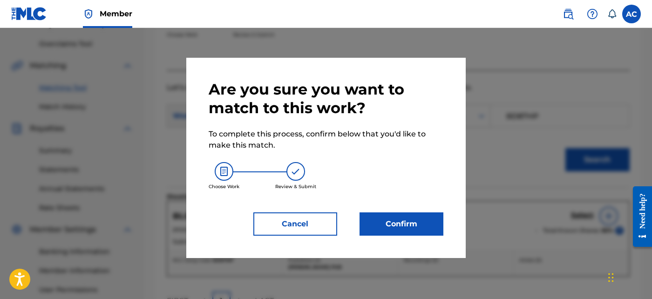
click at [403, 225] on button "Confirm" at bounding box center [401, 223] width 84 height 23
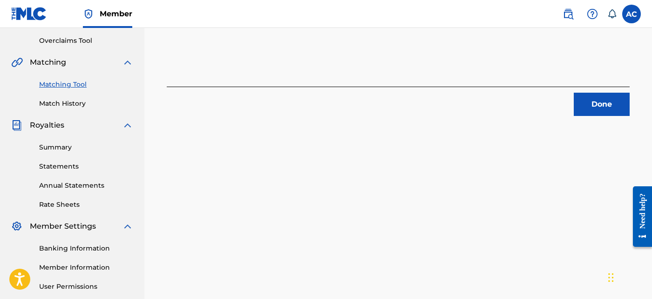
scroll to position [191, 0]
click at [599, 108] on button "Done" at bounding box center [601, 105] width 56 height 23
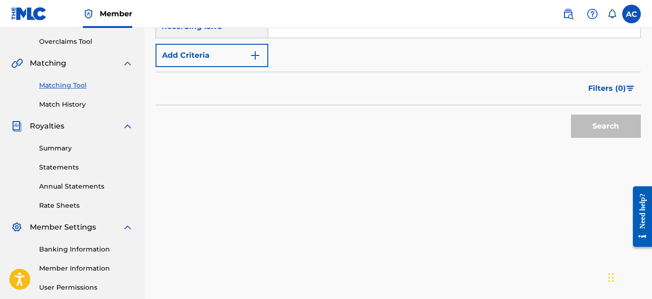
scroll to position [153, 0]
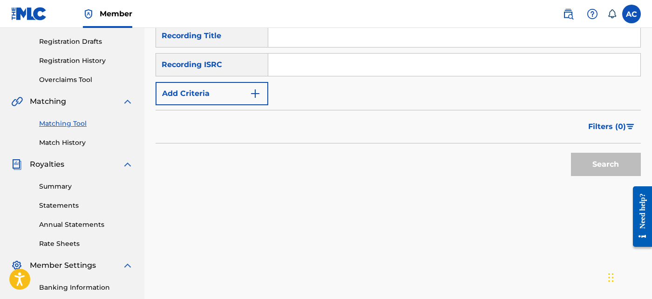
click at [342, 73] on input "Search Form" at bounding box center [454, 65] width 372 height 22
paste input "TCADB1719473"
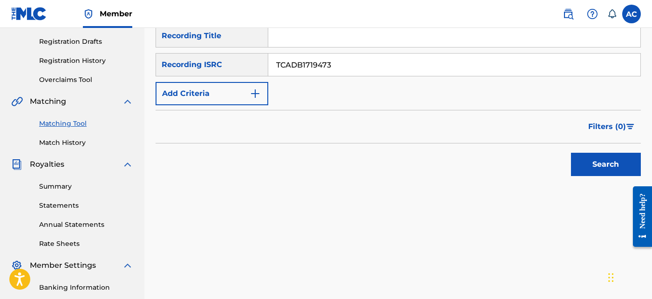
type input "TCADB1719473"
click at [579, 162] on button "Search" at bounding box center [606, 164] width 70 height 23
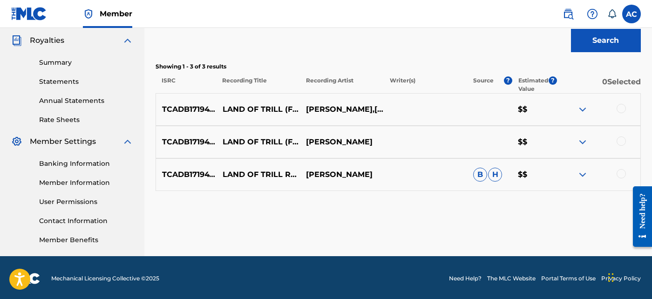
scroll to position [278, 0]
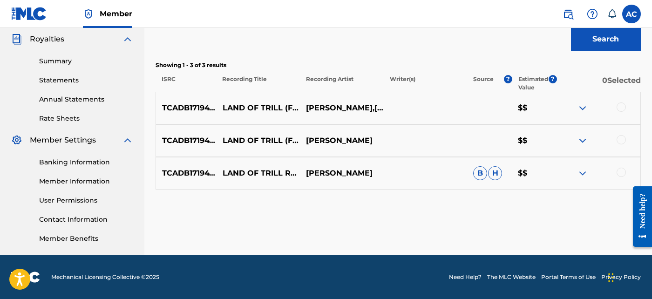
click at [621, 107] on div at bounding box center [620, 106] width 9 height 9
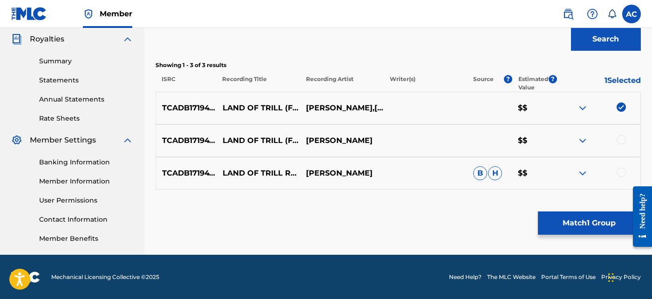
click at [622, 138] on div at bounding box center [620, 139] width 9 height 9
click at [623, 171] on div at bounding box center [620, 172] width 9 height 9
click at [596, 216] on button "Match 3 Groups" at bounding box center [589, 222] width 103 height 23
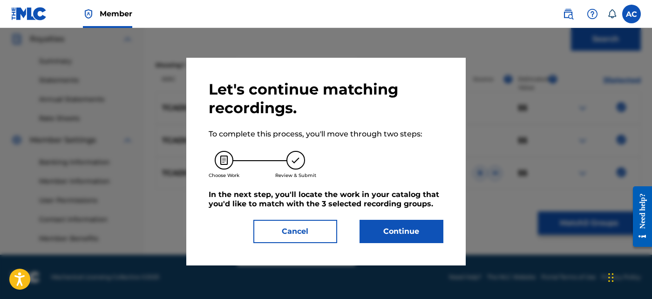
click at [406, 227] on button "Continue" at bounding box center [401, 231] width 84 height 23
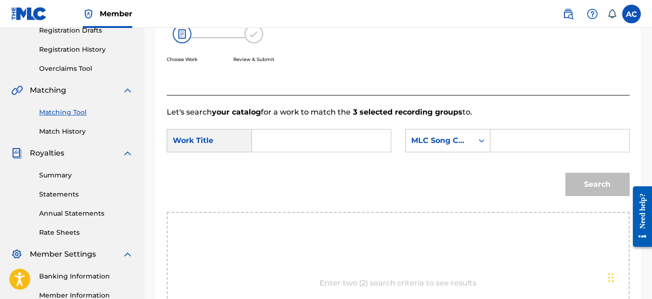
scroll to position [163, 0]
click at [331, 135] on input "Search Form" at bounding box center [321, 141] width 123 height 22
paste input "LAND OF TRILL"
type input "LAND OF TRILL"
click at [508, 149] on input "Search Form" at bounding box center [559, 141] width 123 height 22
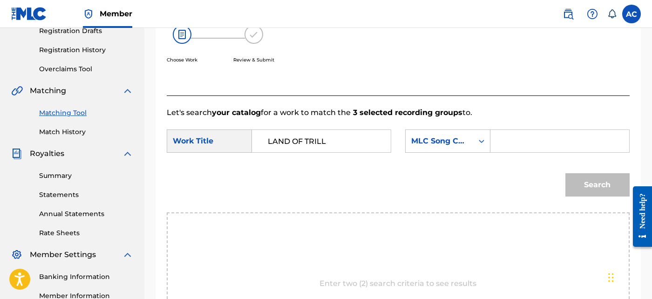
paste input "LT05RX"
type input "LT05RX"
click at [600, 184] on button "Search" at bounding box center [597, 184] width 64 height 23
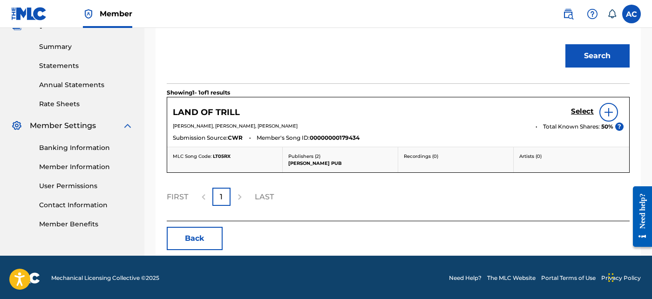
scroll to position [292, 0]
click at [577, 117] on div "Select" at bounding box center [597, 112] width 53 height 19
click at [578, 116] on link "Select" at bounding box center [582, 112] width 23 height 10
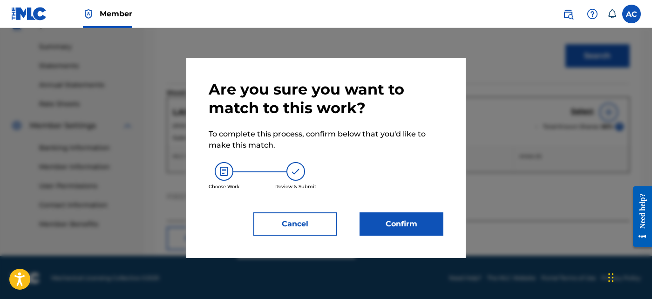
click at [401, 229] on button "Confirm" at bounding box center [401, 223] width 84 height 23
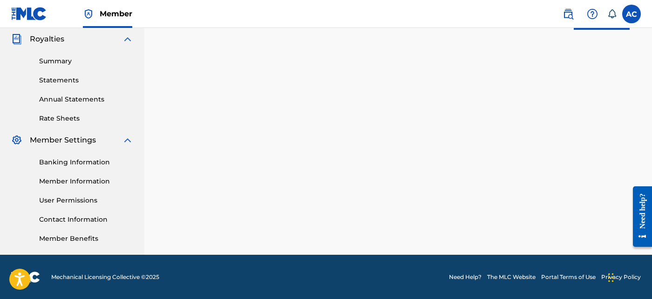
scroll to position [218, 0]
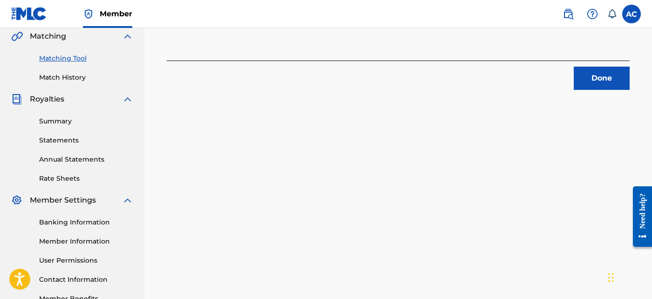
click at [596, 76] on button "Done" at bounding box center [601, 78] width 56 height 23
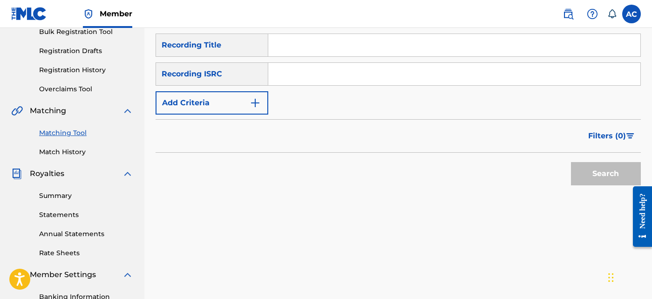
scroll to position [142, 0]
click at [283, 78] on input "Search Form" at bounding box center [454, 75] width 372 height 22
paste input "USQY51478293"
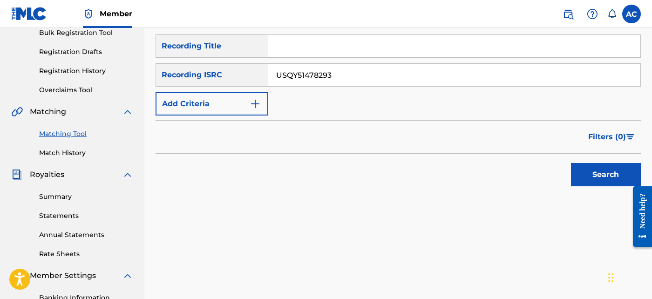
type input "USQY51478293"
click at [590, 178] on button "Search" at bounding box center [606, 174] width 70 height 23
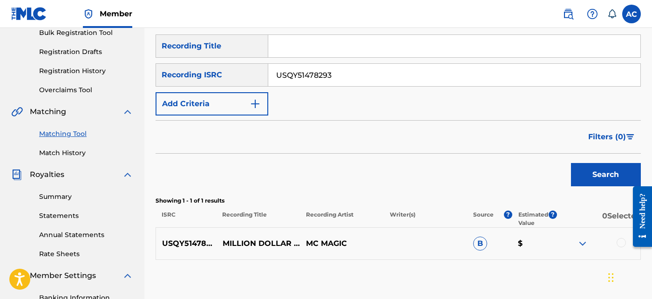
click at [621, 243] on div at bounding box center [620, 242] width 9 height 9
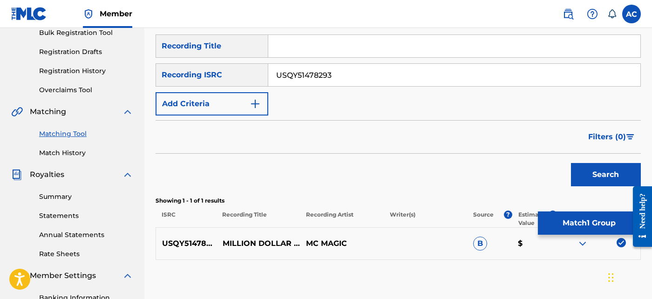
scroll to position [235, 0]
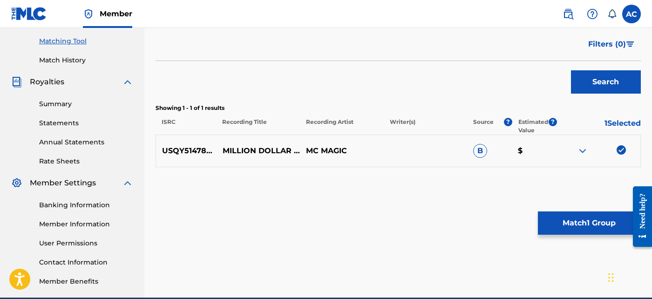
click at [597, 223] on button "Match 1 Group" at bounding box center [589, 222] width 103 height 23
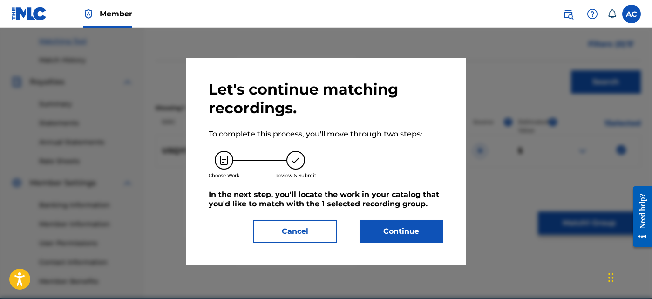
click at [416, 230] on button "Continue" at bounding box center [401, 231] width 84 height 23
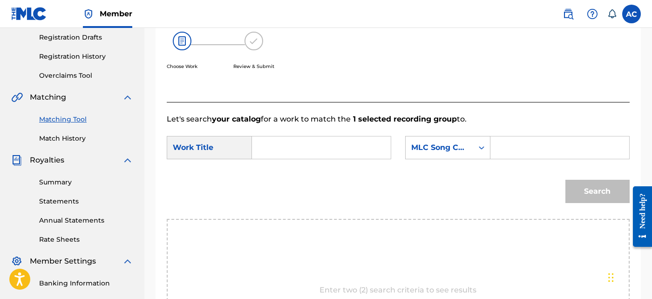
scroll to position [157, 0]
click at [335, 148] on input "Search Form" at bounding box center [321, 147] width 123 height 22
paste input "MILLION DOLLAR MEXICAN"
type input "MILLION DOLLAR MEXICAN"
click at [512, 148] on input "Search Form" at bounding box center [559, 147] width 123 height 22
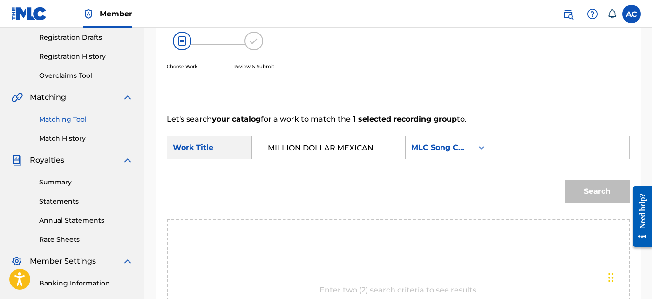
paste input "MW2NL1"
type input "MW2NL1"
click at [597, 188] on button "Search" at bounding box center [597, 191] width 64 height 23
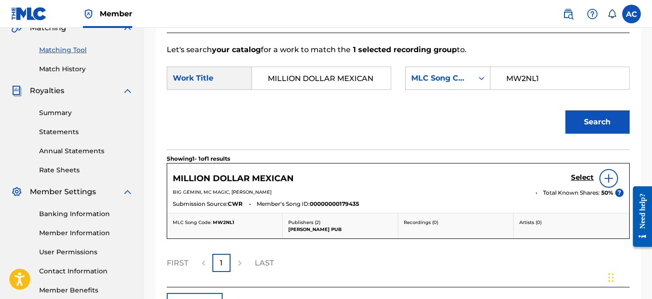
scroll to position [227, 0]
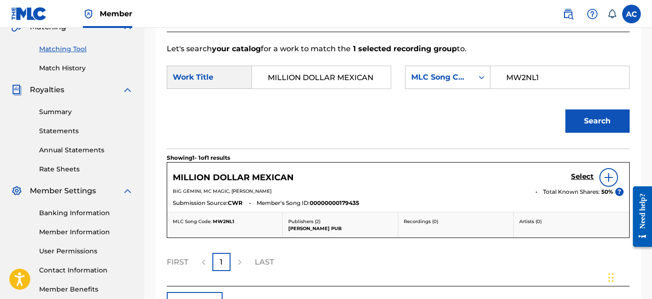
click at [585, 179] on h5 "Select" at bounding box center [582, 176] width 23 height 9
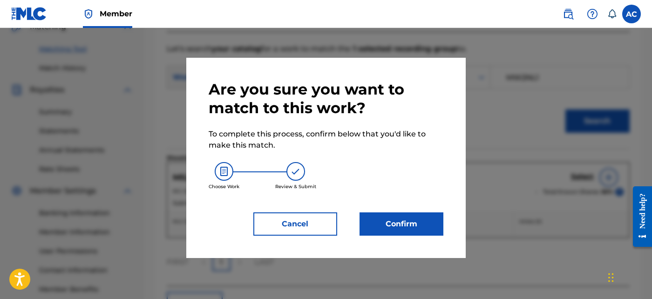
click at [393, 221] on button "Confirm" at bounding box center [401, 223] width 84 height 23
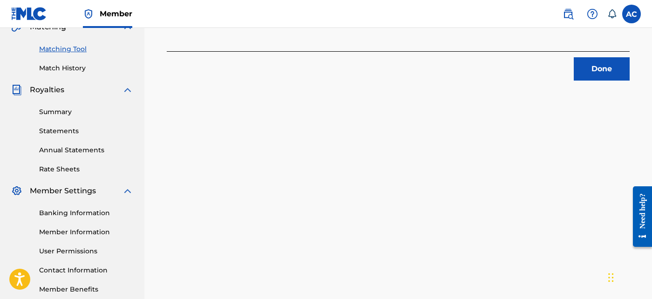
click at [614, 60] on button "Done" at bounding box center [601, 68] width 56 height 23
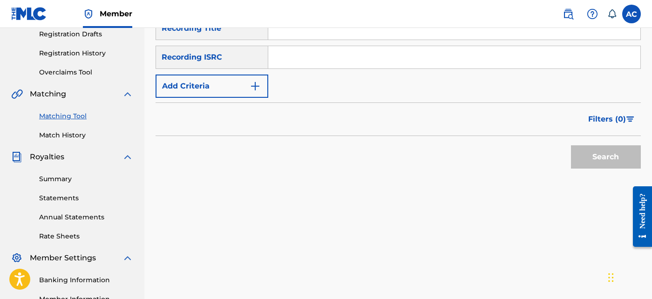
scroll to position [159, 0]
click at [333, 67] on input "Search Form" at bounding box center [454, 58] width 372 height 22
paste input "QZMEQ2463988"
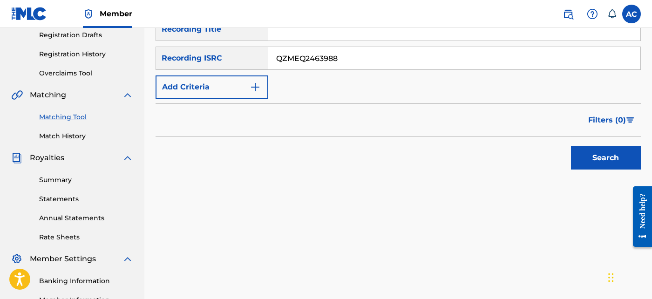
type input "QZMEQ2463988"
click at [606, 163] on button "Search" at bounding box center [606, 157] width 70 height 23
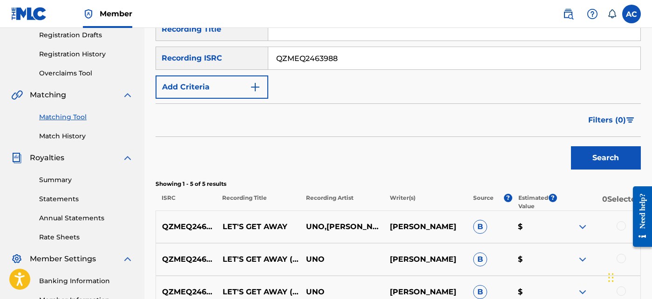
scroll to position [258, 0]
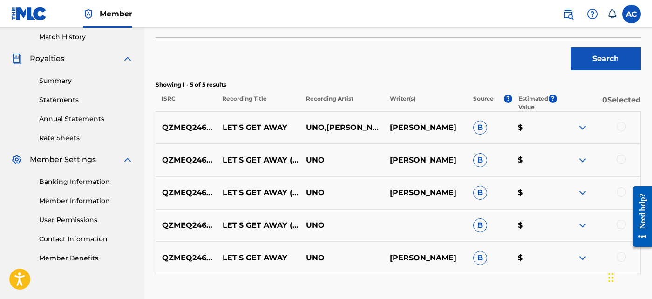
click at [619, 126] on div at bounding box center [620, 126] width 9 height 9
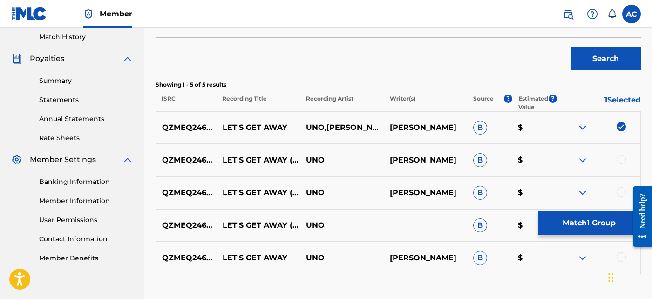
click at [620, 157] on div at bounding box center [620, 159] width 9 height 9
click at [619, 190] on div at bounding box center [620, 191] width 9 height 9
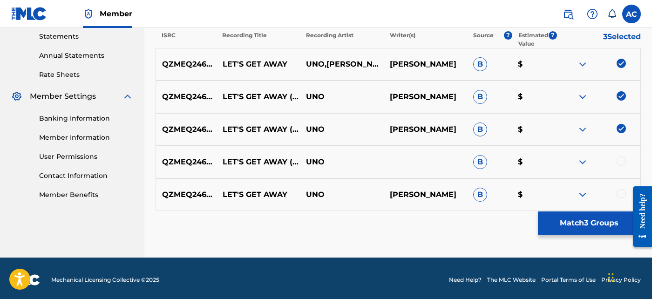
scroll to position [324, 0]
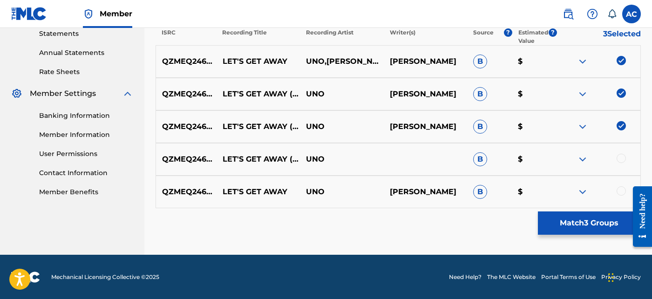
click at [622, 159] on div at bounding box center [620, 158] width 9 height 9
click at [619, 189] on div at bounding box center [620, 190] width 9 height 9
click at [594, 221] on button "Match 5 Groups" at bounding box center [589, 222] width 103 height 23
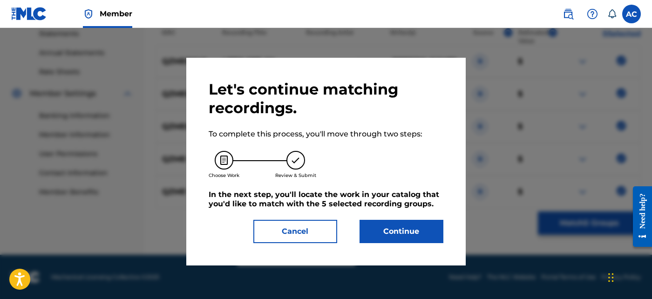
click at [386, 237] on button "Continue" at bounding box center [401, 231] width 84 height 23
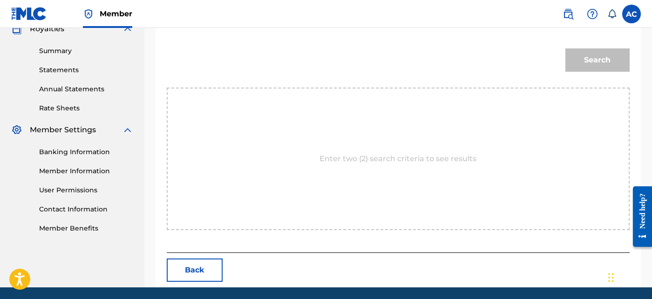
scroll to position [236, 0]
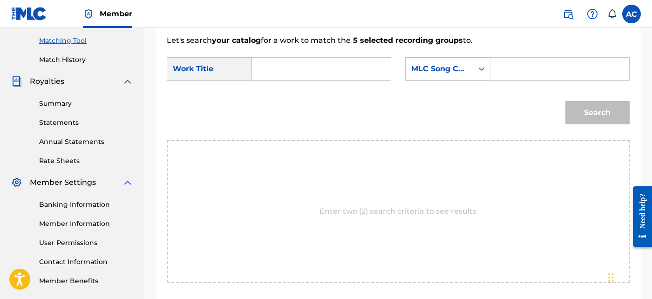
click at [330, 75] on input "Search Form" at bounding box center [321, 69] width 123 height 22
paste input "LET S GET AWAY"
type input "LET S GET AWAY"
click at [563, 69] on input "Search Form" at bounding box center [559, 69] width 123 height 22
paste input "LT05MJ"
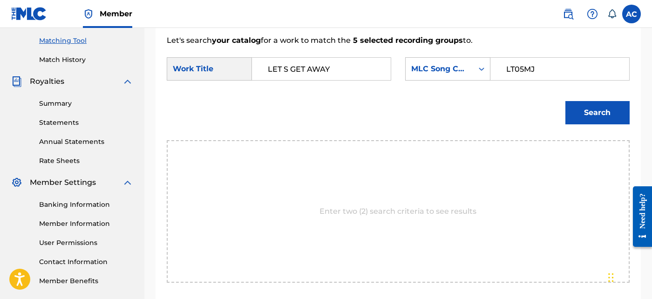
type input "LT05MJ"
click at [603, 112] on button "Search" at bounding box center [597, 112] width 64 height 23
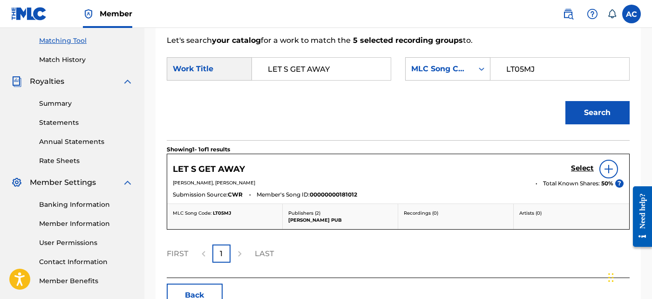
click at [582, 166] on h5 "Select" at bounding box center [582, 168] width 23 height 9
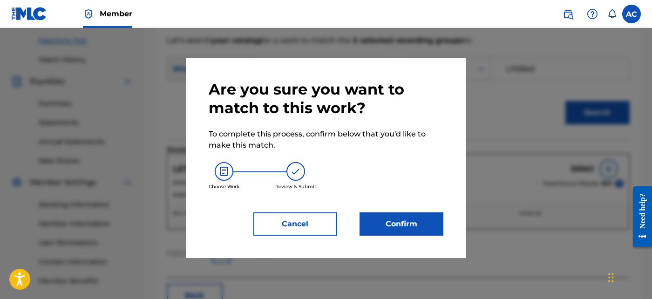
click at [423, 211] on div "Are you sure you want to match to this work? To complete this process, confirm …" at bounding box center [326, 157] width 235 height 155
click at [416, 225] on button "Confirm" at bounding box center [401, 223] width 84 height 23
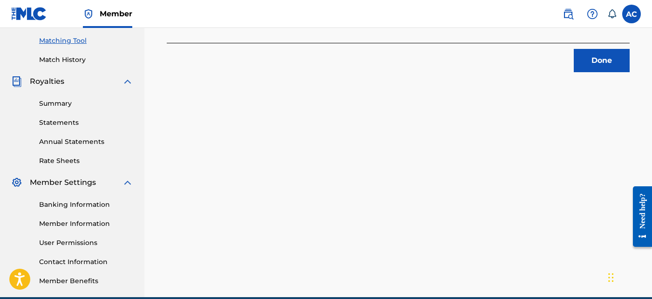
click at [586, 63] on button "Done" at bounding box center [601, 60] width 56 height 23
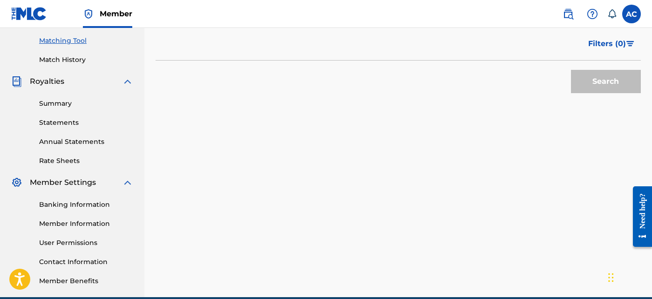
scroll to position [87, 0]
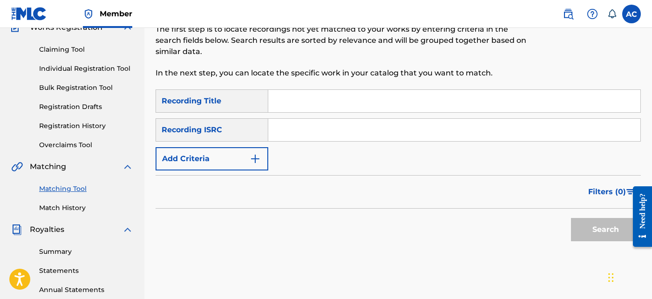
click at [339, 123] on input "Search Form" at bounding box center [454, 130] width 372 height 22
paste input "USXQS2542126"
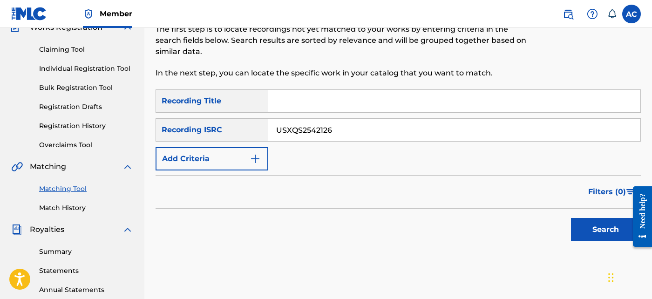
type input "USXQS2542126"
click at [611, 219] on button "Search" at bounding box center [606, 229] width 70 height 23
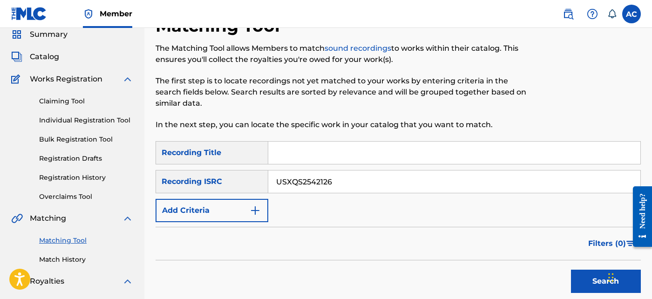
scroll to position [26, 0]
